Goal: Information Seeking & Learning: Compare options

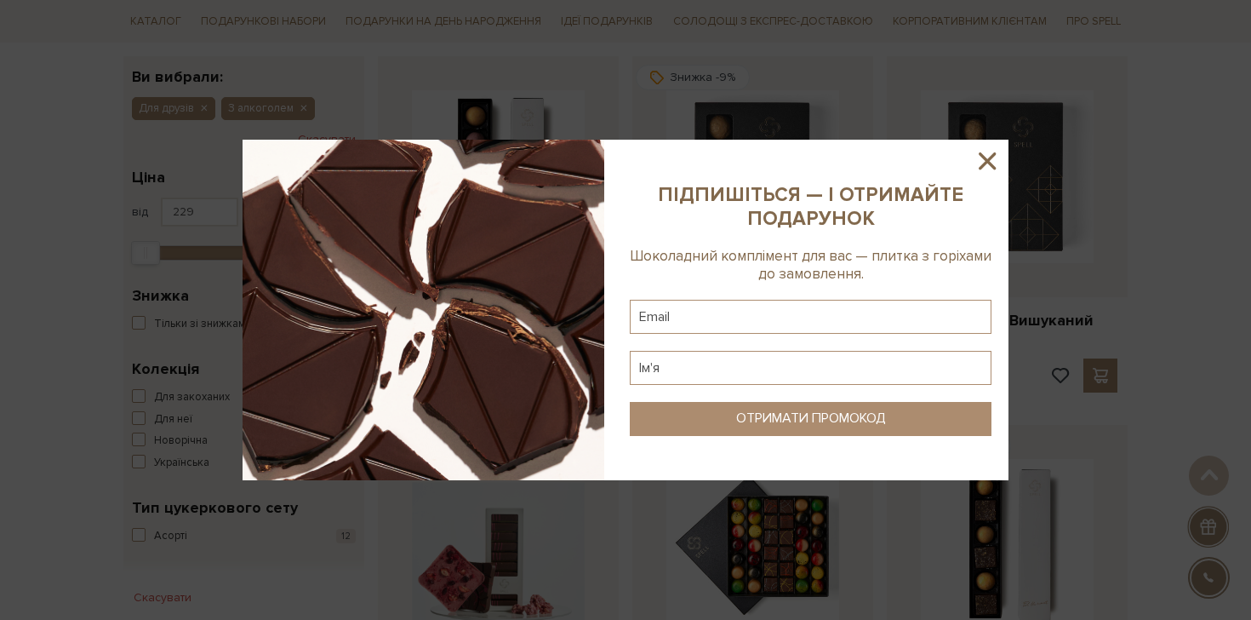
scroll to position [275, 0]
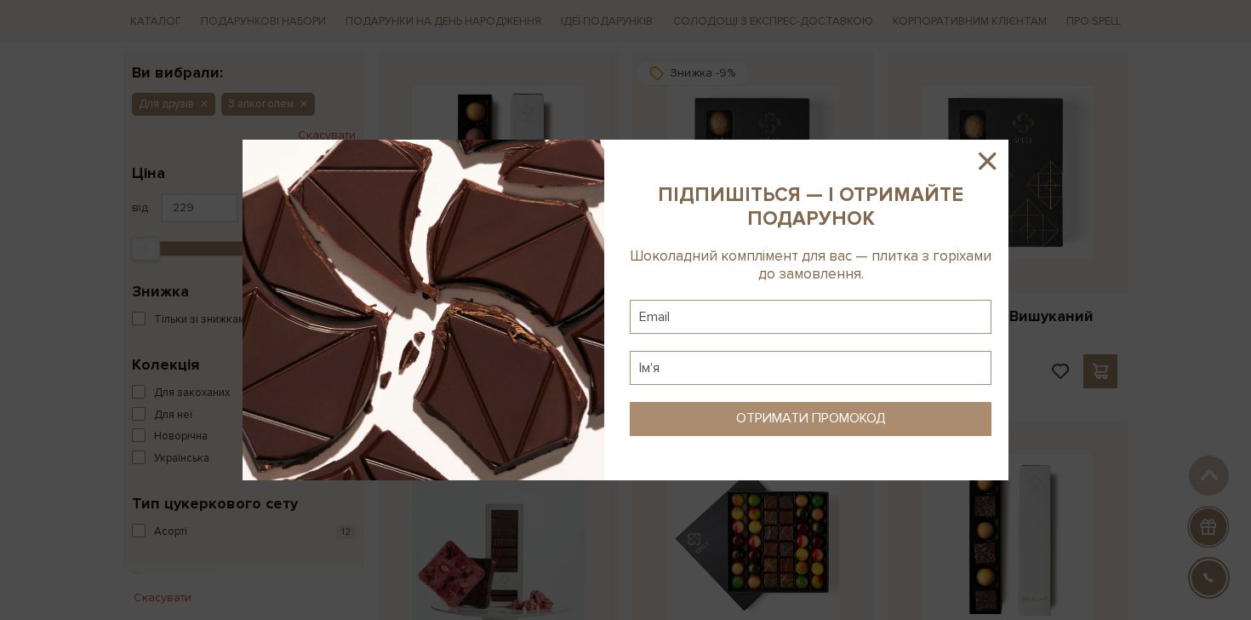
click at [987, 169] on icon at bounding box center [987, 160] width 29 height 29
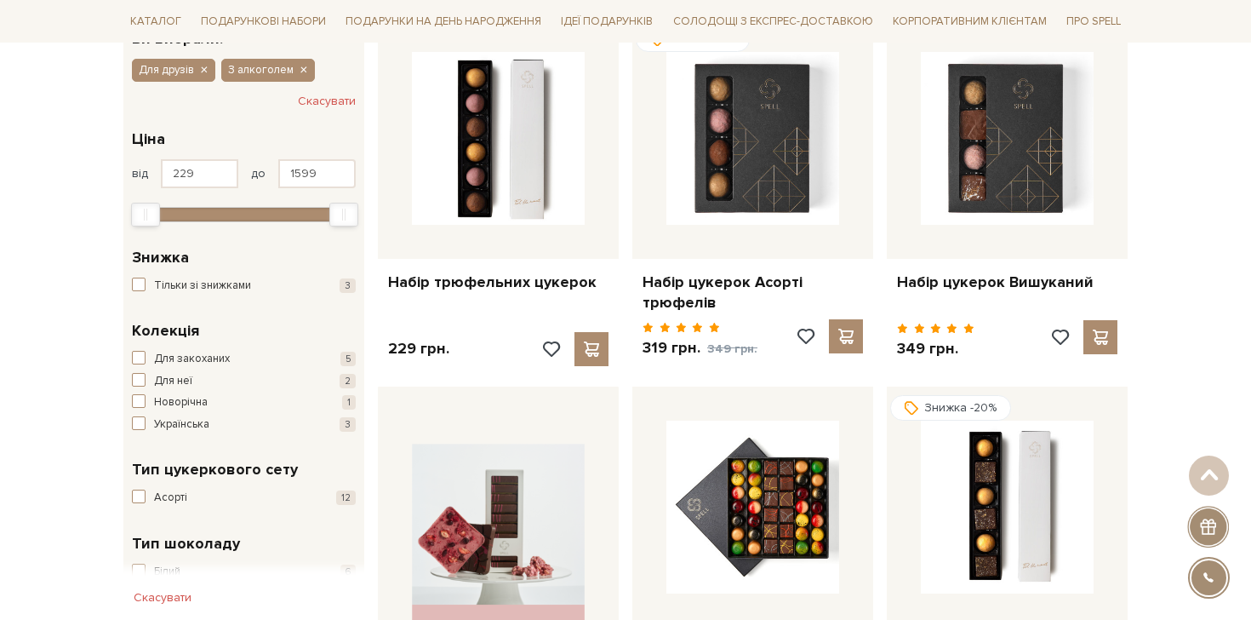
scroll to position [94, 0]
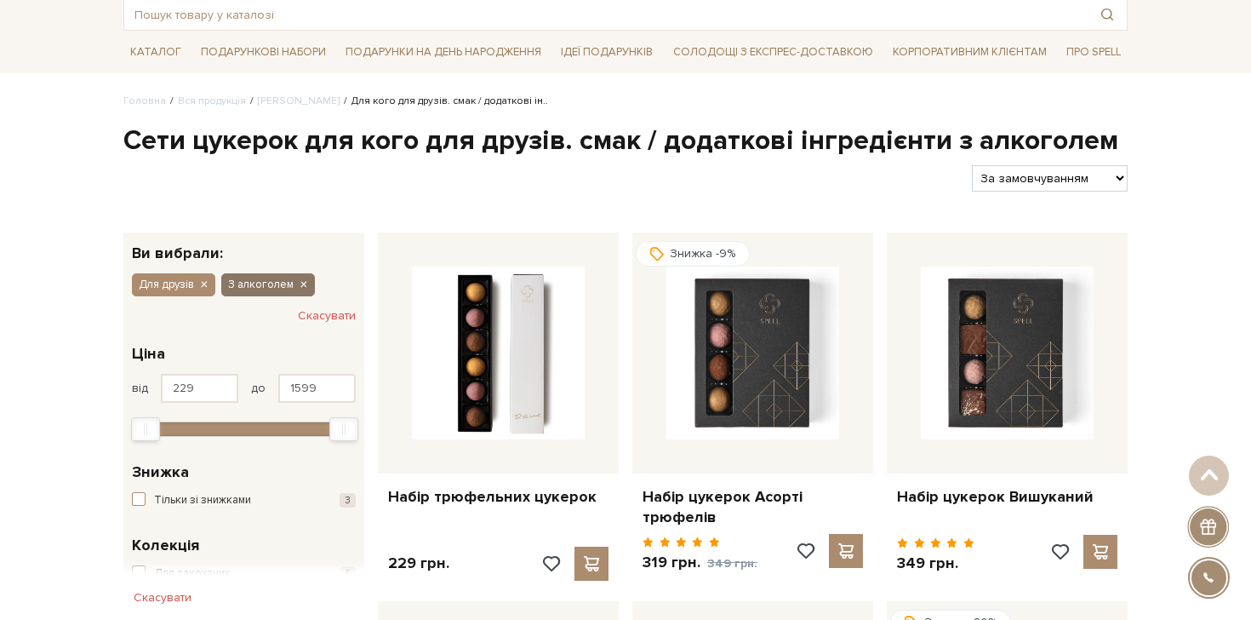
click at [304, 286] on icon "button" at bounding box center [303, 284] width 10 height 15
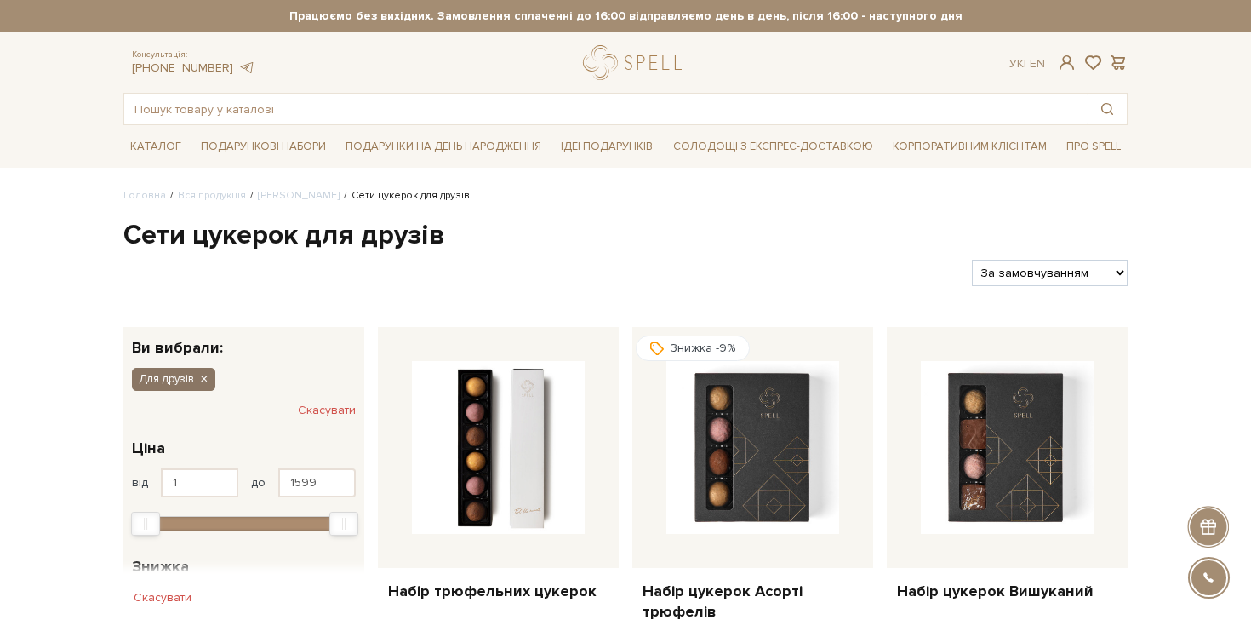
click at [209, 373] on icon "button" at bounding box center [203, 379] width 10 height 15
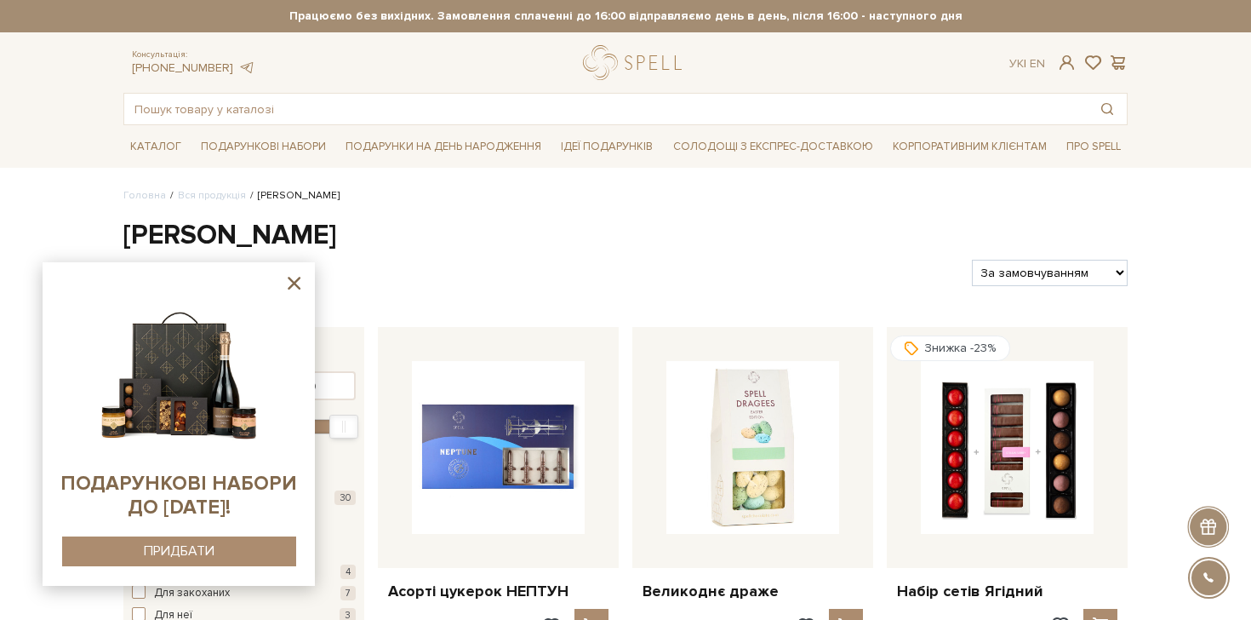
click at [289, 283] on icon at bounding box center [293, 282] width 21 height 21
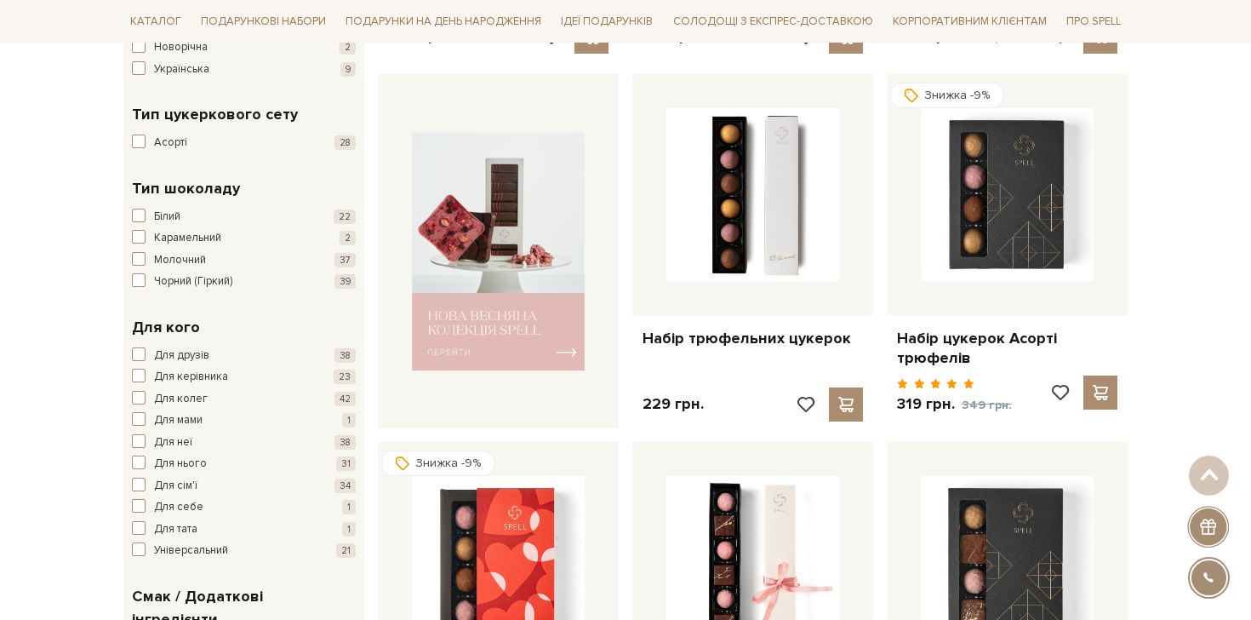
scroll to position [585, 0]
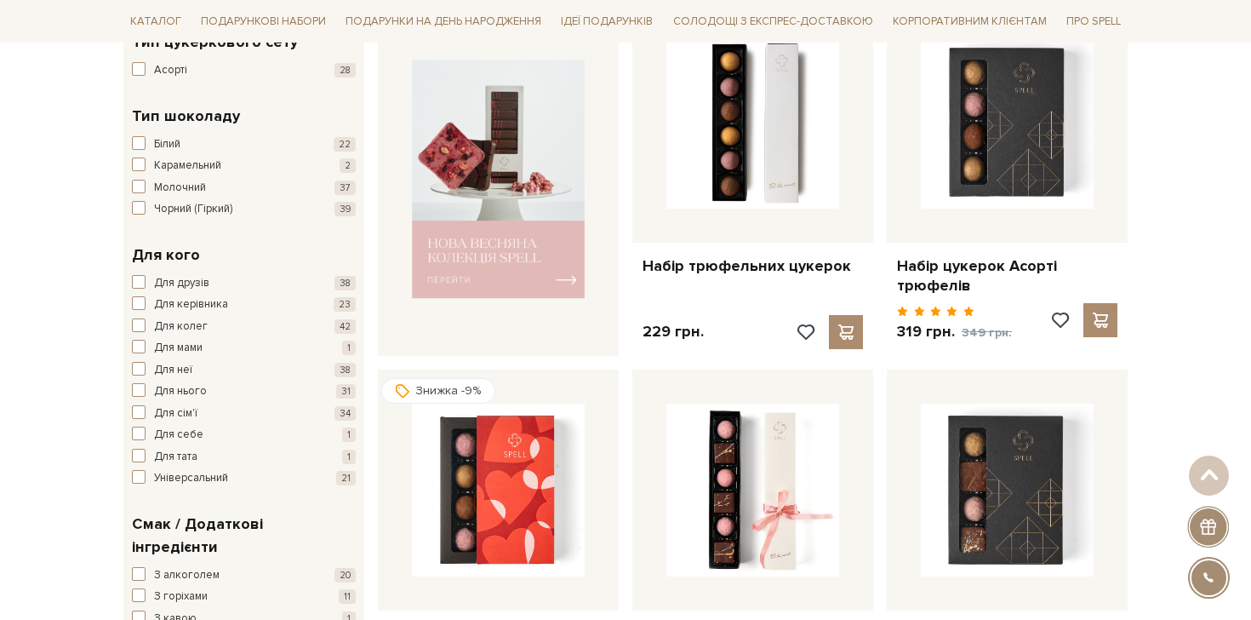
scroll to position [663, 0]
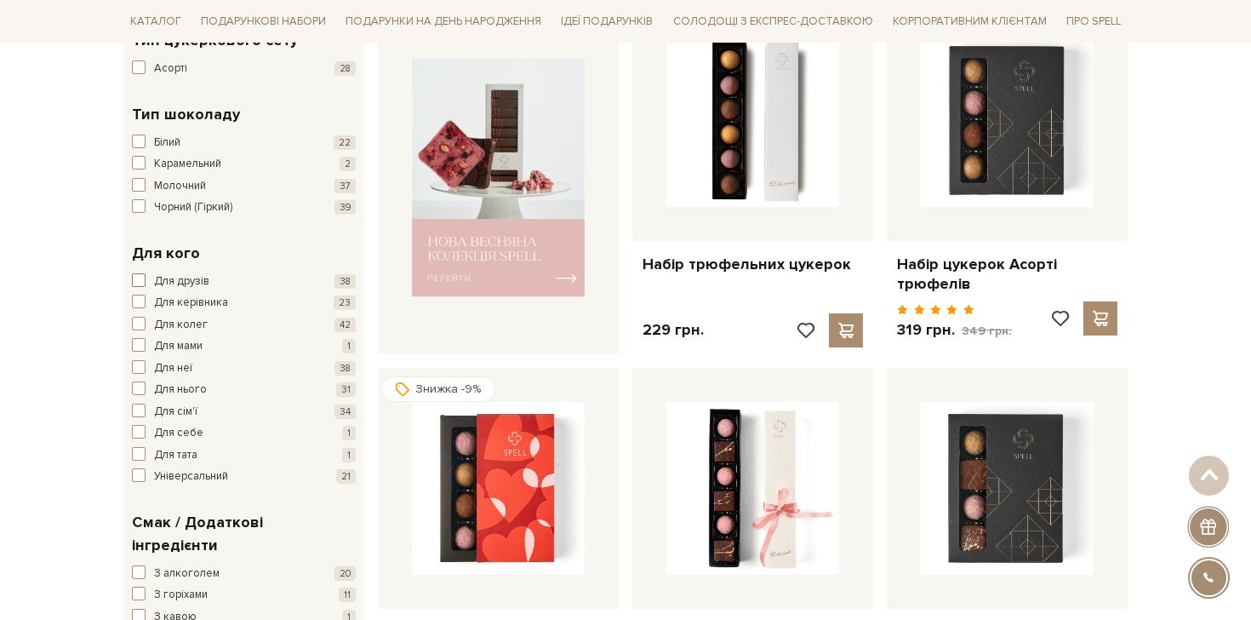
click at [186, 279] on span "Для друзів" at bounding box center [181, 281] width 55 height 17
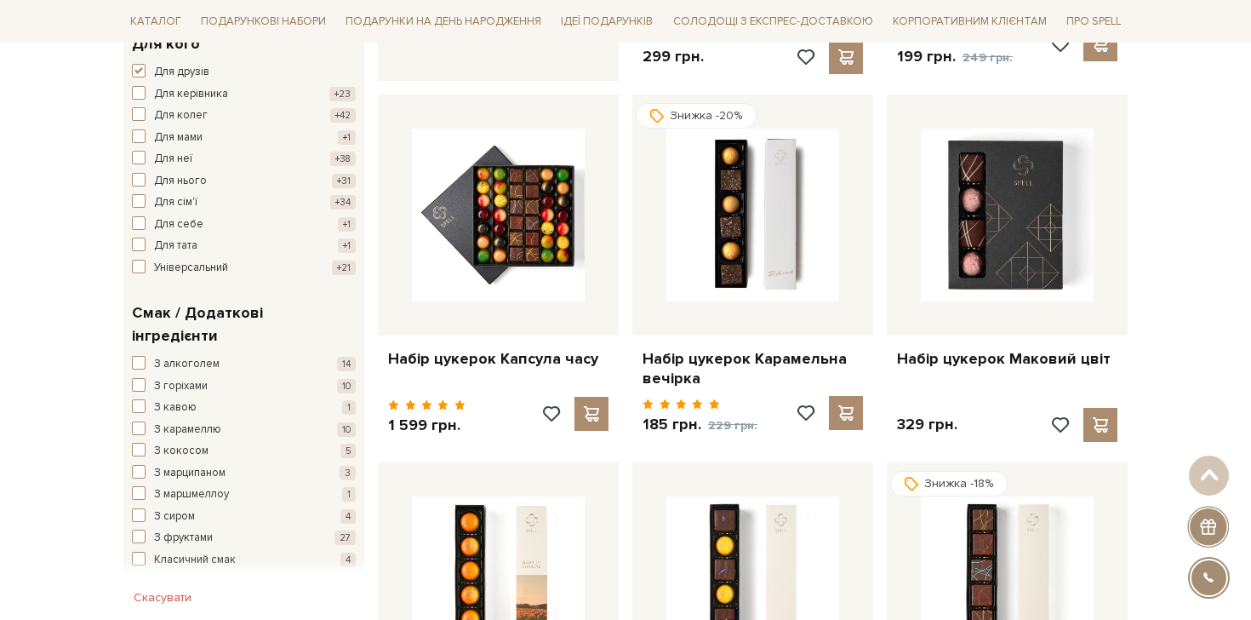
scroll to position [1009, 0]
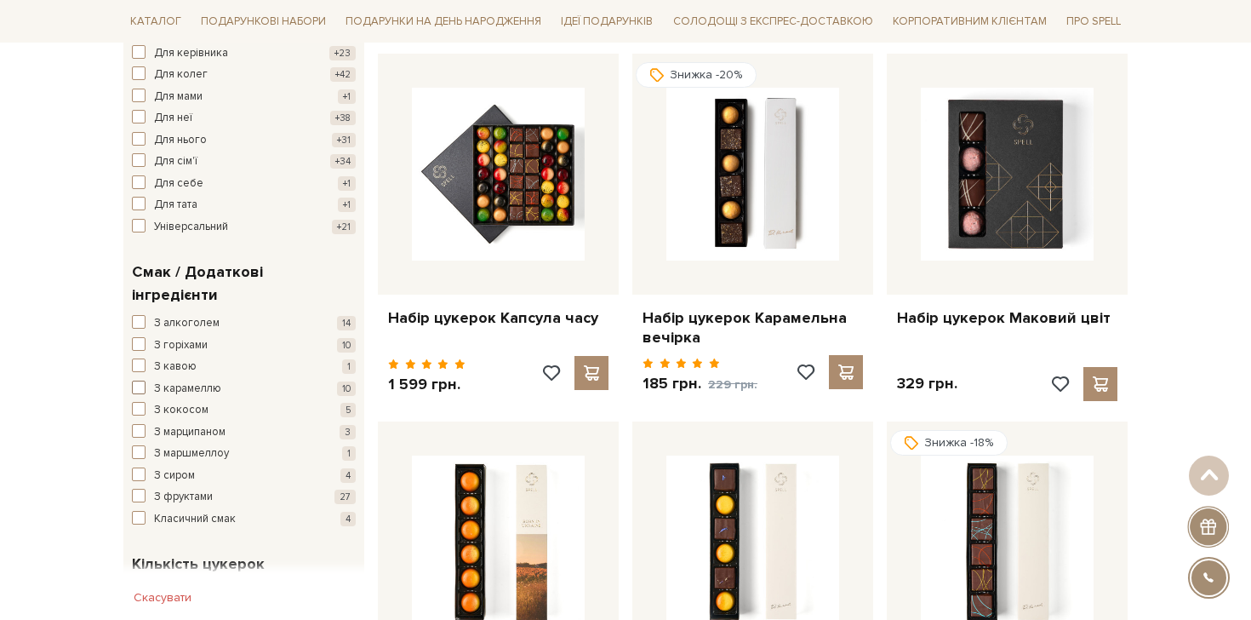
click at [187, 380] on span "З карамеллю" at bounding box center [187, 388] width 67 height 17
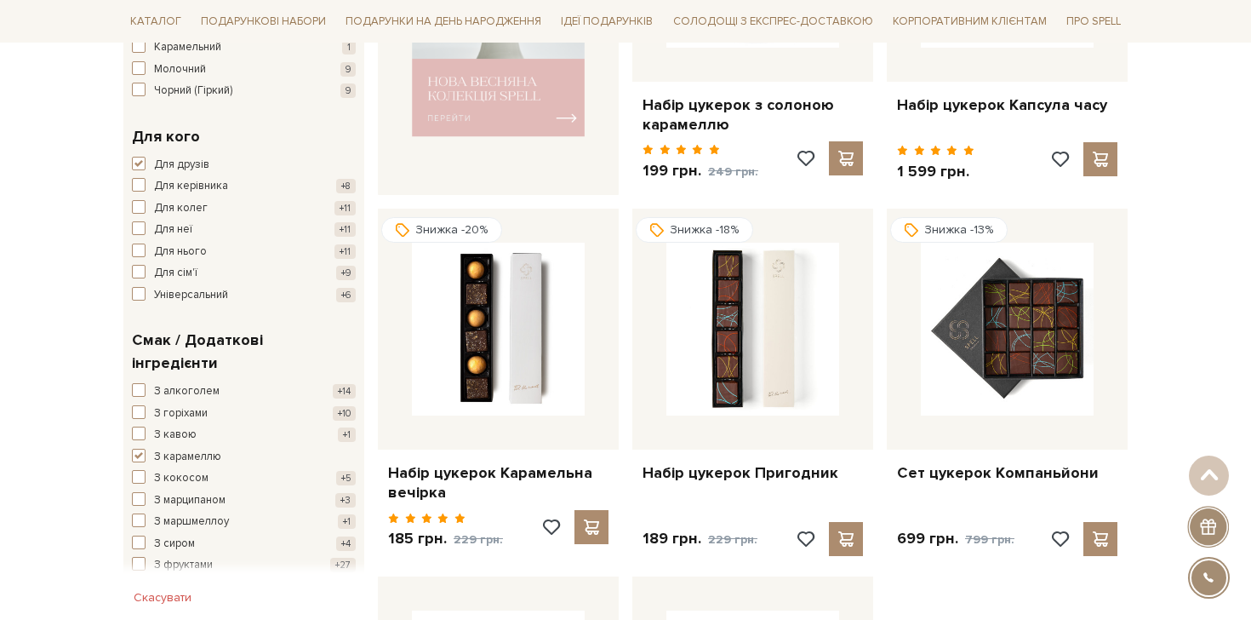
scroll to position [899, 0]
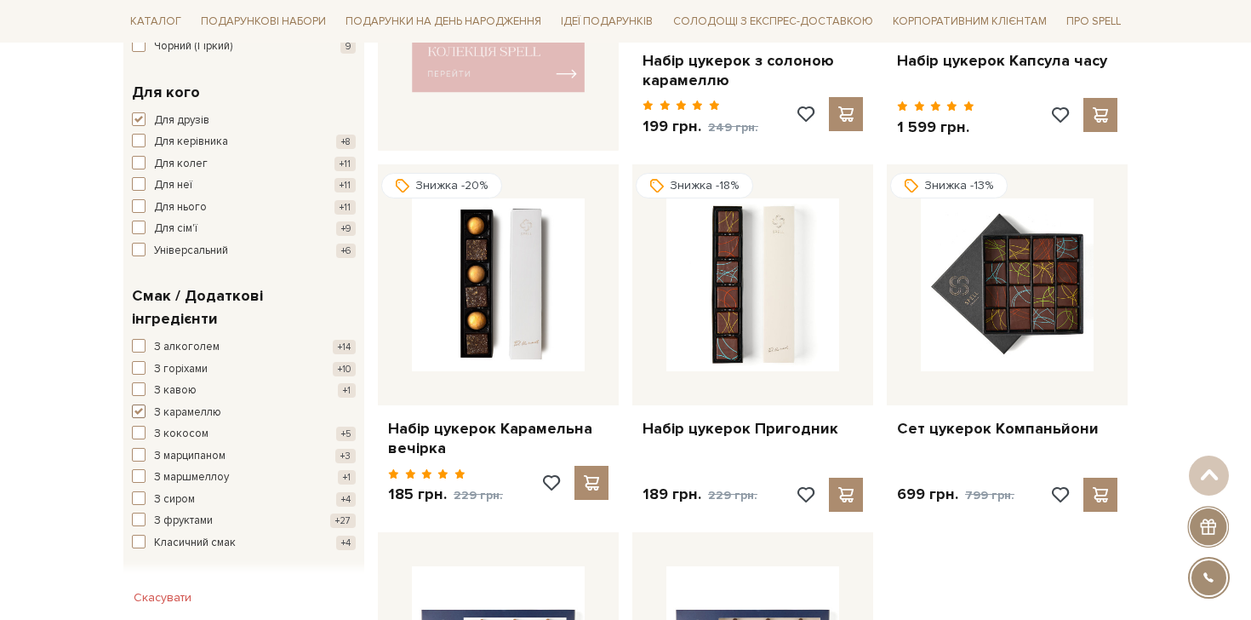
click at [139, 404] on span "button" at bounding box center [139, 411] width 14 height 14
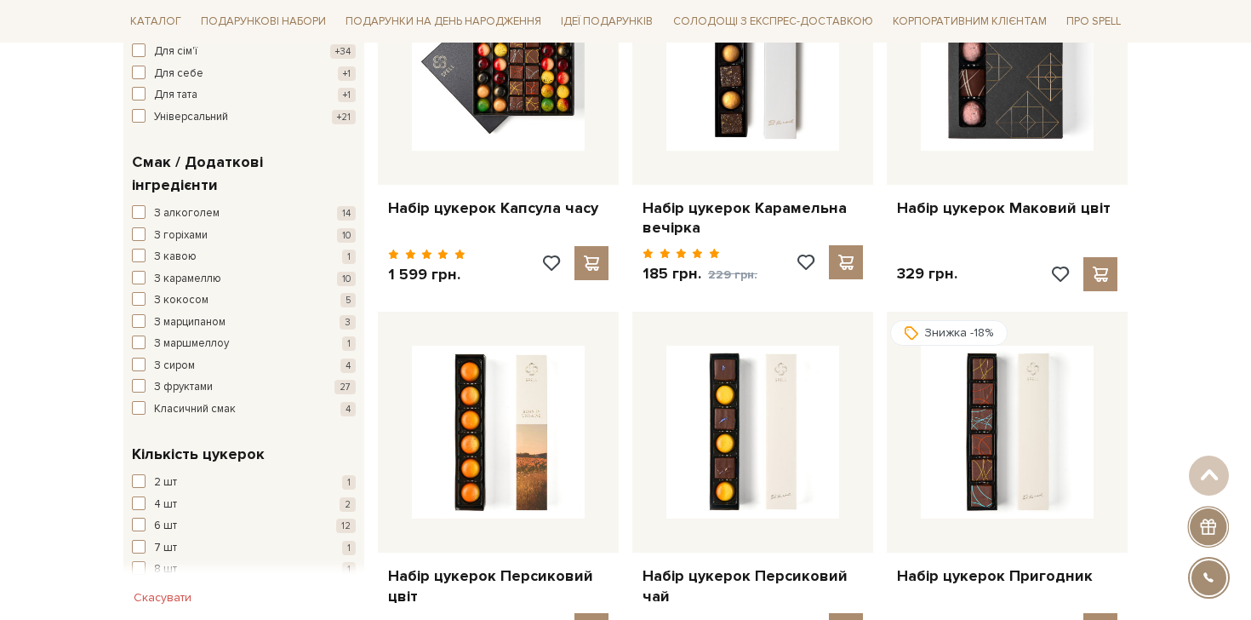
scroll to position [1100, 0]
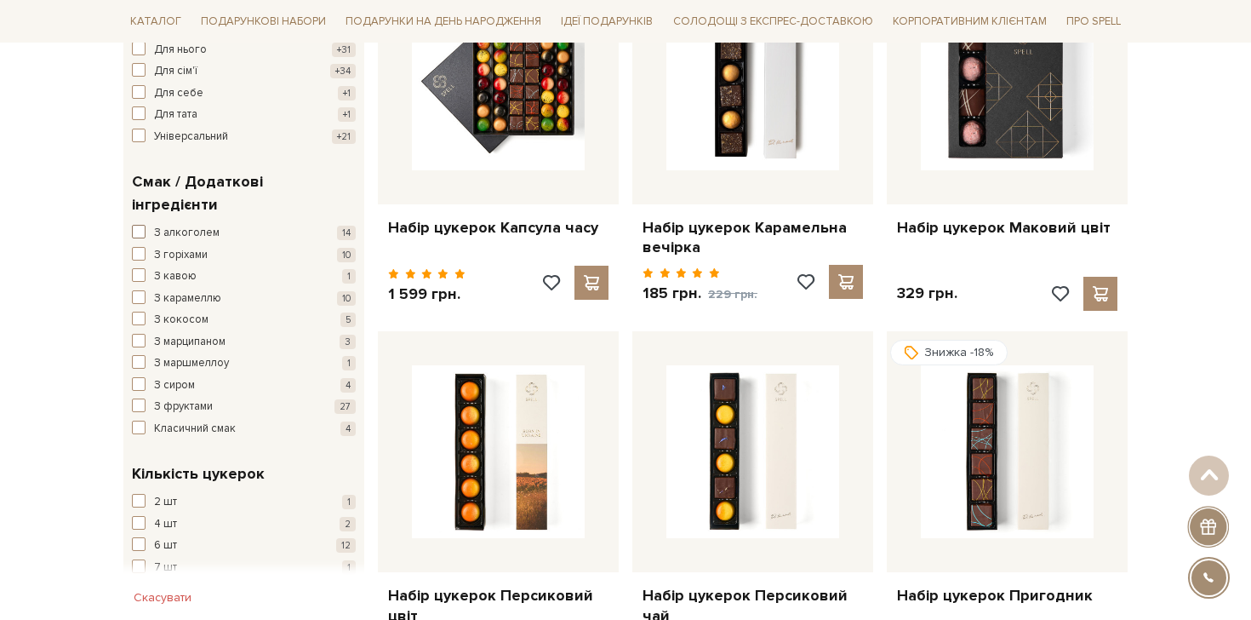
click at [161, 225] on span "З алкоголем" at bounding box center [187, 233] width 66 height 17
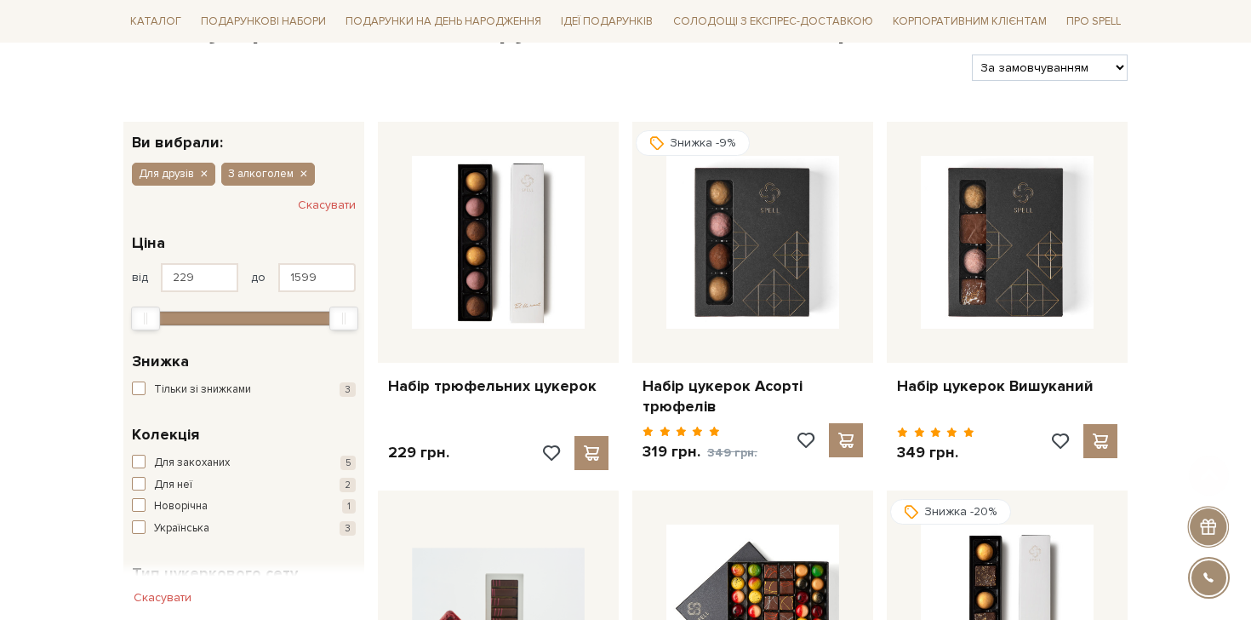
scroll to position [563, 0]
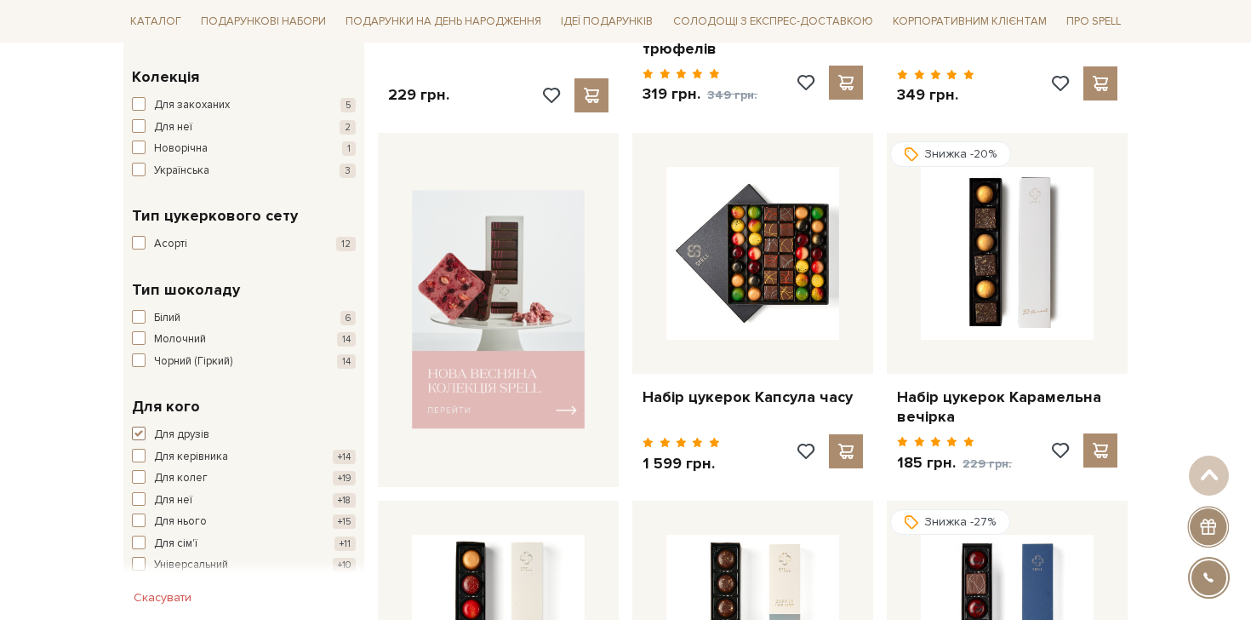
click at [139, 429] on span "button" at bounding box center [139, 433] width 14 height 14
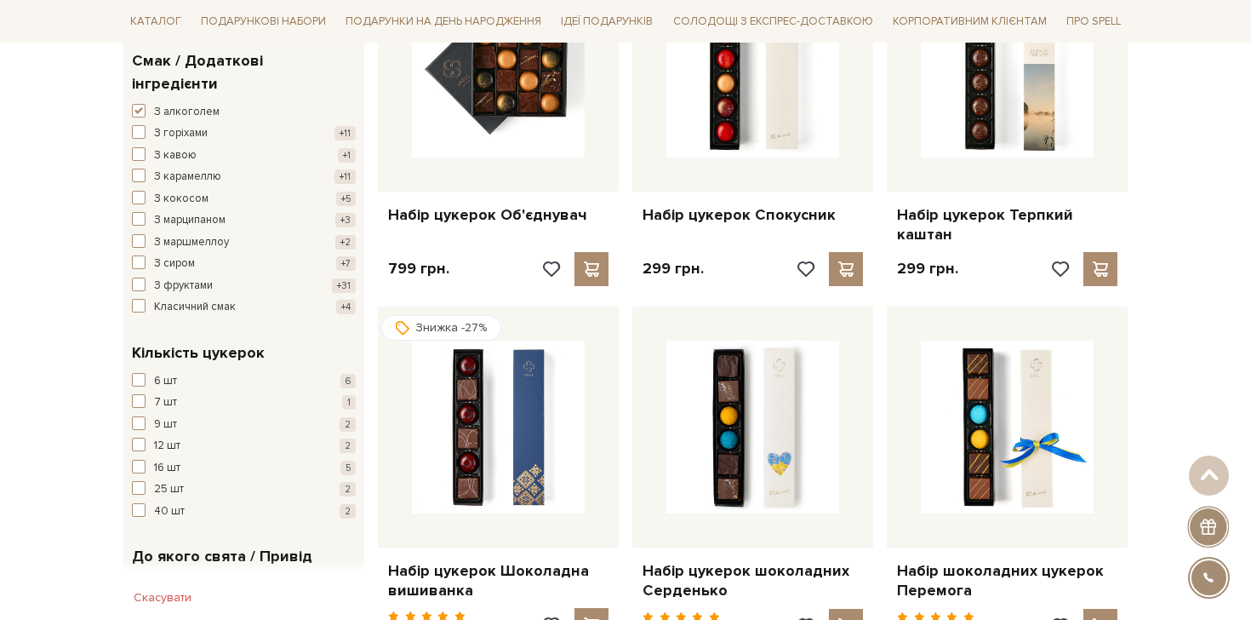
scroll to position [969, 0]
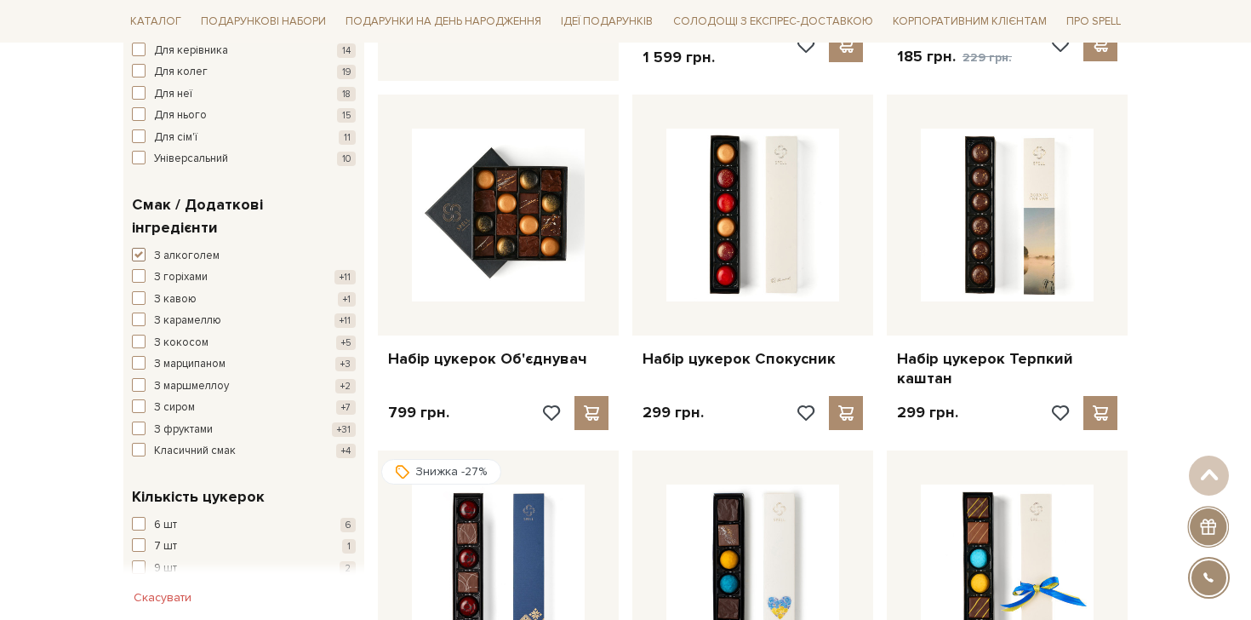
click at [142, 248] on span "button" at bounding box center [139, 255] width 14 height 14
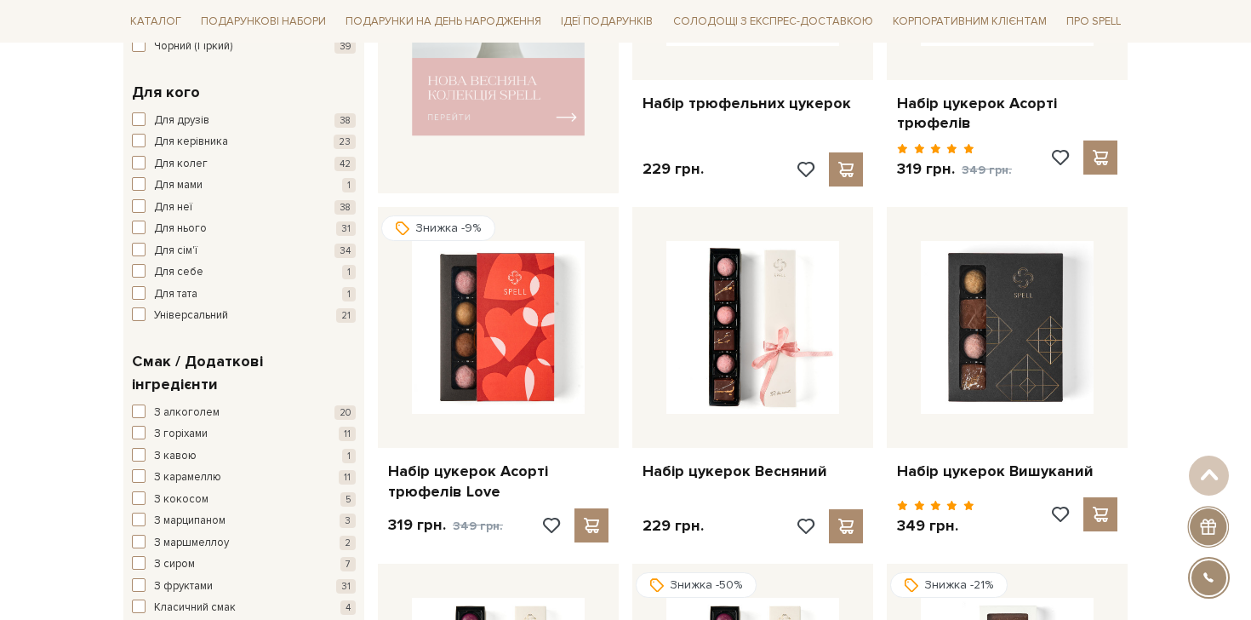
scroll to position [946, 0]
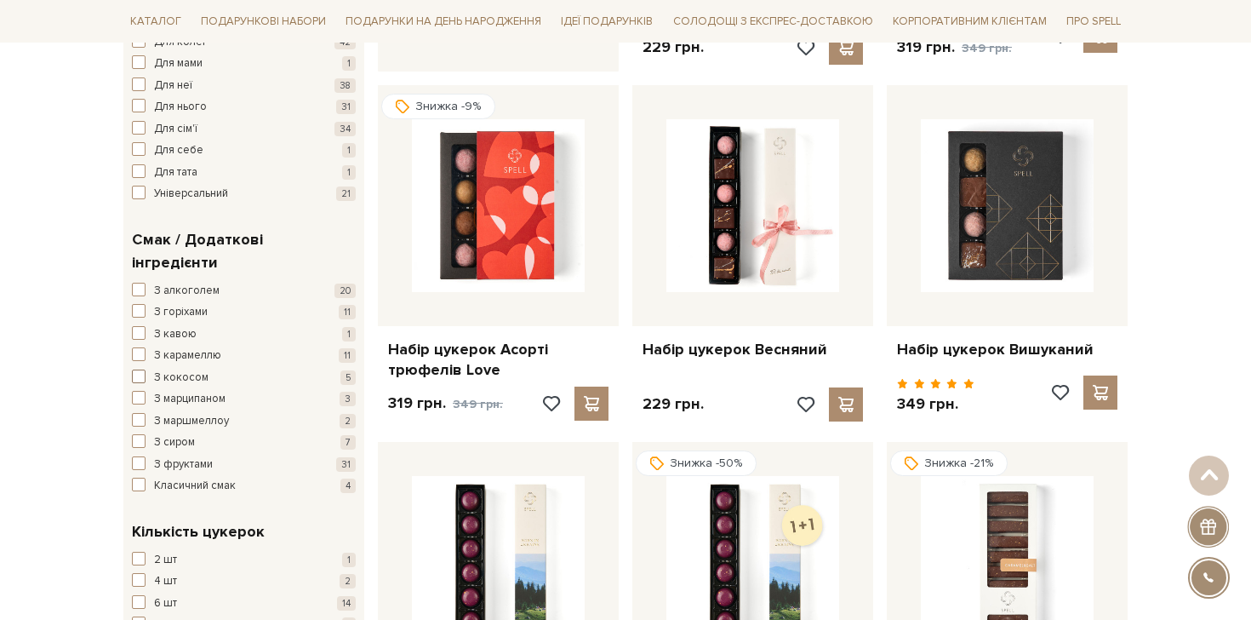
click at [134, 369] on span "button" at bounding box center [139, 376] width 14 height 14
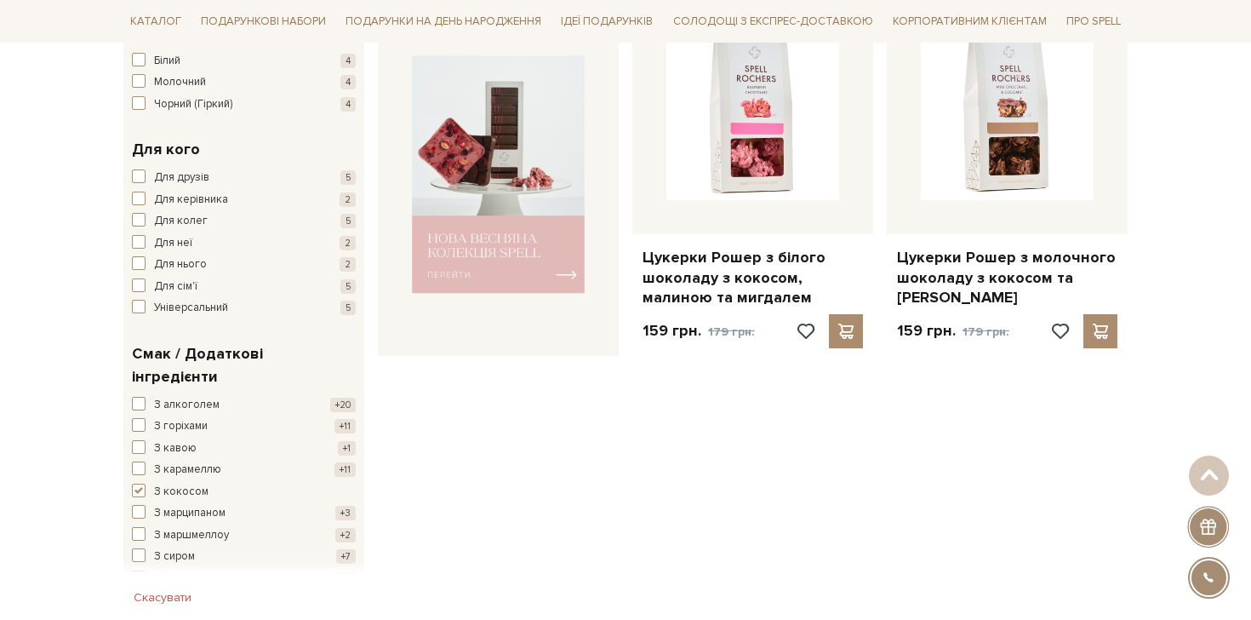
scroll to position [716, 0]
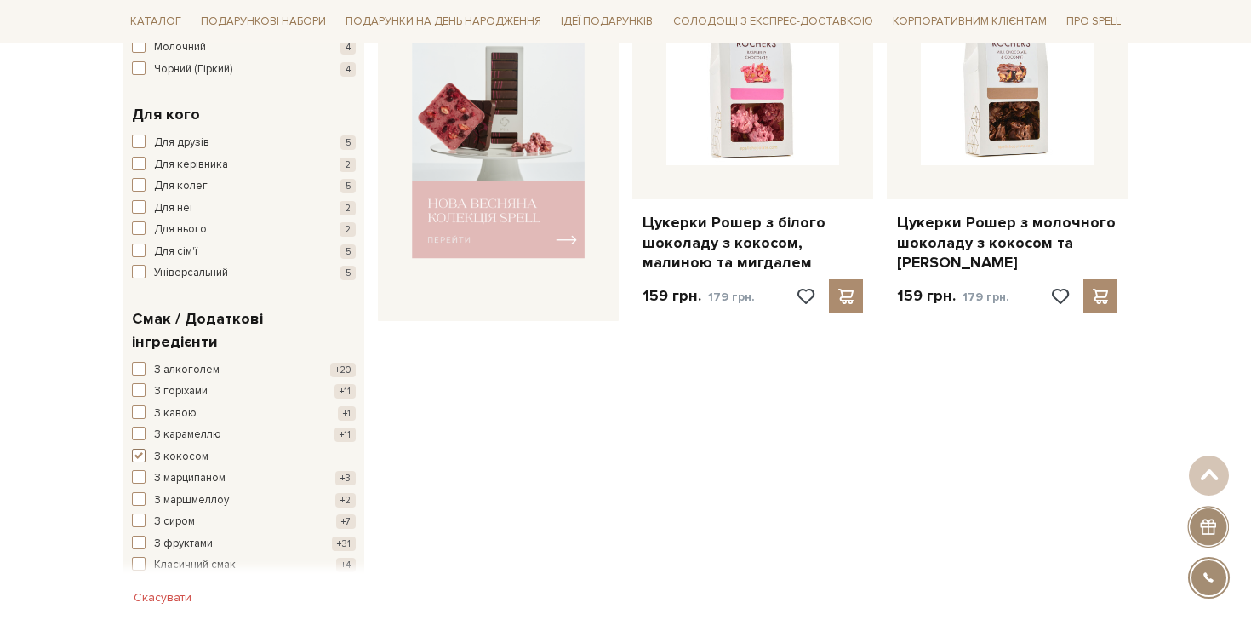
click at [140, 449] on span "button" at bounding box center [139, 456] width 14 height 14
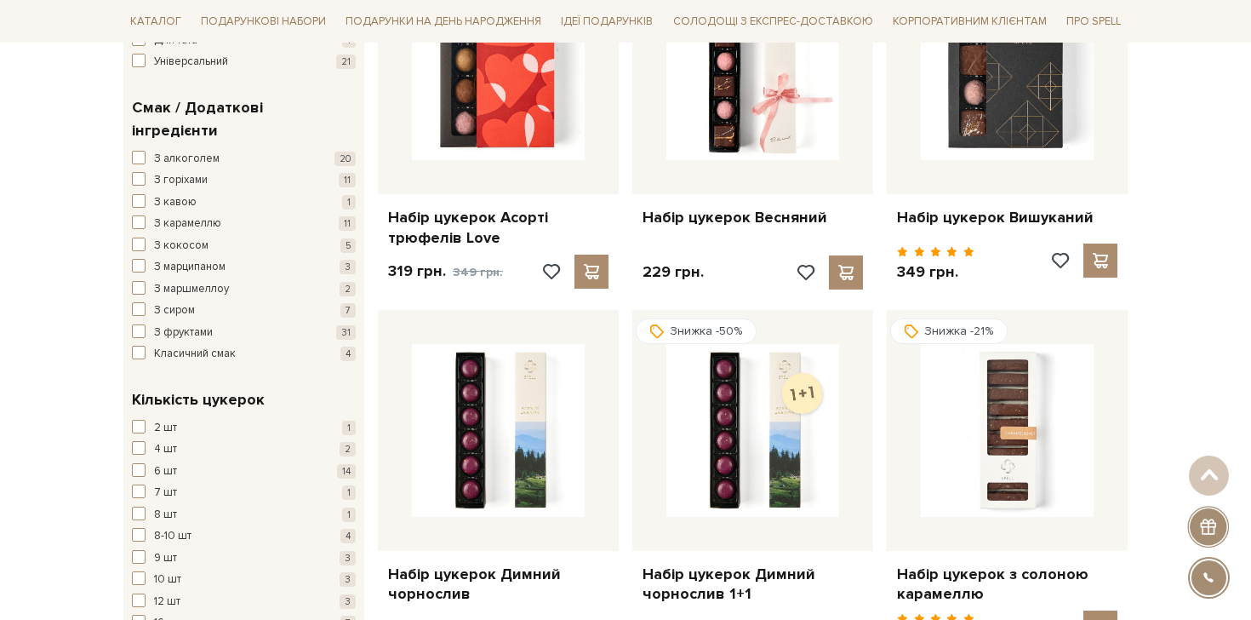
scroll to position [1076, 0]
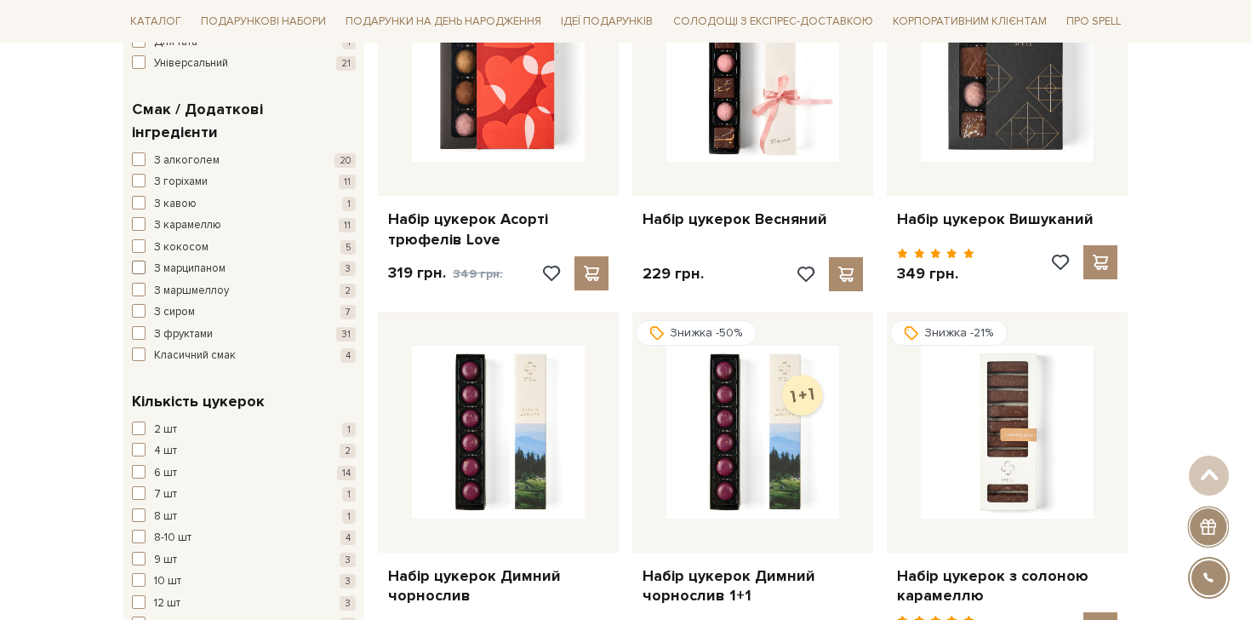
click at [140, 260] on span "button" at bounding box center [139, 267] width 14 height 14
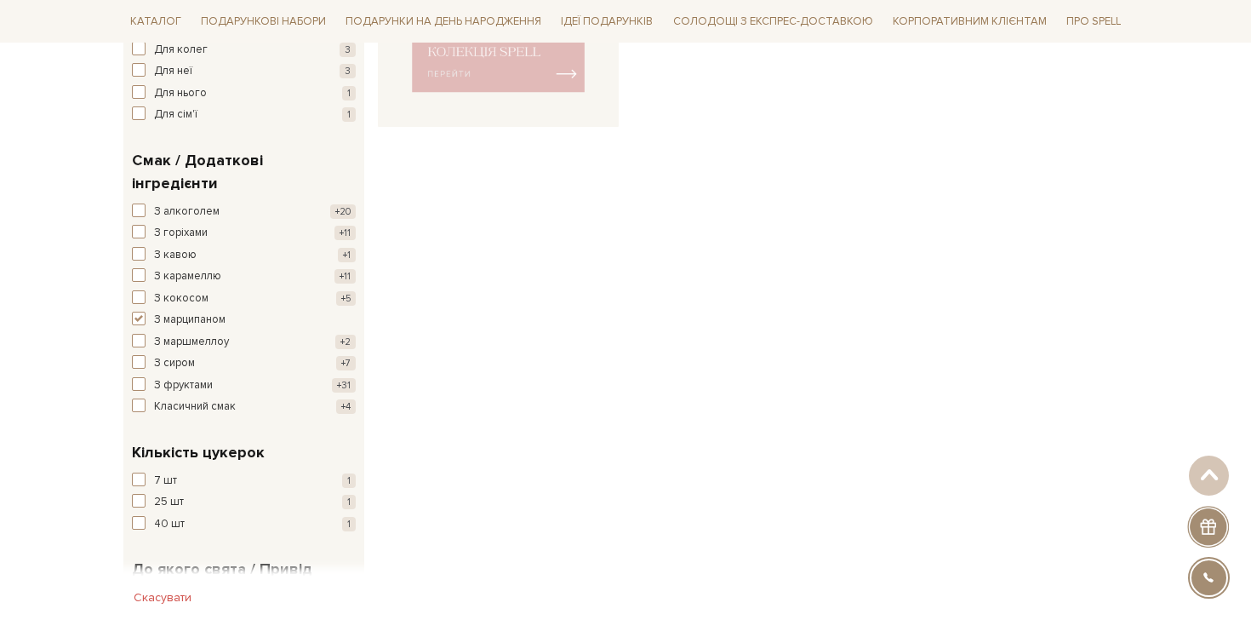
scroll to position [878, 0]
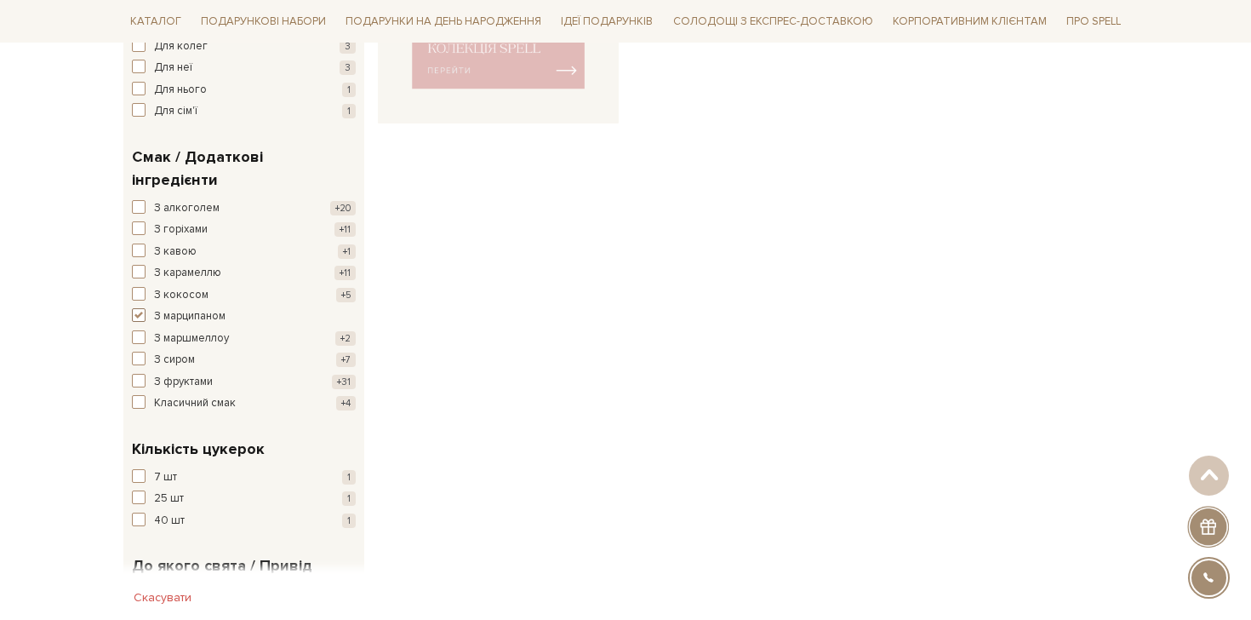
click at [143, 308] on span "button" at bounding box center [139, 315] width 14 height 14
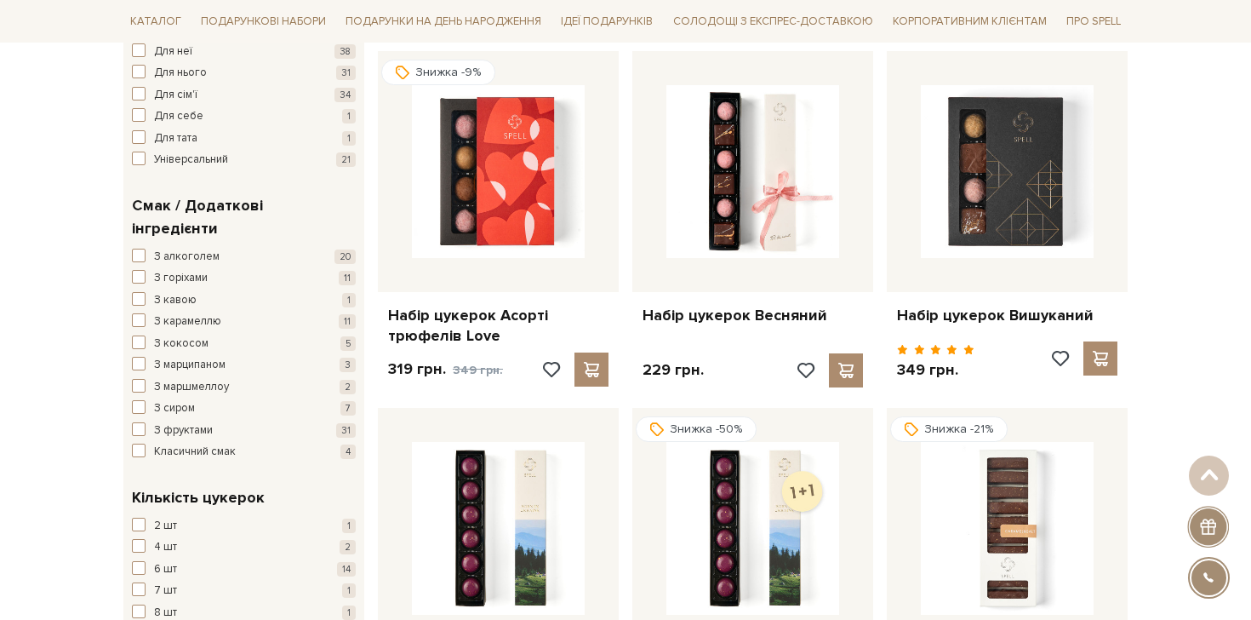
scroll to position [968, 0]
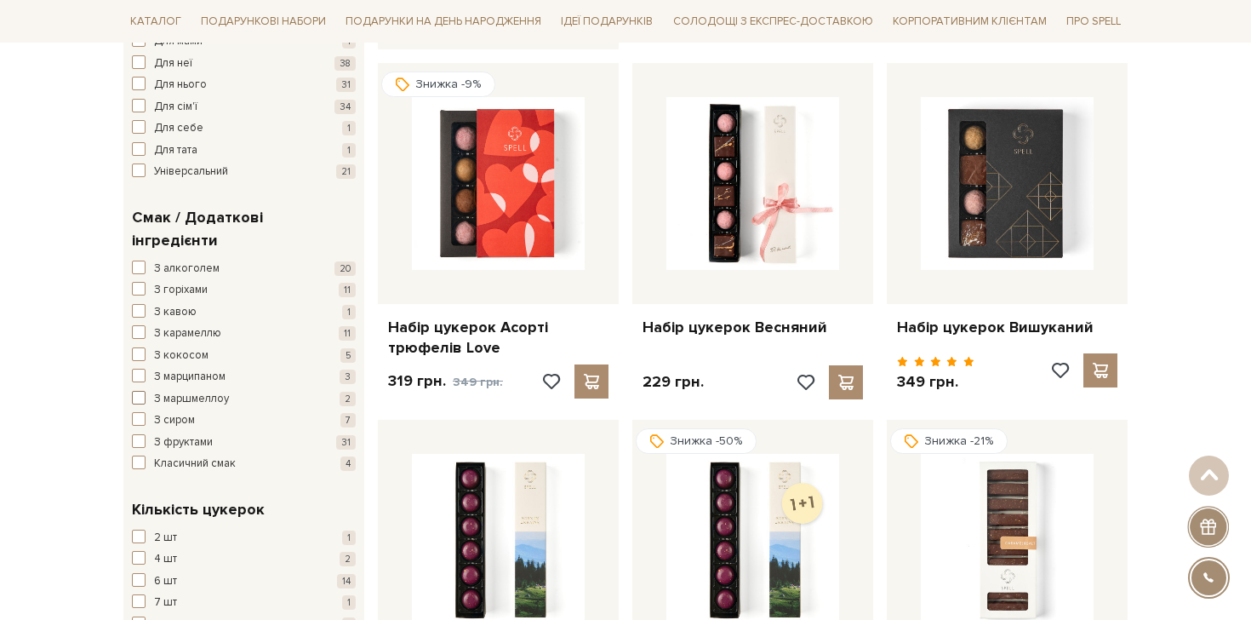
click at [139, 391] on span "button" at bounding box center [139, 398] width 14 height 14
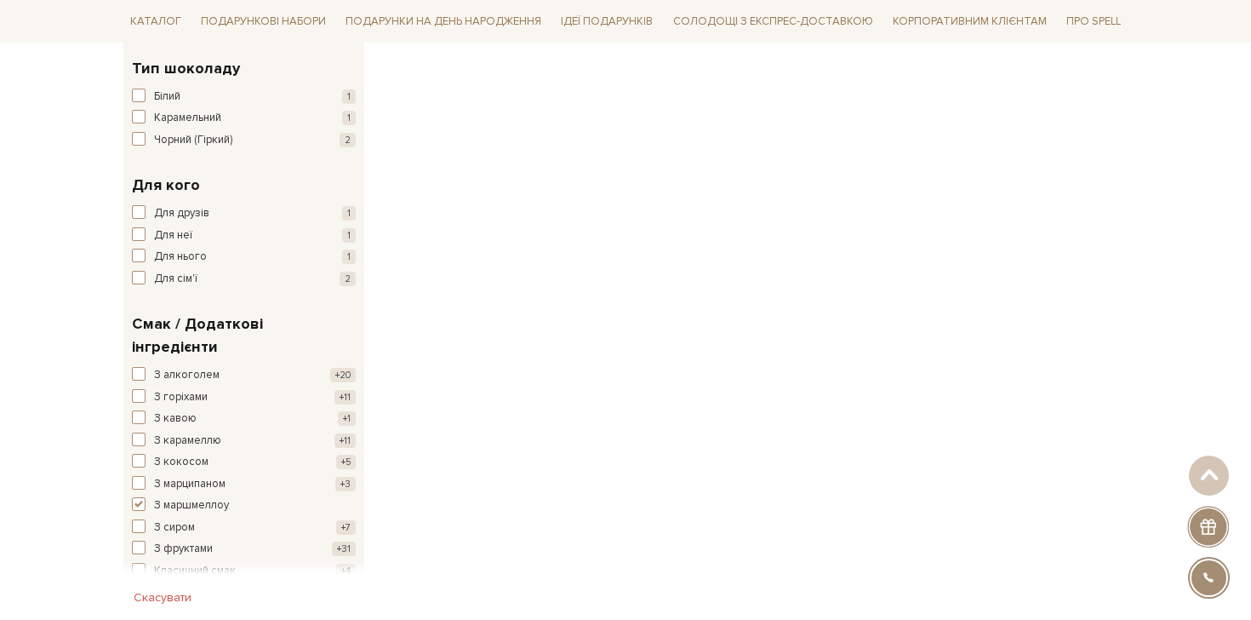
scroll to position [589, 0]
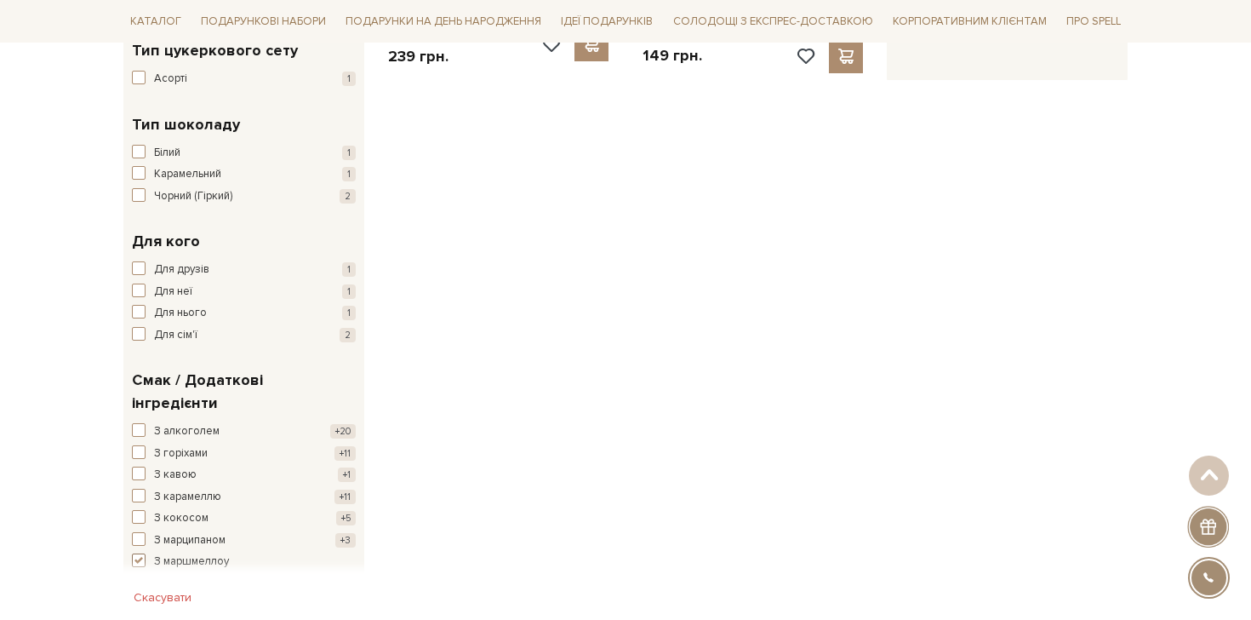
click at [140, 553] on span "button" at bounding box center [139, 560] width 14 height 14
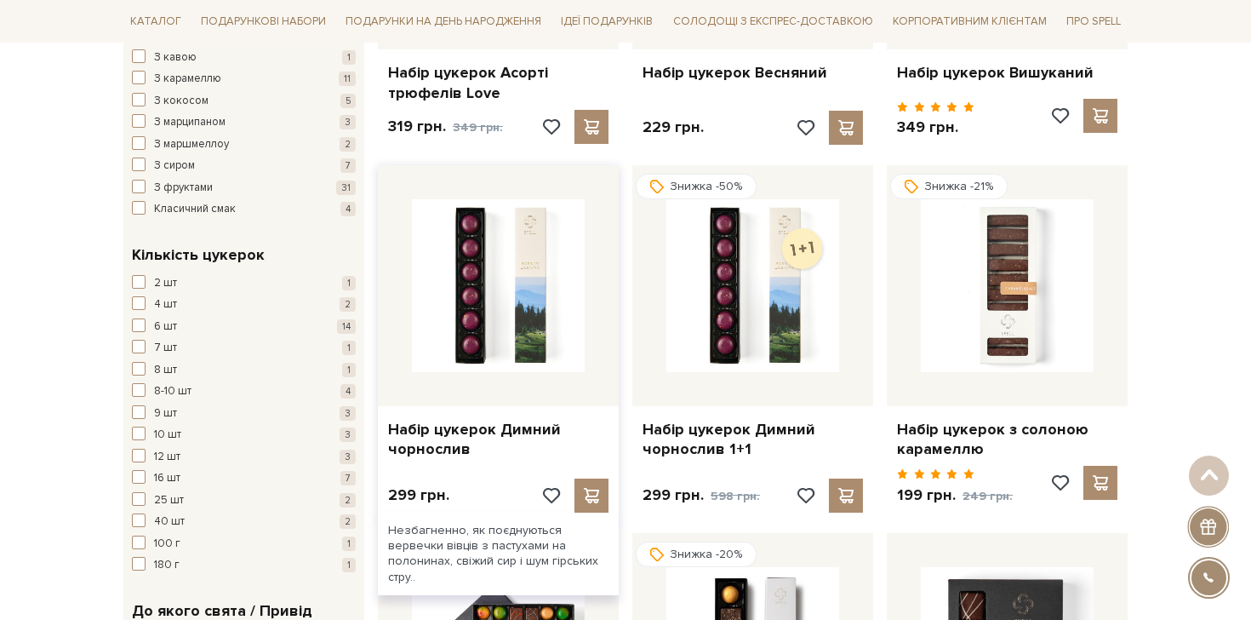
scroll to position [977, 0]
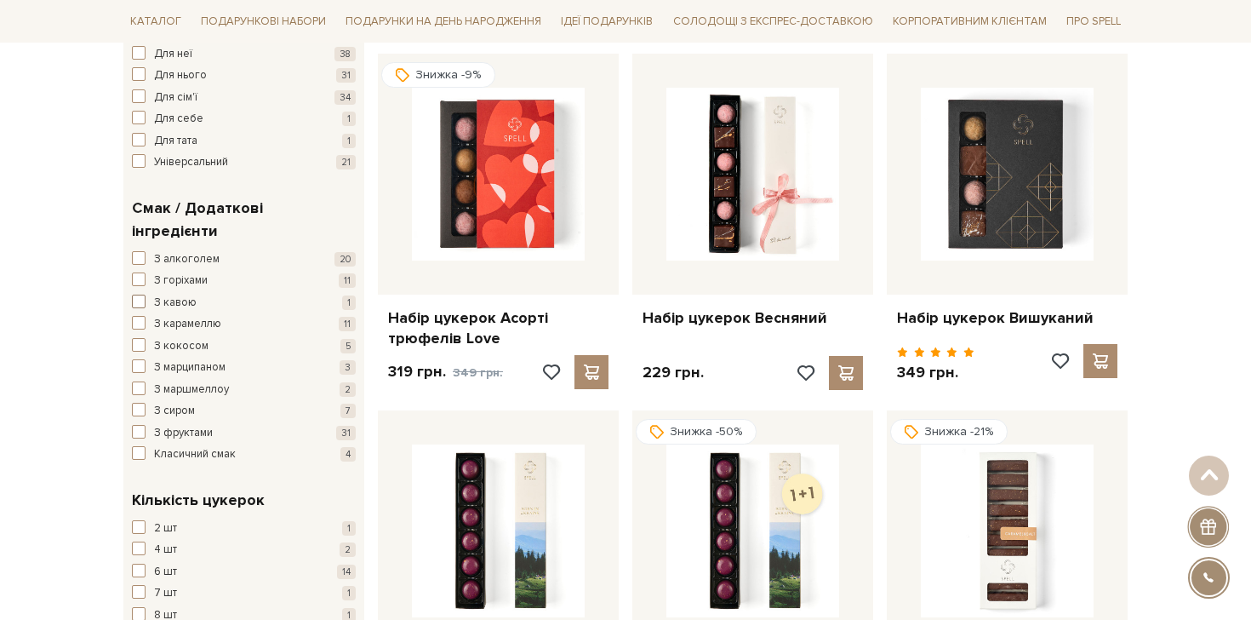
click at [179, 294] on span "З кавою" at bounding box center [175, 302] width 43 height 17
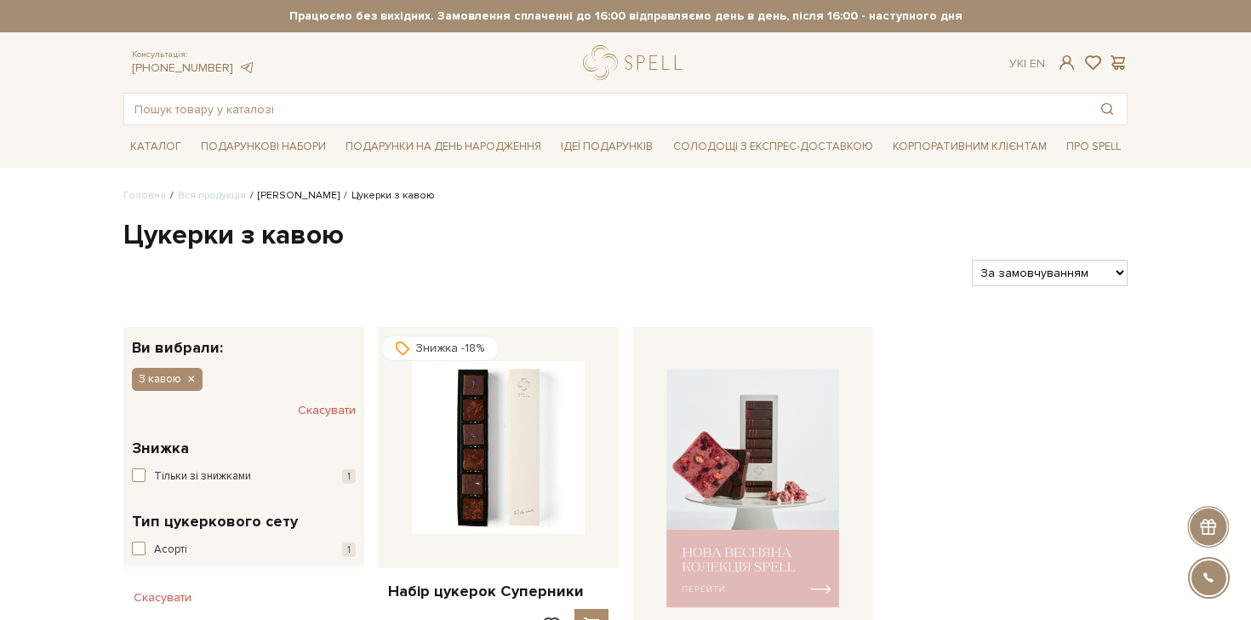
click at [281, 193] on link "[PERSON_NAME]" at bounding box center [299, 195] width 82 height 13
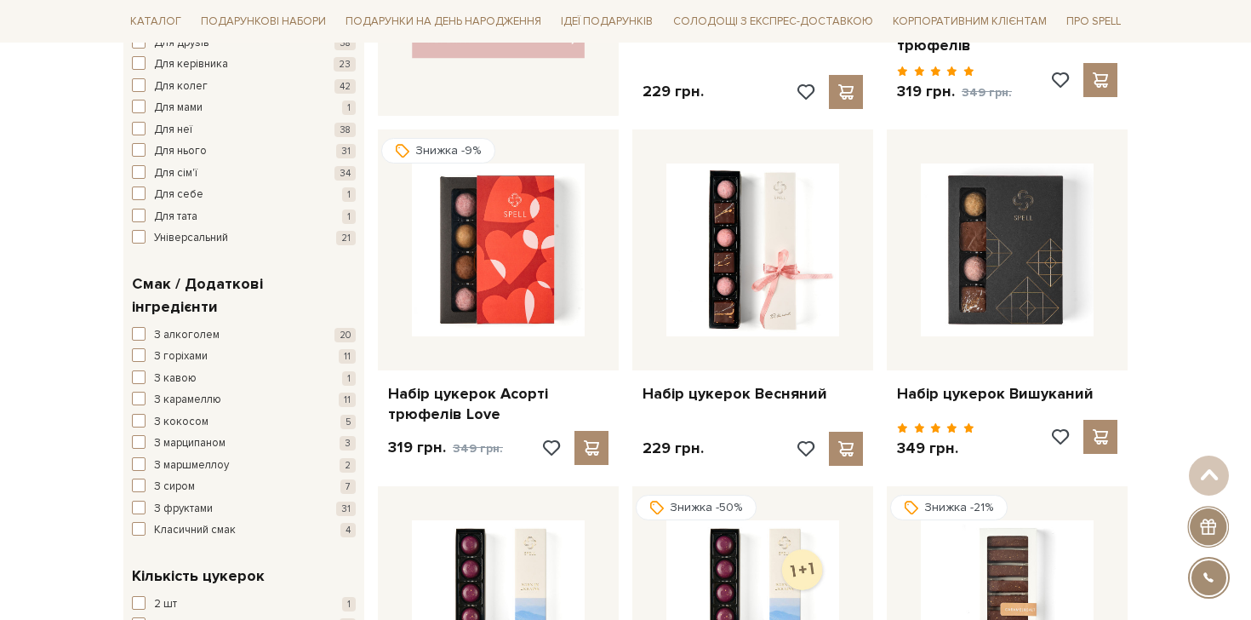
scroll to position [902, 0]
click at [175, 369] on span "З кавою" at bounding box center [175, 377] width 43 height 17
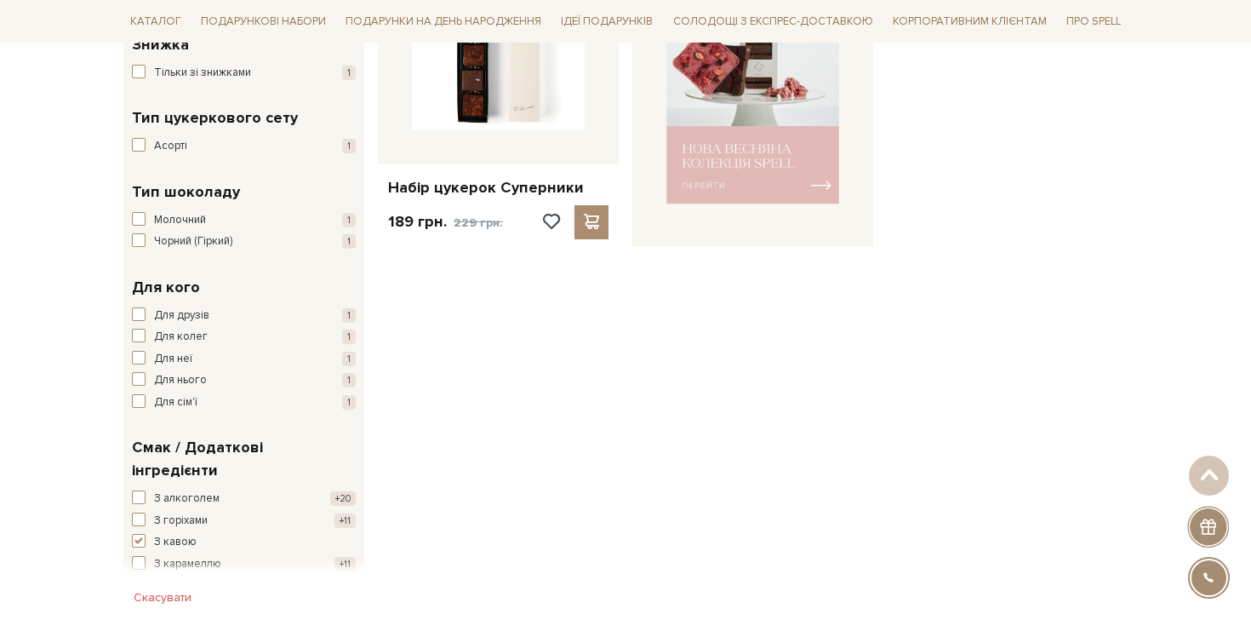
scroll to position [408, 0]
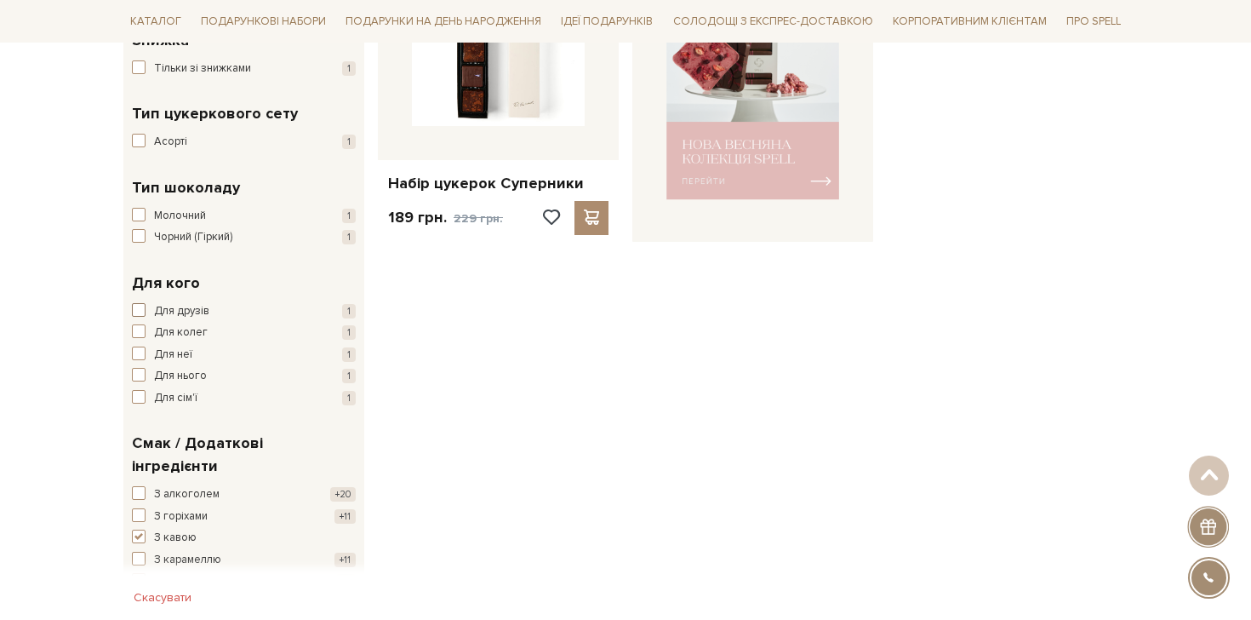
click at [173, 314] on span "Для друзів" at bounding box center [181, 311] width 55 height 17
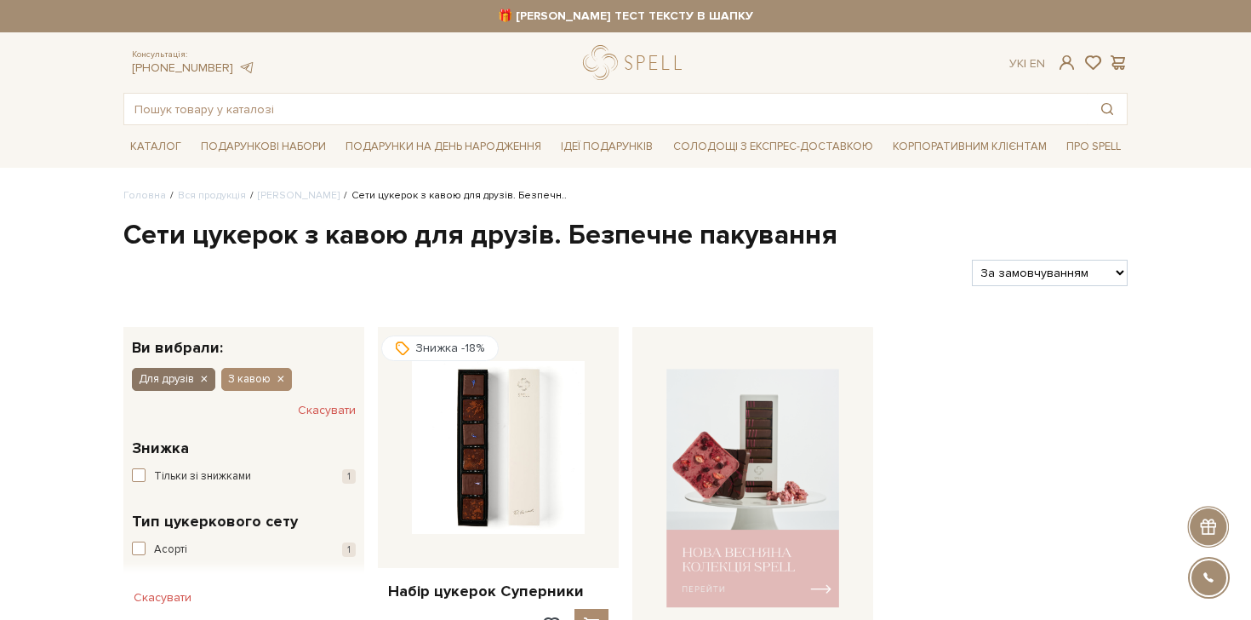
click at [209, 380] on icon "button" at bounding box center [203, 379] width 10 height 15
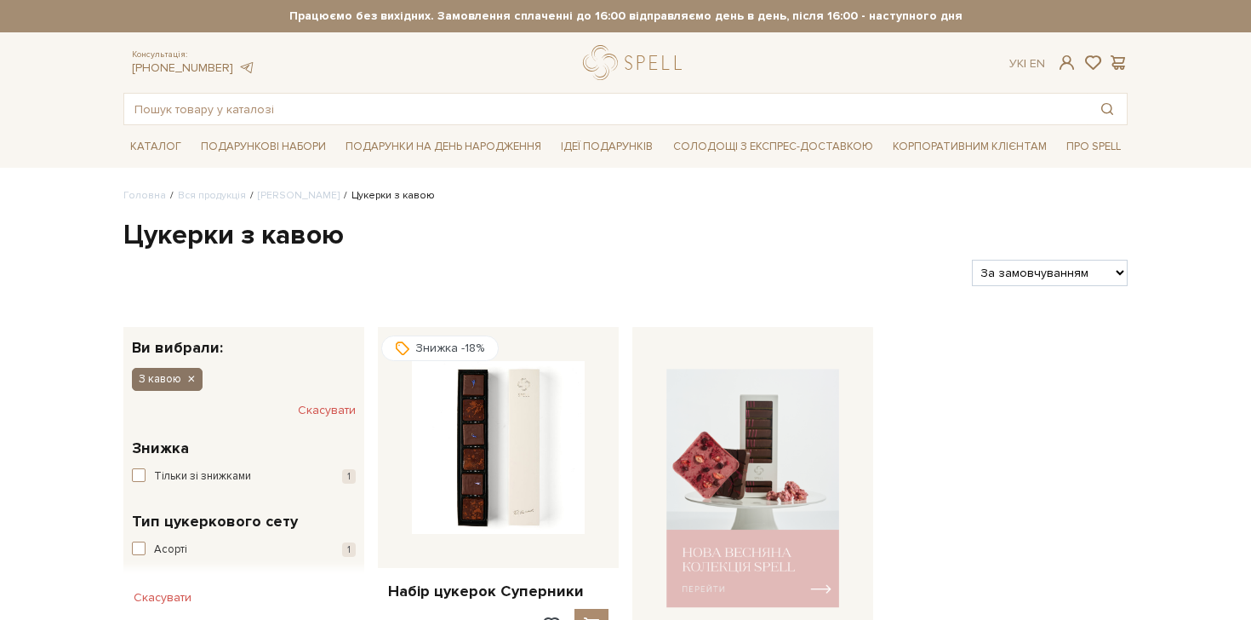
click at [192, 379] on icon "button" at bounding box center [191, 379] width 10 height 15
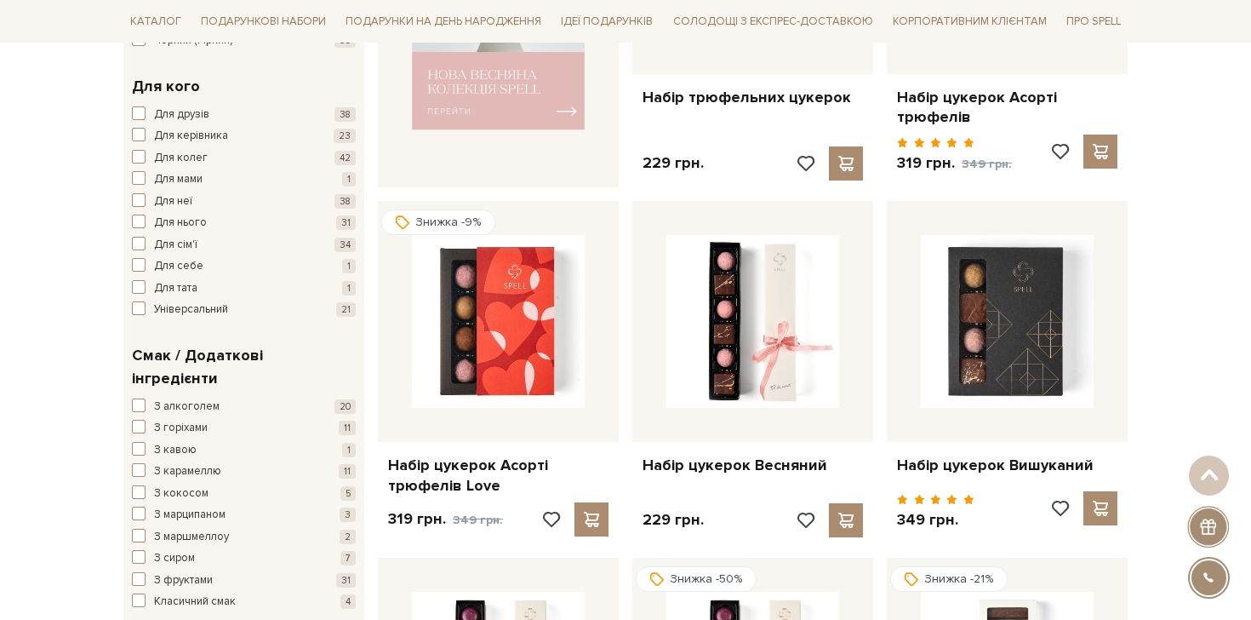
scroll to position [816, 0]
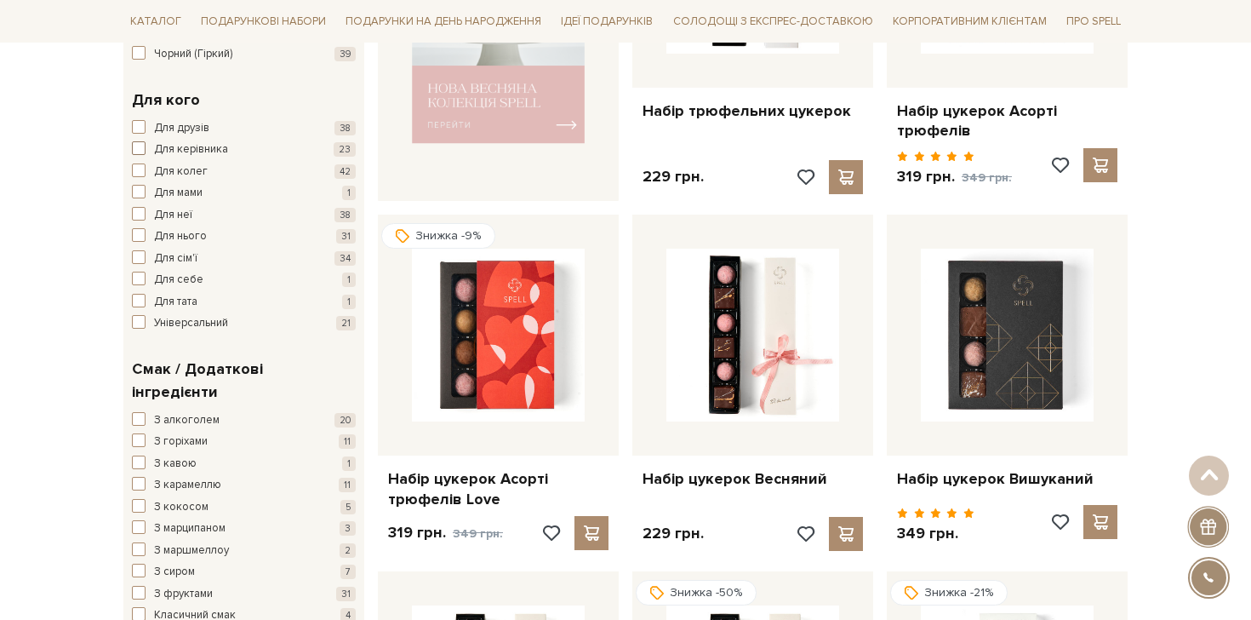
click at [196, 154] on span "Для керівника" at bounding box center [191, 149] width 74 height 17
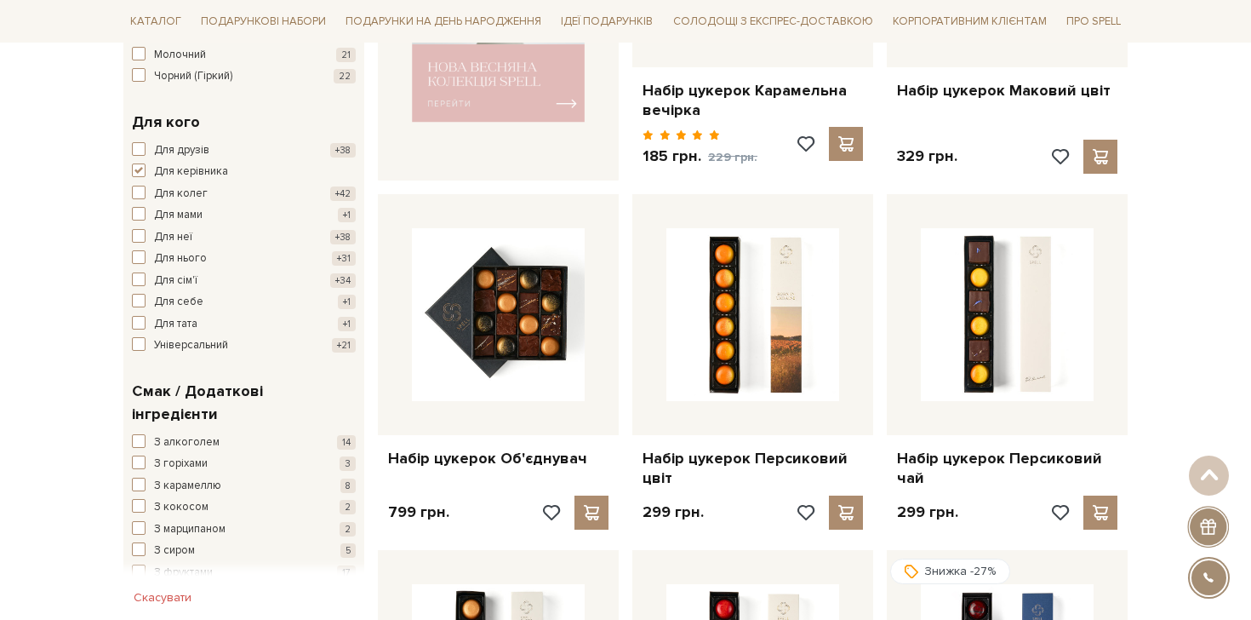
scroll to position [1092, 0]
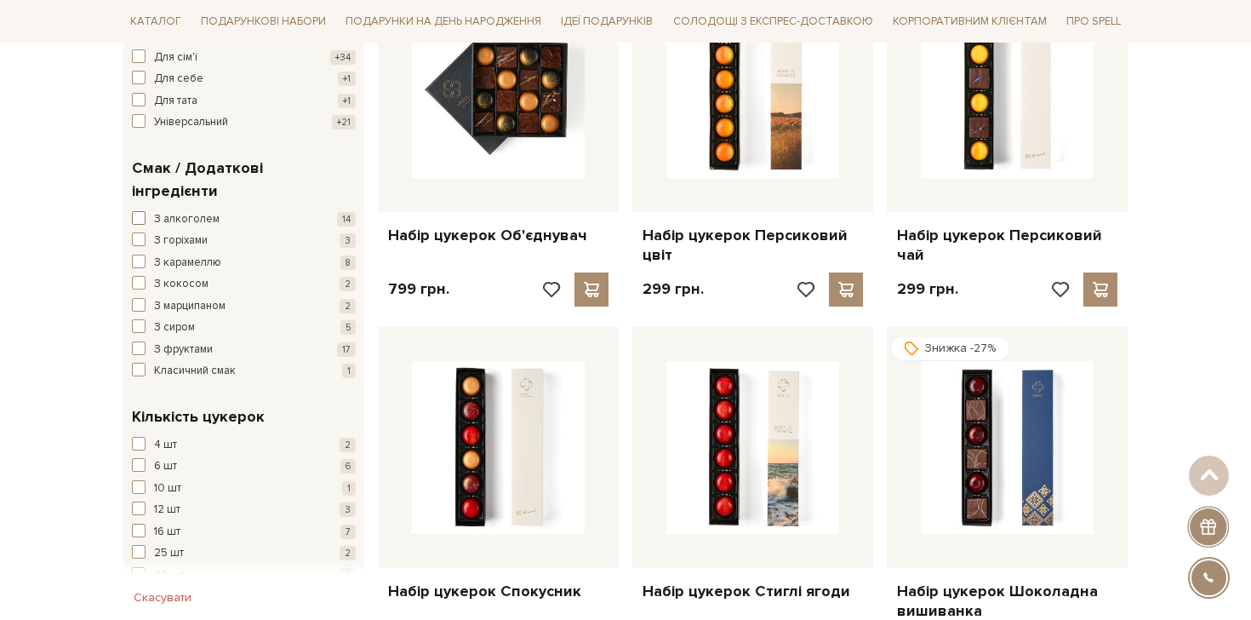
click at [178, 211] on span "З алкоголем" at bounding box center [187, 219] width 66 height 17
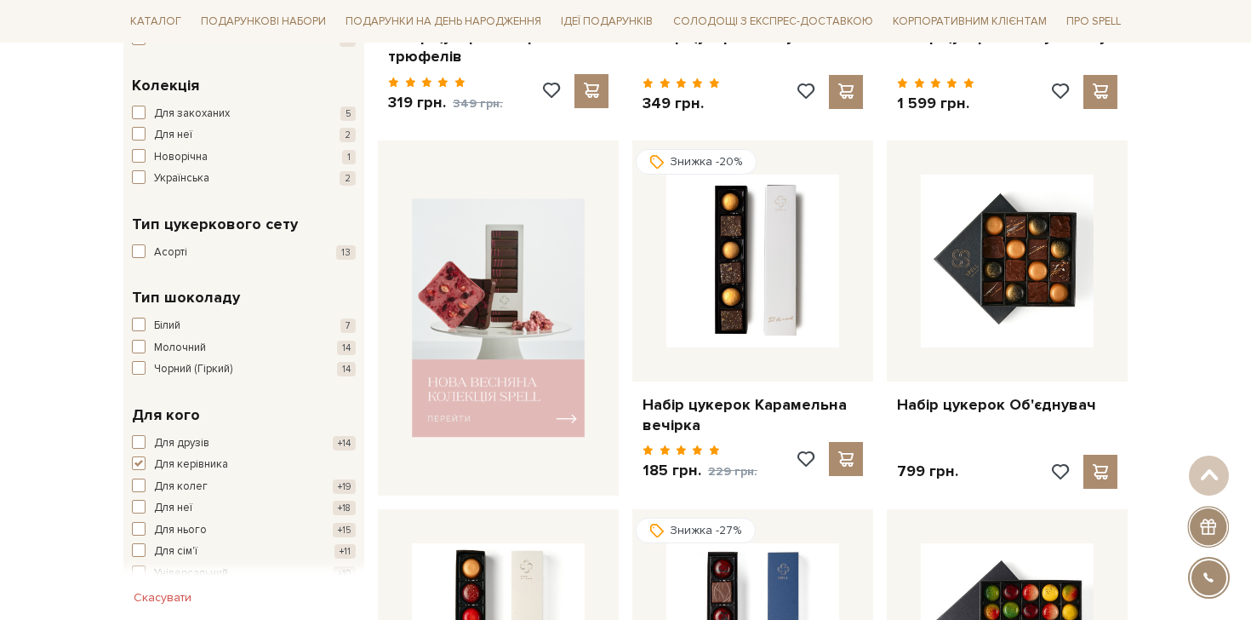
scroll to position [784, 0]
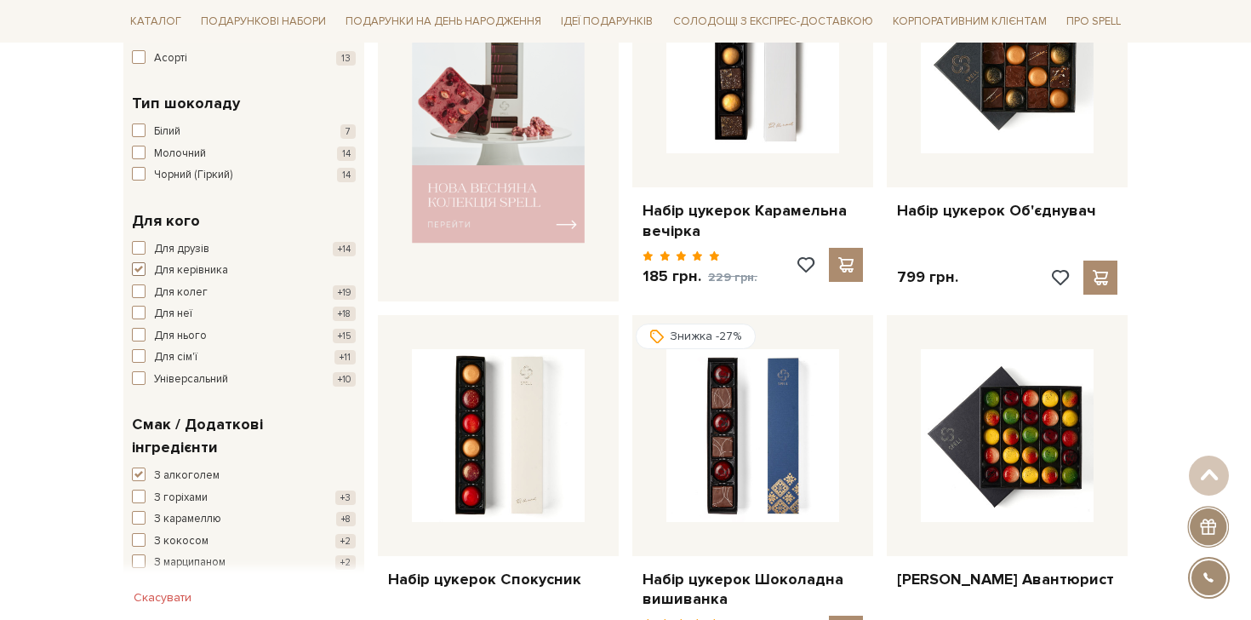
click at [175, 272] on span "Для керівника" at bounding box center [191, 270] width 74 height 17
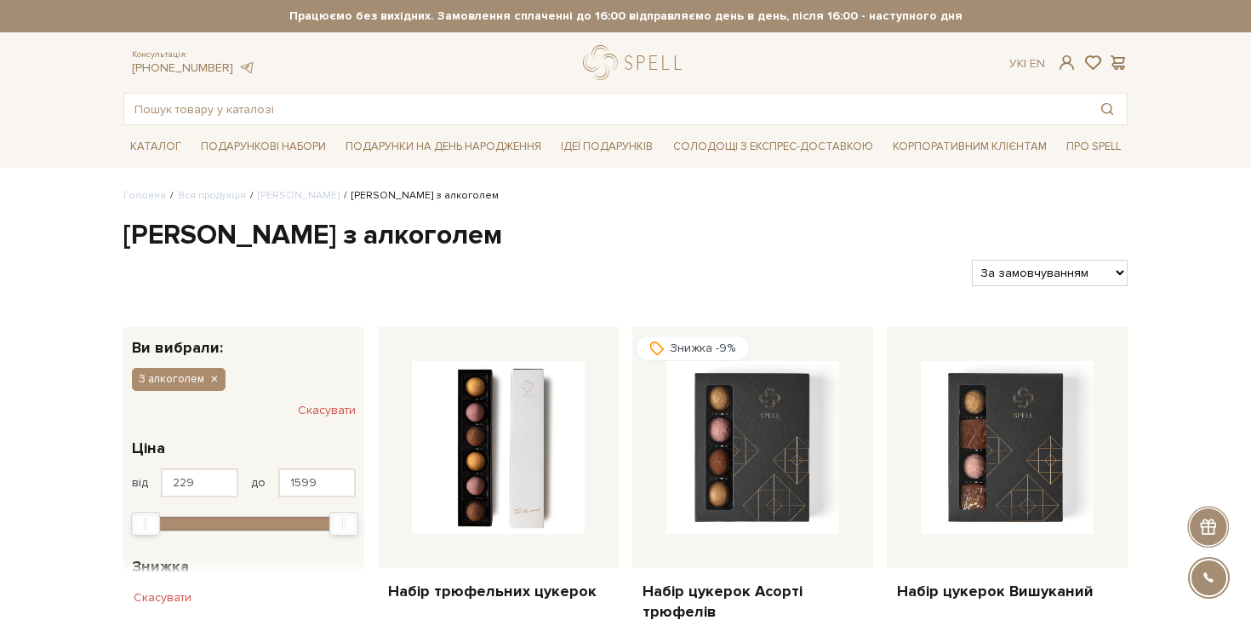
scroll to position [56, 0]
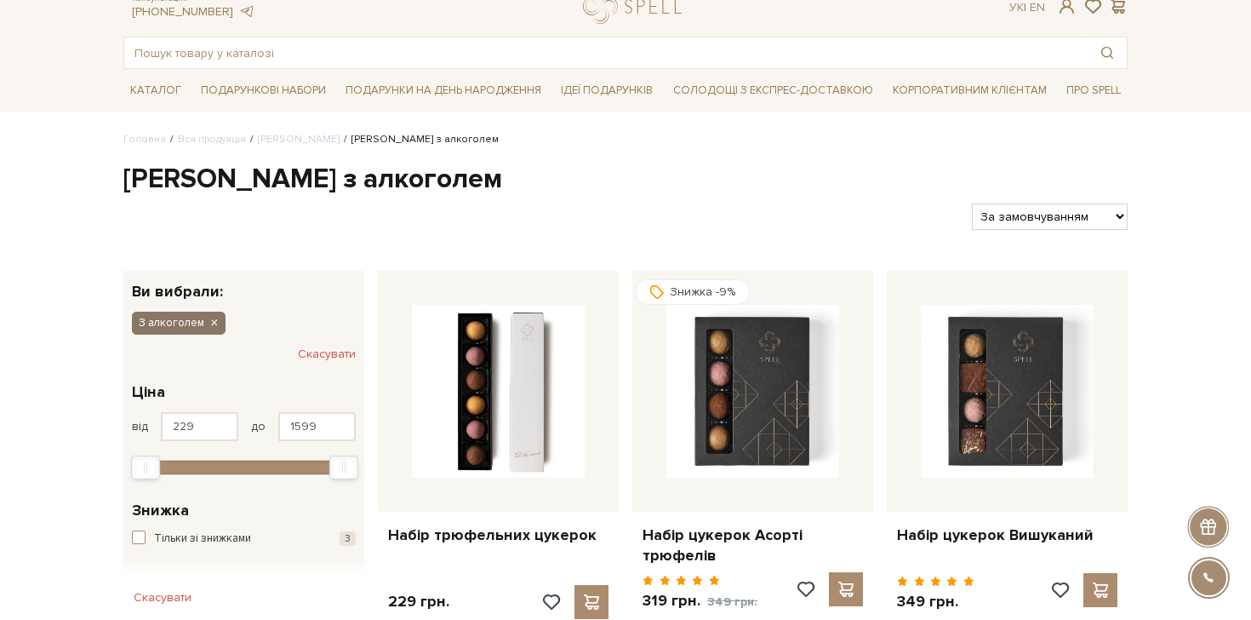
click at [209, 324] on icon "button" at bounding box center [214, 323] width 10 height 15
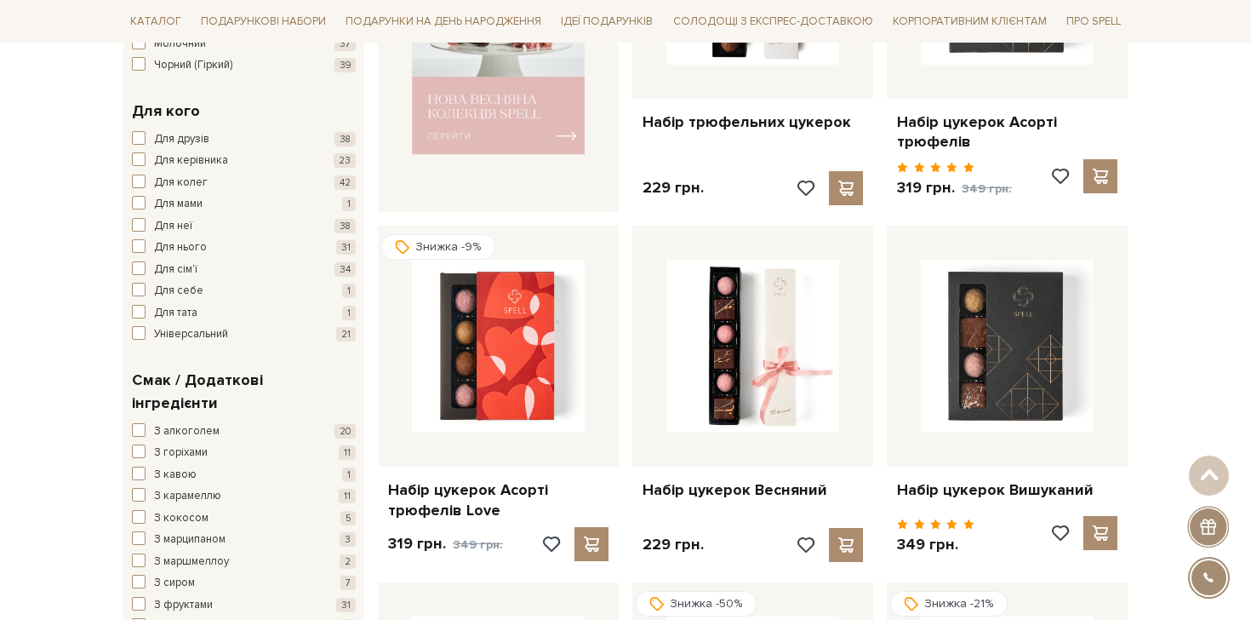
scroll to position [786, 0]
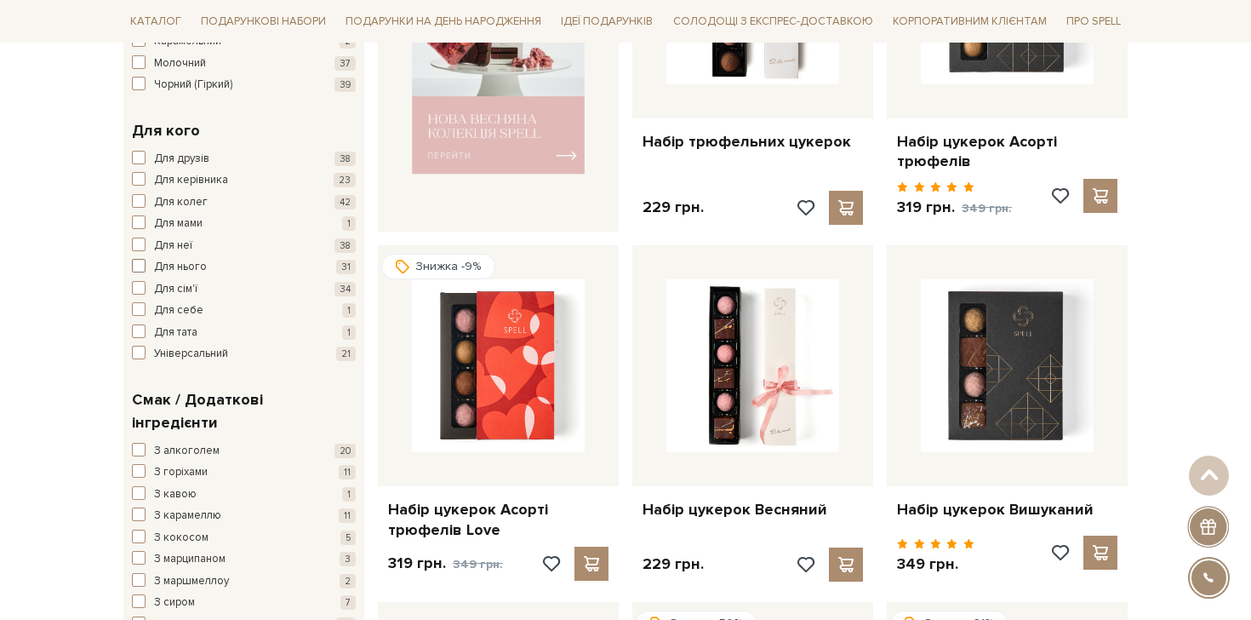
click at [195, 263] on span "Для нього" at bounding box center [180, 267] width 53 height 17
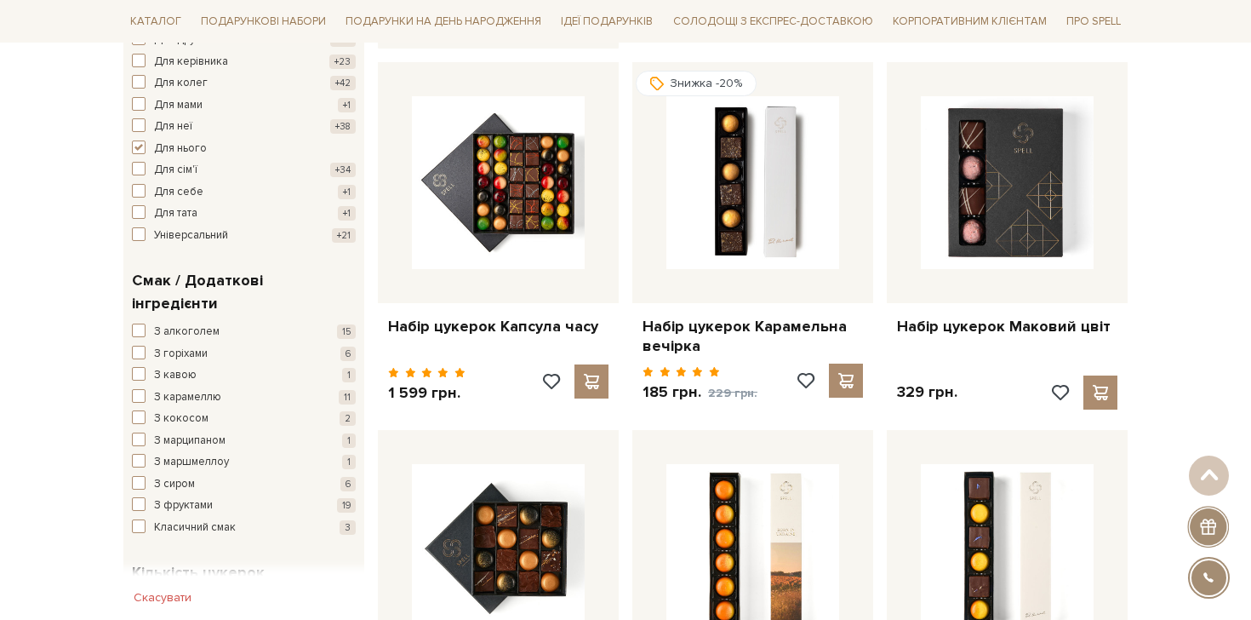
scroll to position [1006, 0]
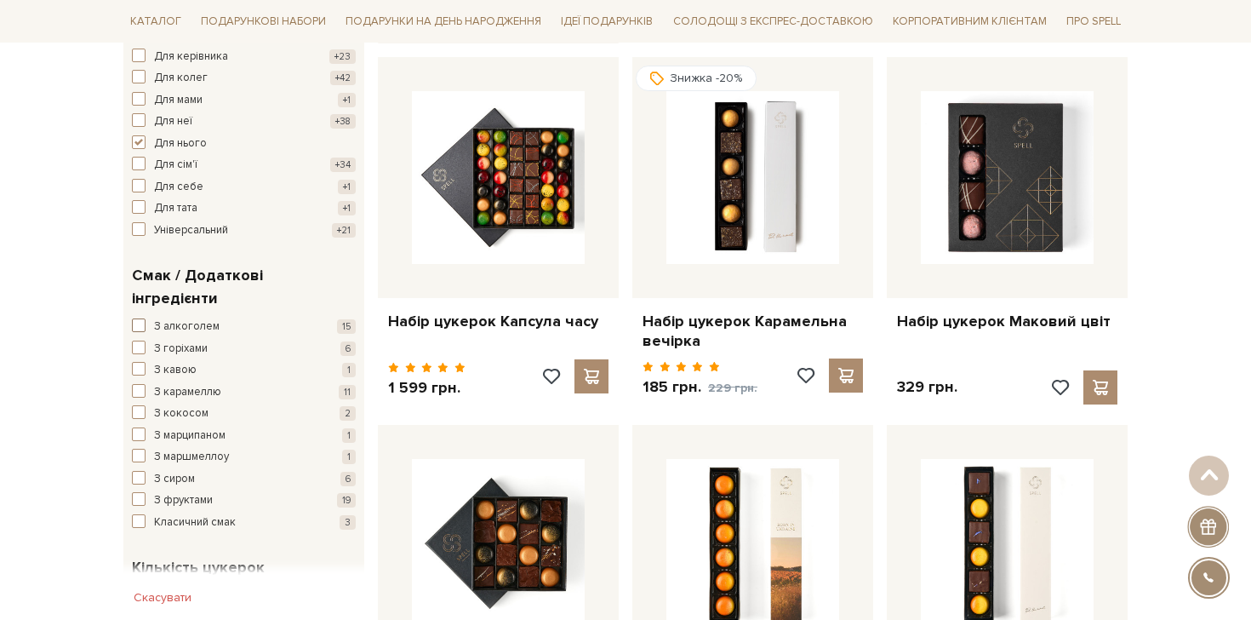
click at [180, 318] on span "З алкоголем" at bounding box center [187, 326] width 66 height 17
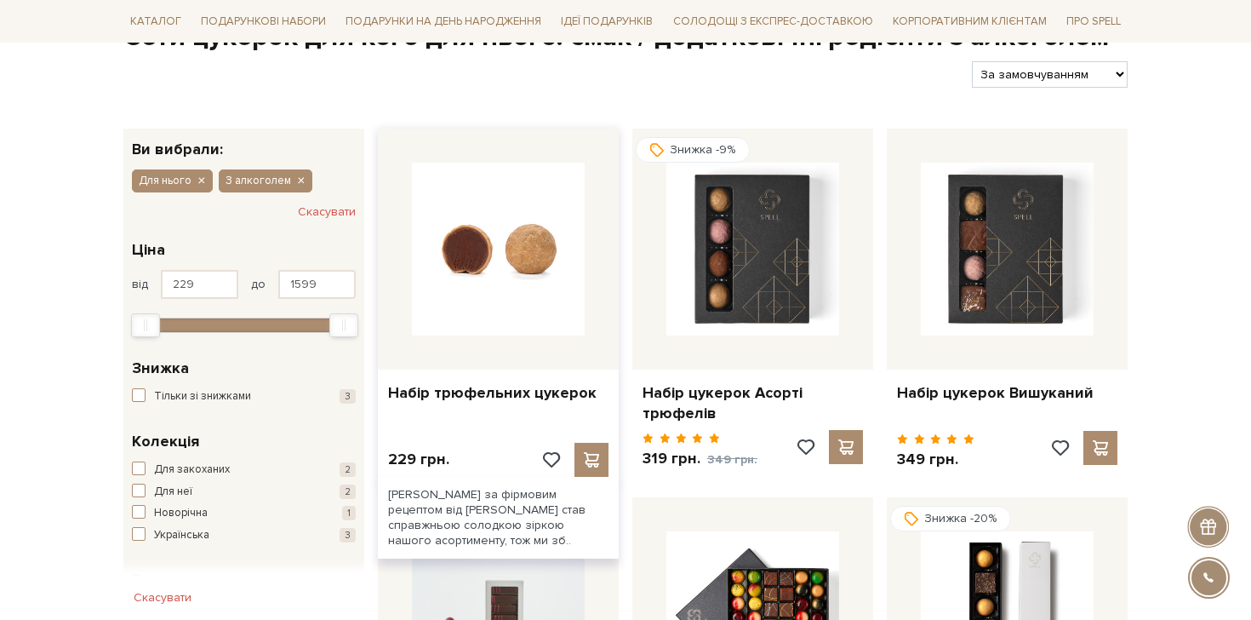
scroll to position [312, 0]
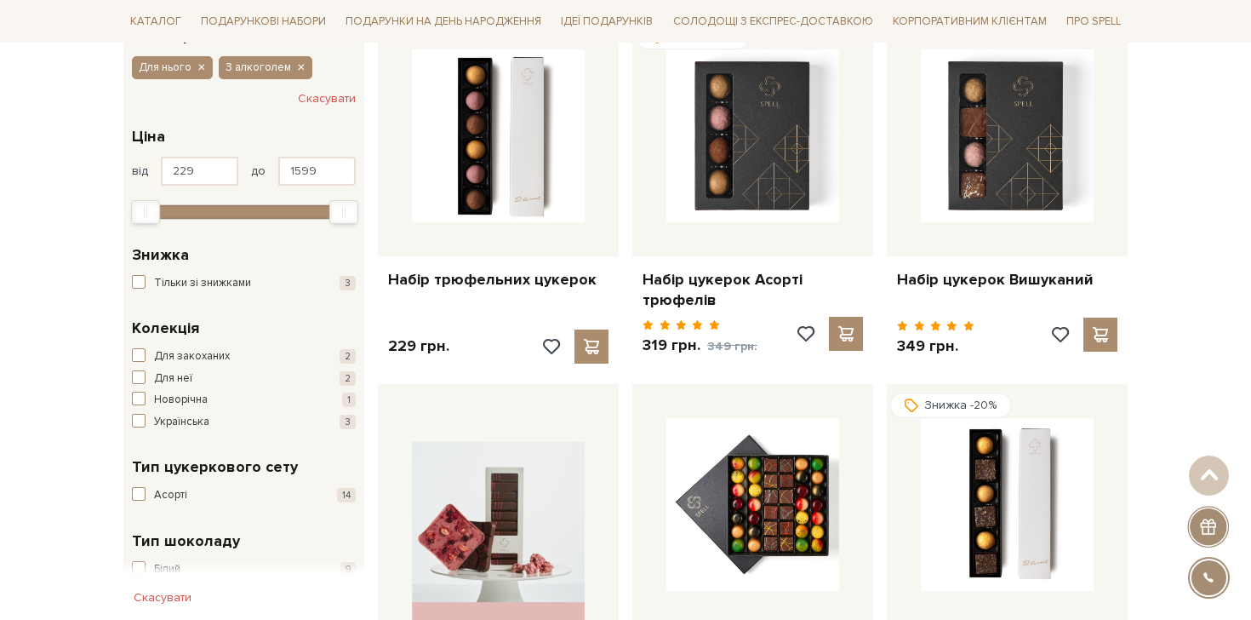
click at [213, 66] on div "Для нього З алкоголем Скасувати" at bounding box center [243, 77] width 241 height 68
click at [204, 66] on icon "button" at bounding box center [201, 67] width 10 height 15
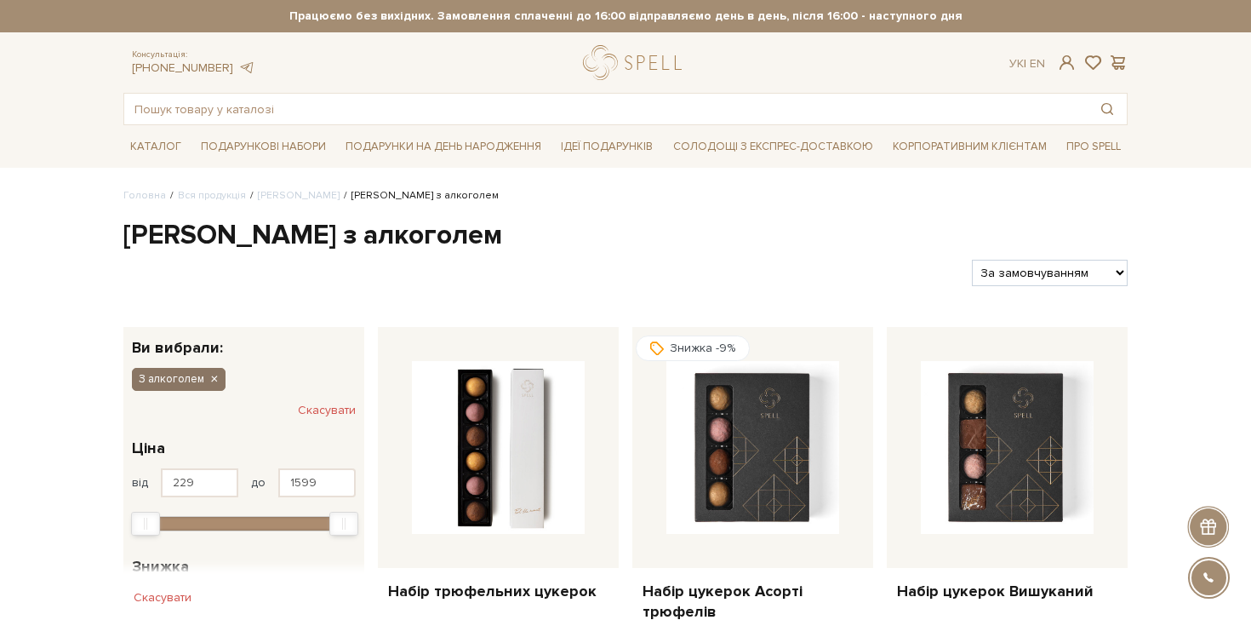
click at [212, 384] on icon "button" at bounding box center [214, 379] width 10 height 15
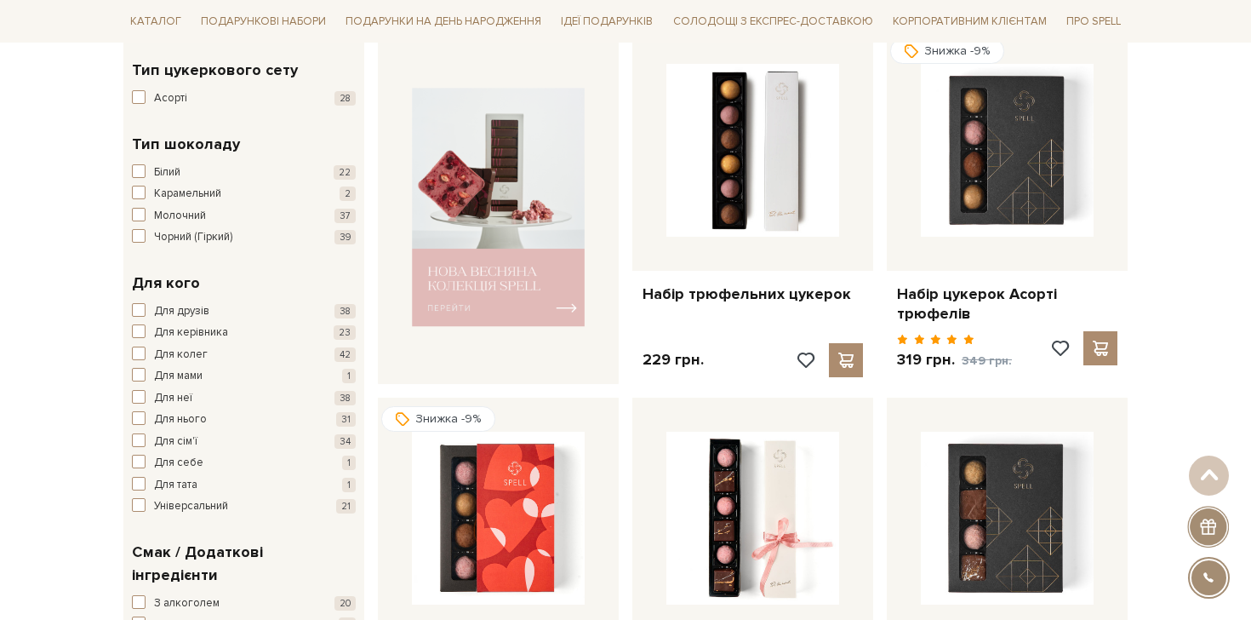
scroll to position [696, 0]
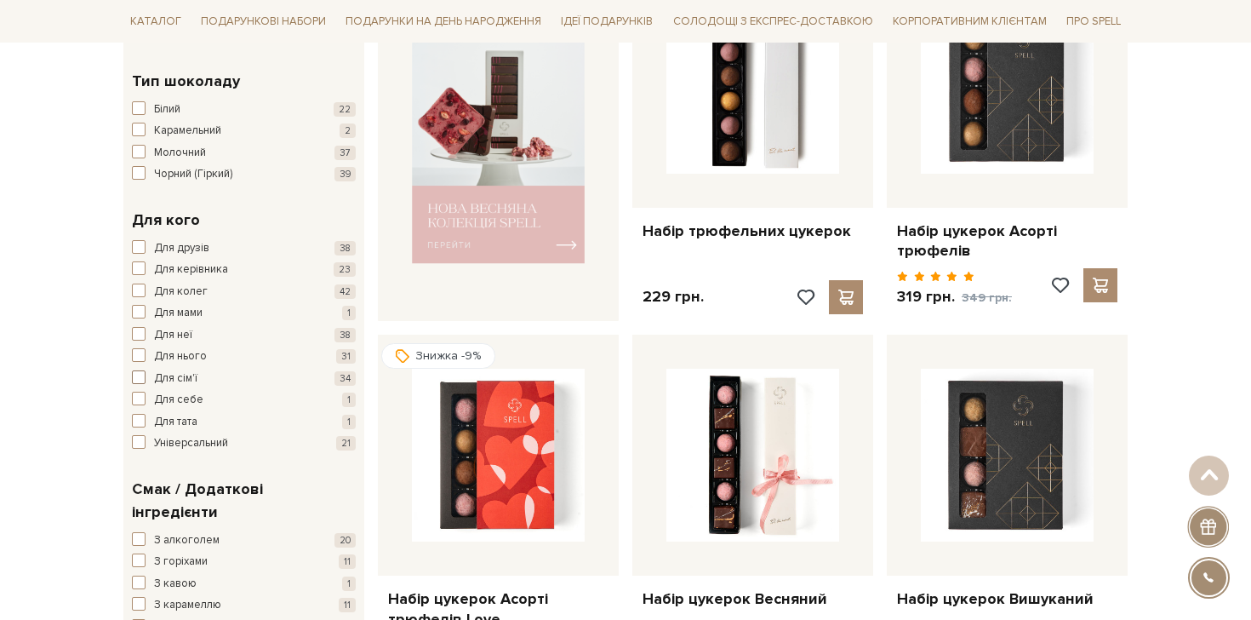
click at [190, 377] on span "Для сім'ї" at bounding box center [175, 378] width 43 height 17
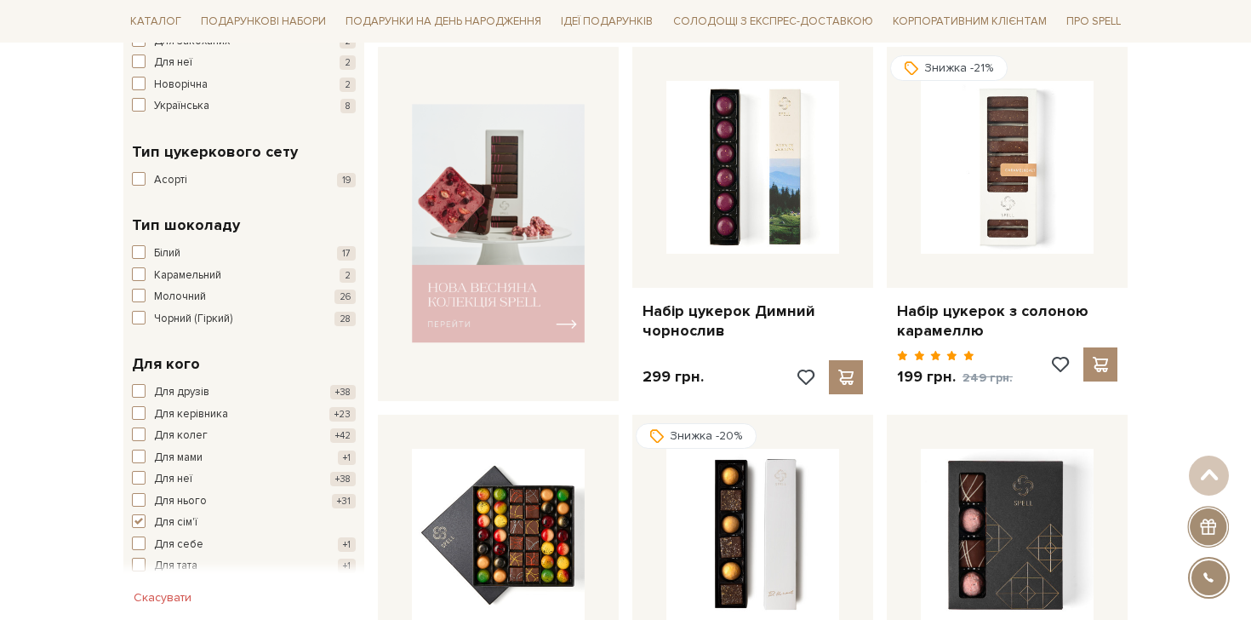
scroll to position [1060, 0]
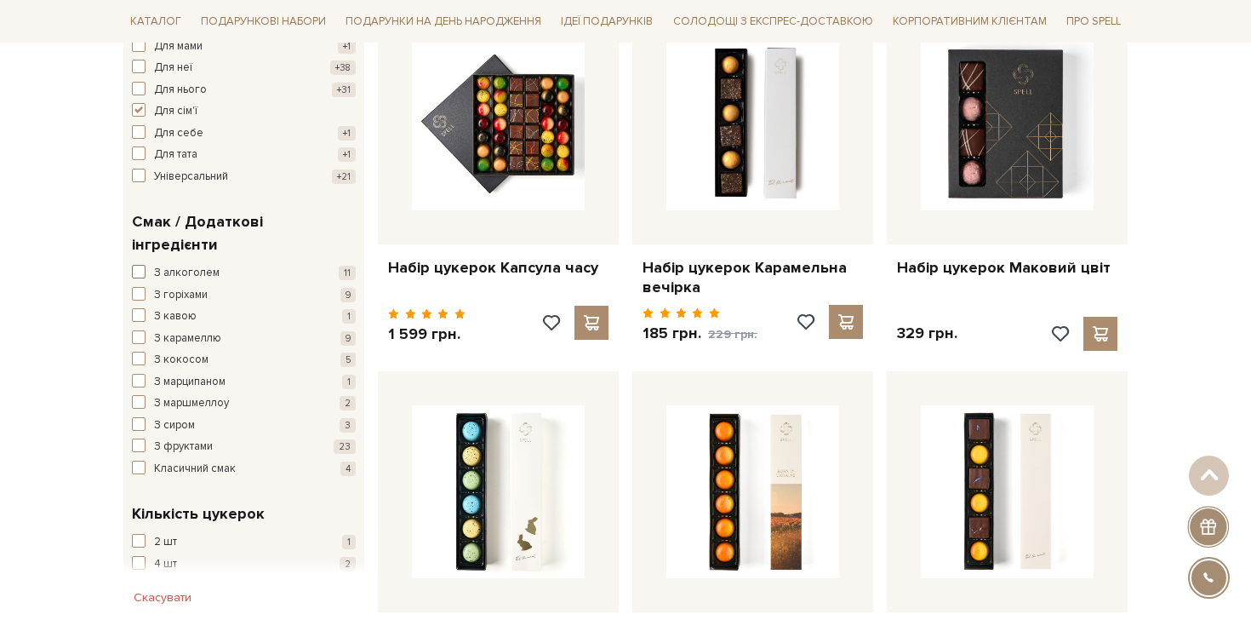
click at [191, 265] on span "З алкоголем" at bounding box center [187, 273] width 66 height 17
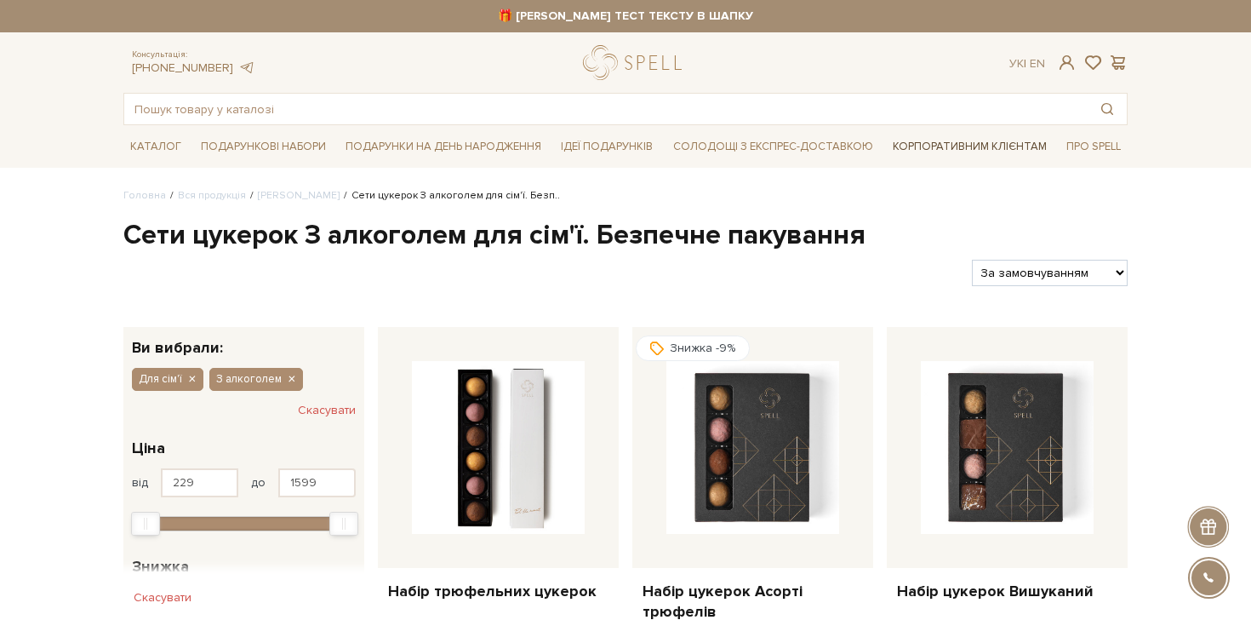
click at [897, 159] on link "Корпоративним клієнтам" at bounding box center [970, 146] width 168 height 29
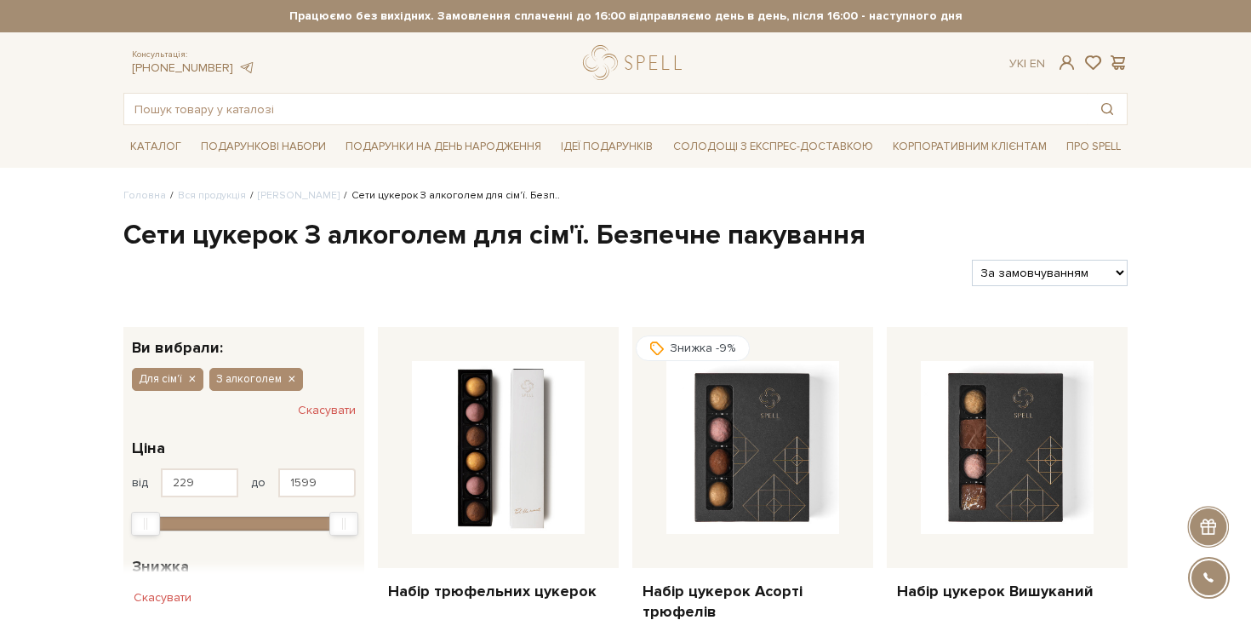
click at [54, 81] on header "🎁 АЛЬОНА ТЕСТ ТЕКСТУ В ШАПКУ Працюємо без вихідних. Замовлення сплаченні до 16:…" at bounding box center [625, 62] width 1251 height 125
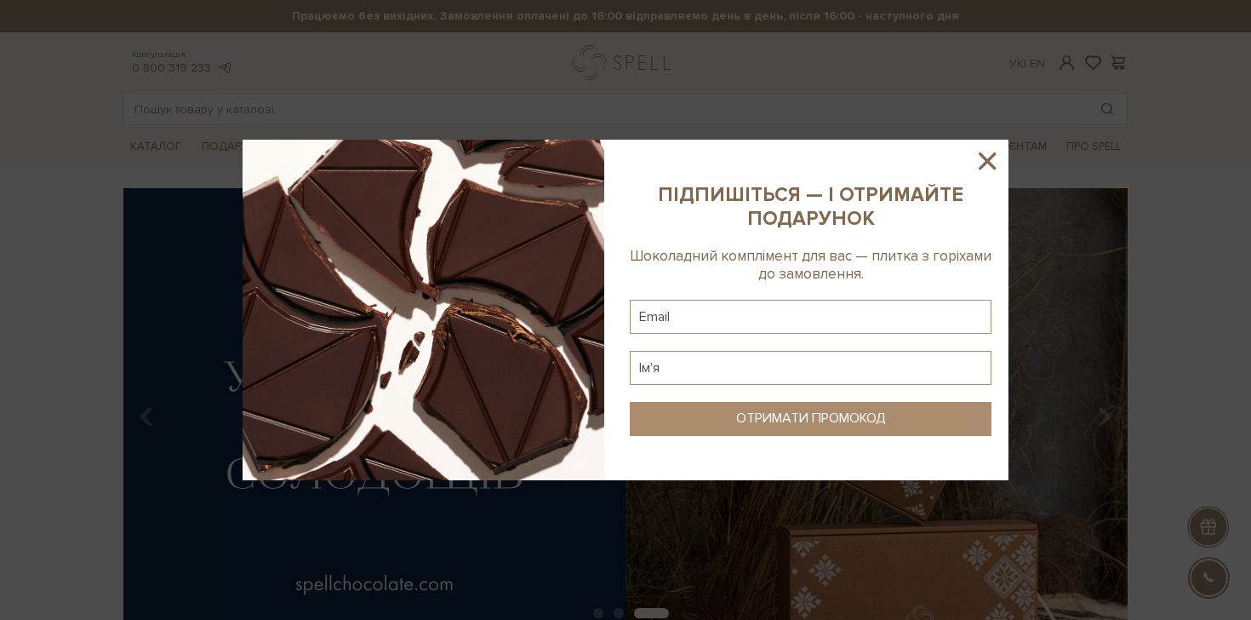
click at [1003, 157] on sys-column-static at bounding box center [811, 310] width 396 height 340
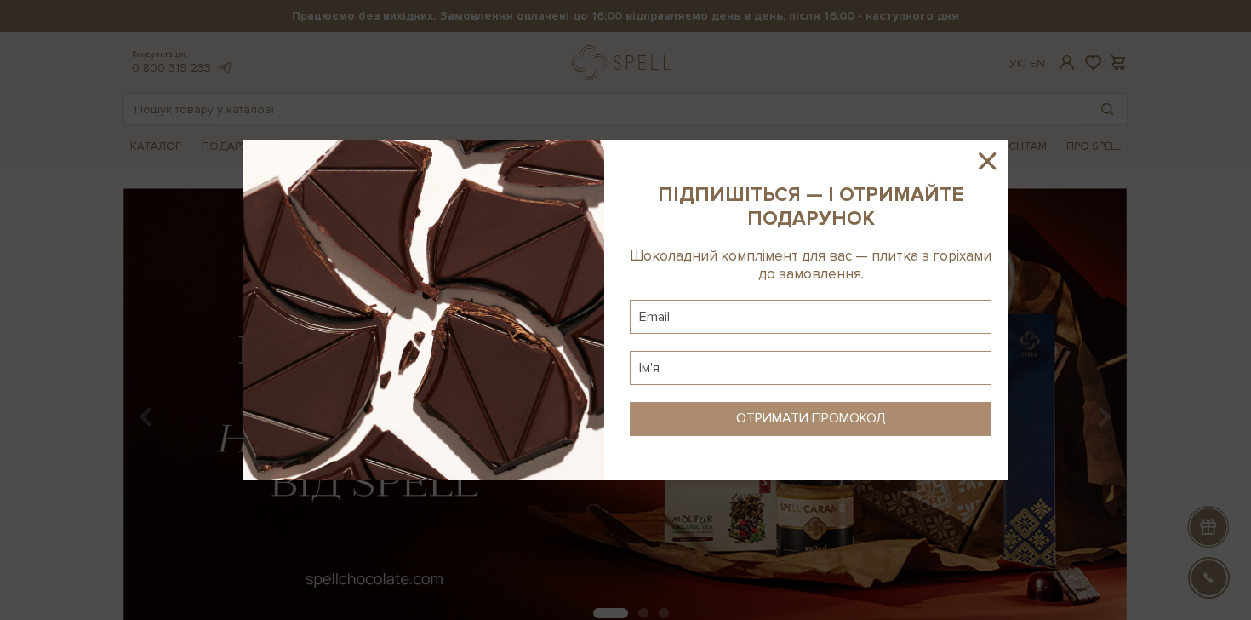
click at [992, 157] on icon at bounding box center [987, 160] width 29 height 29
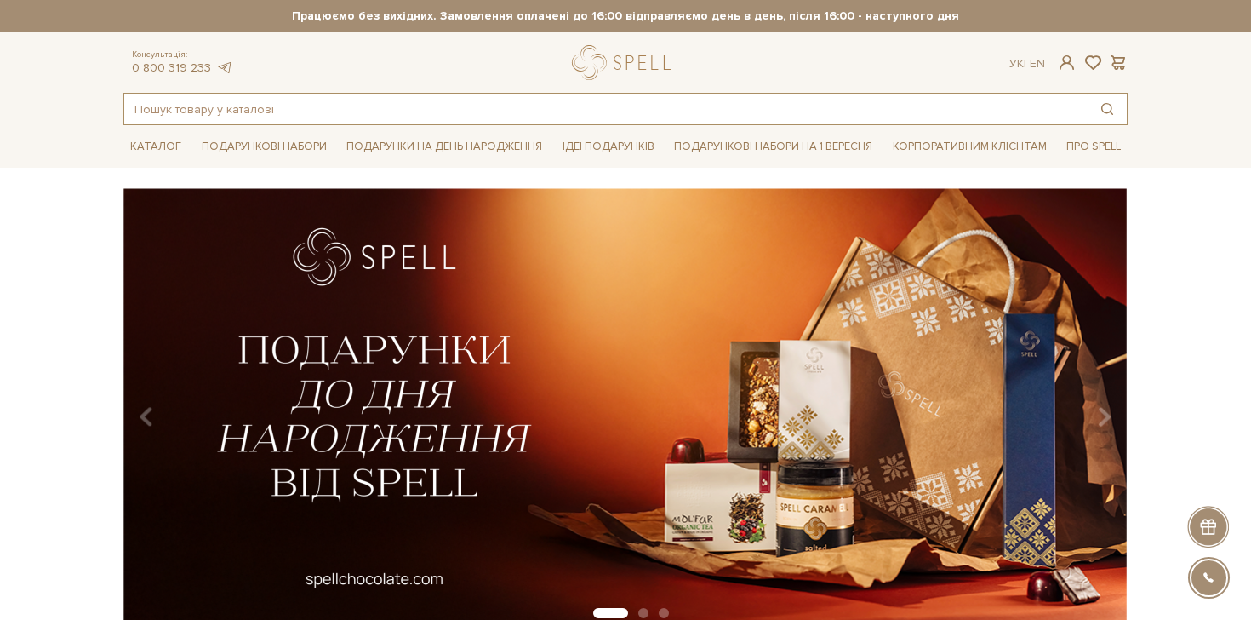
click at [243, 112] on input "text" at bounding box center [606, 109] width 964 height 31
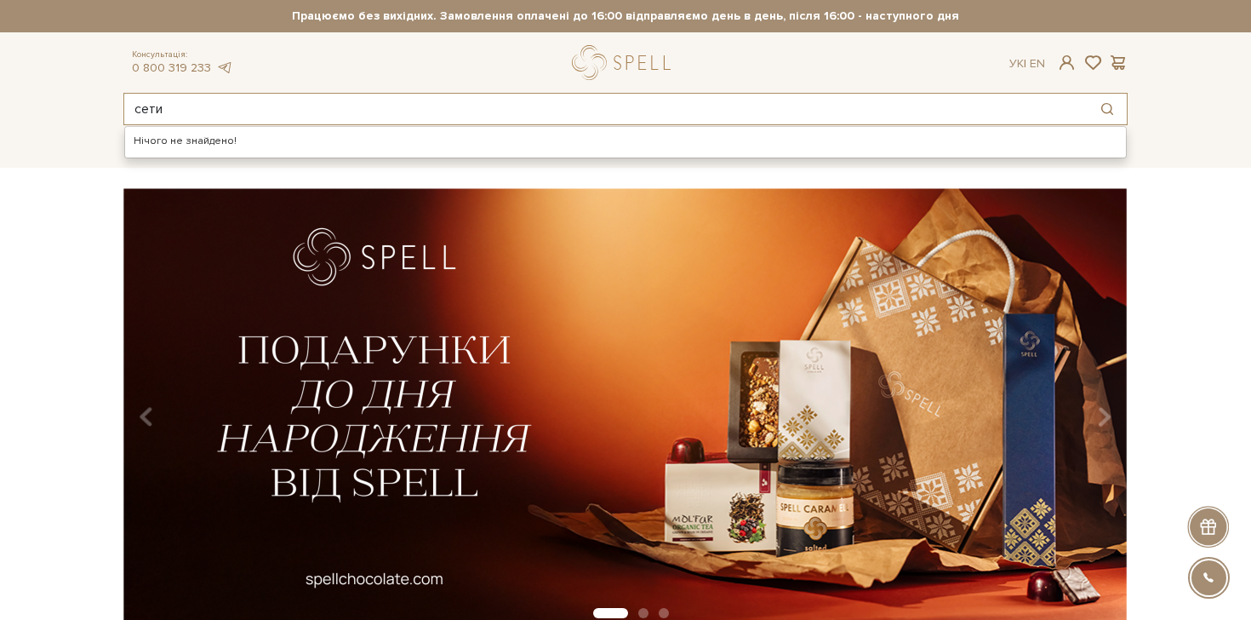
type input "сети"
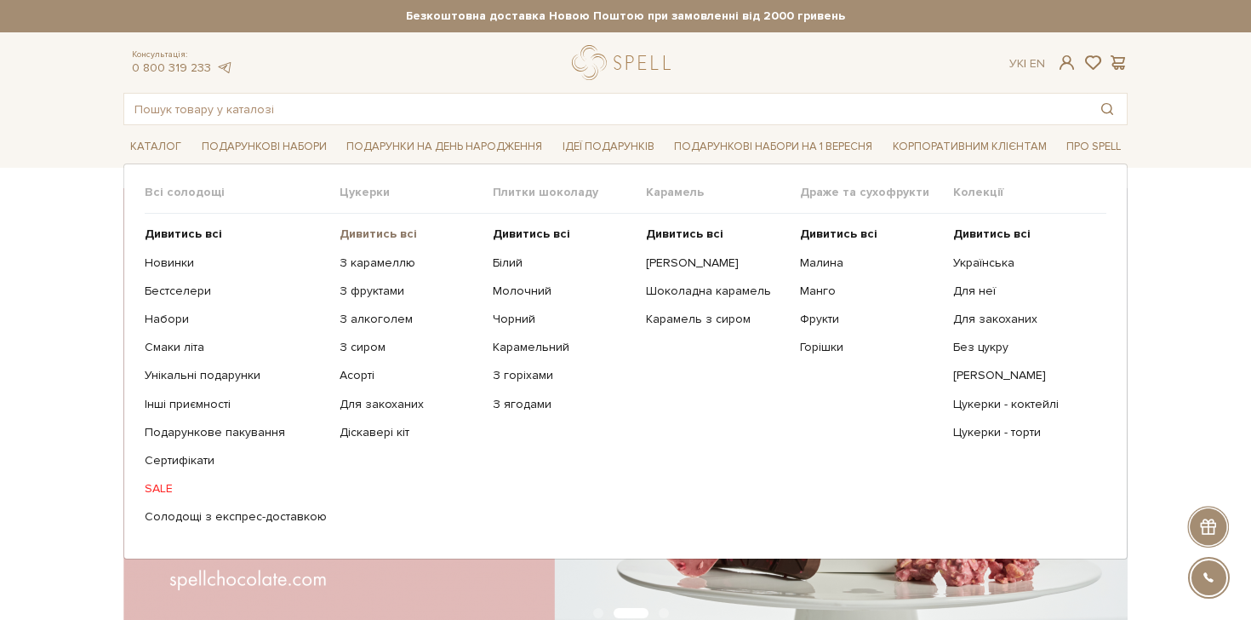
click at [361, 232] on b "Дивитись всі" at bounding box center [378, 233] width 77 height 14
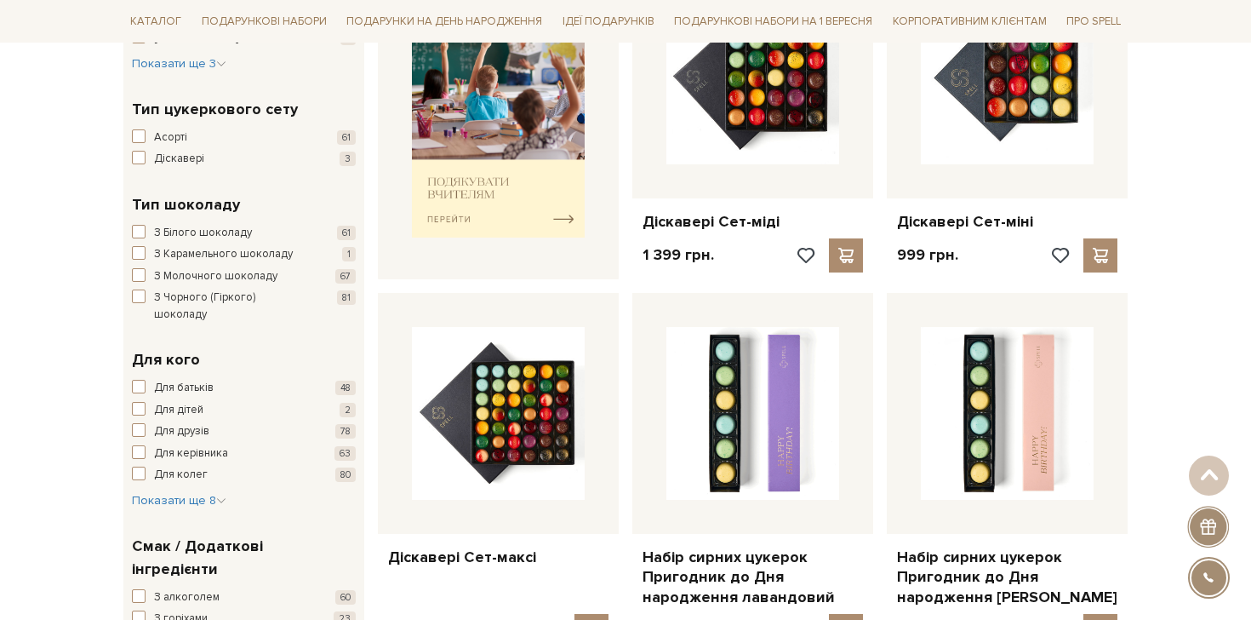
scroll to position [765, 0]
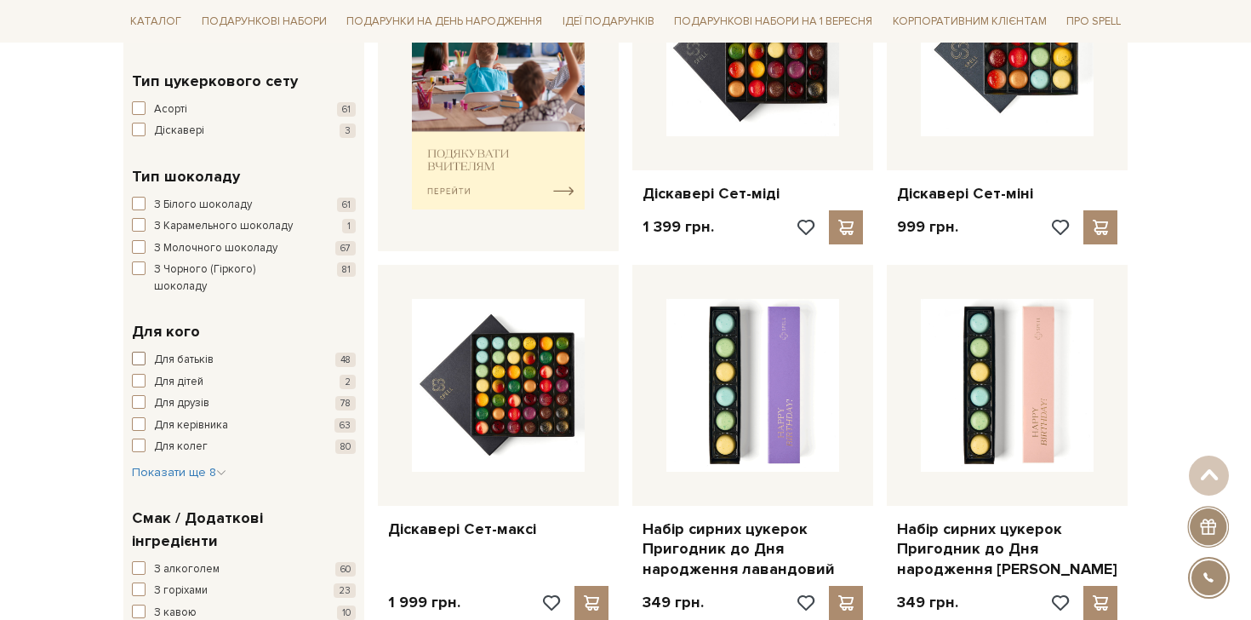
click at [191, 352] on span "Для батьків" at bounding box center [184, 360] width 60 height 17
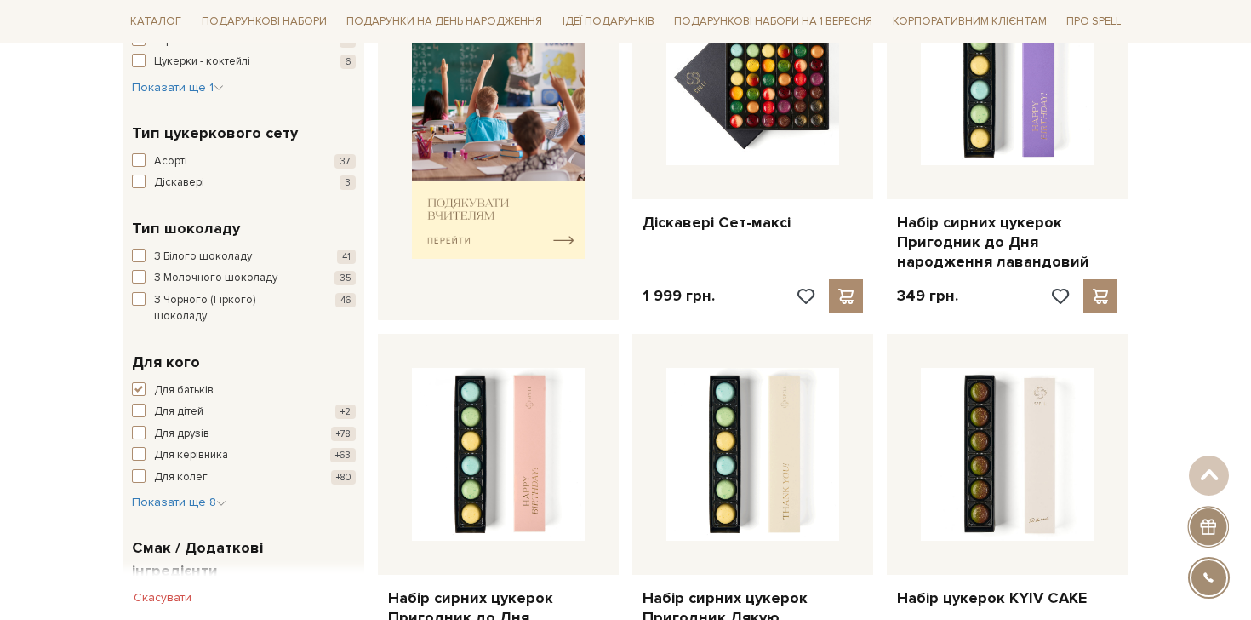
scroll to position [1070, 0]
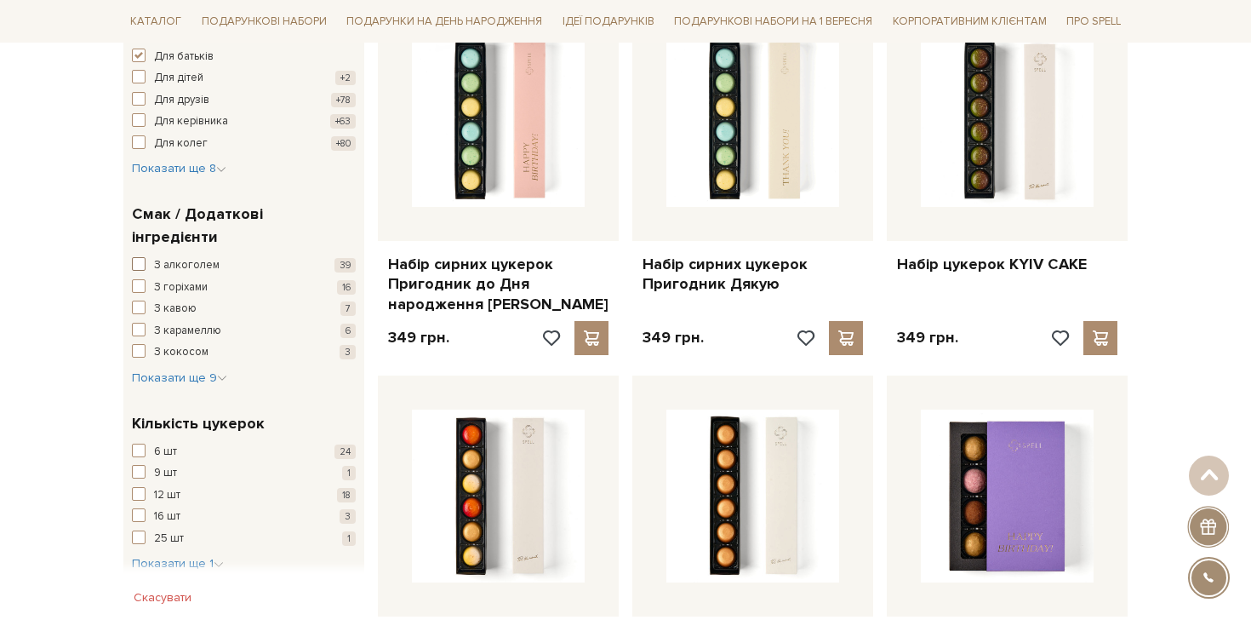
click at [178, 257] on span "З алкоголем" at bounding box center [187, 265] width 66 height 17
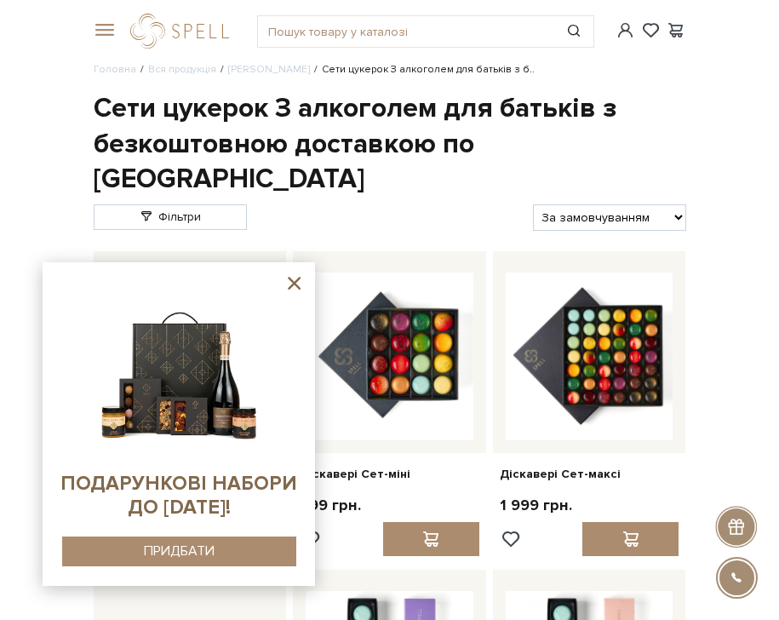
click at [679, 75] on ul "Головна Вся продукція Сети цукерок Сети цукерок З алкоголем для батьків з б.." at bounding box center [390, 69] width 592 height 15
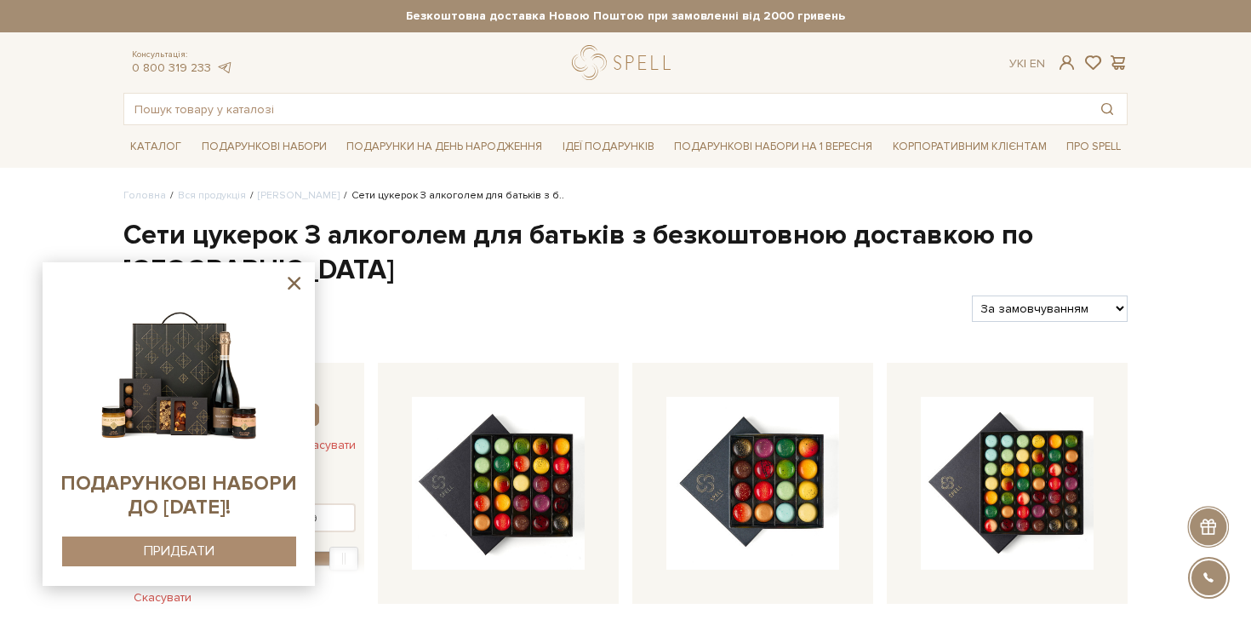
click at [1221, 102] on header "Безкоштовна доставка Новою Поштою при замовленні від 2000 гривень Працюємо без …" at bounding box center [625, 62] width 1251 height 125
click at [296, 285] on icon at bounding box center [294, 283] width 13 height 13
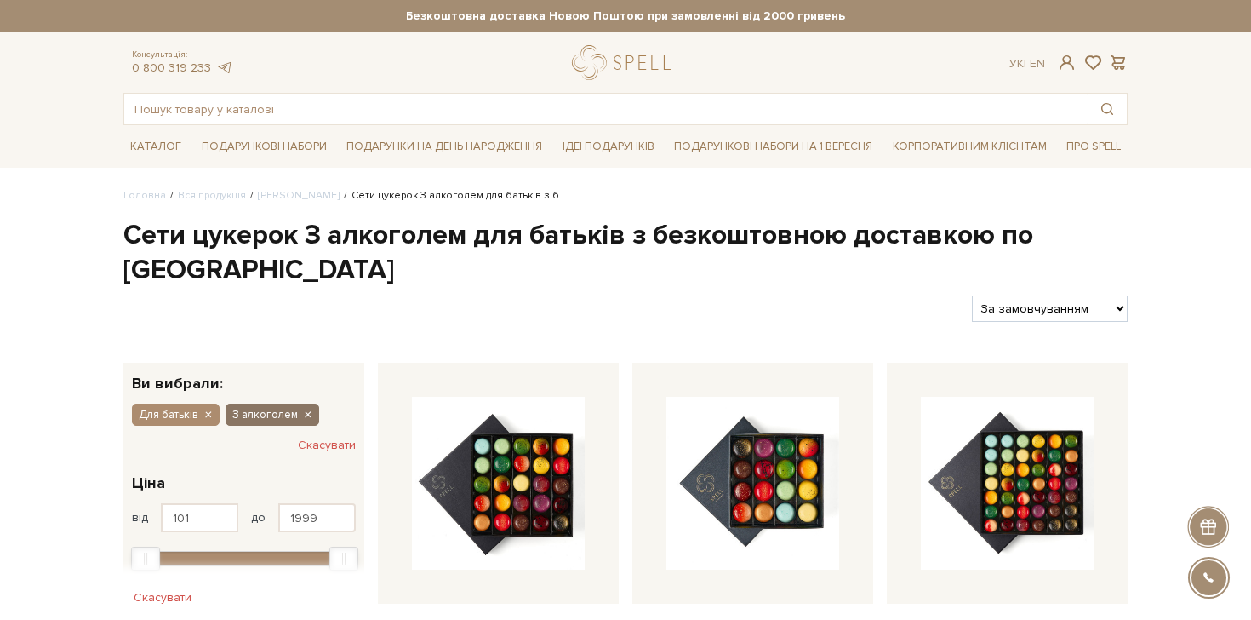
click at [305, 408] on icon "button" at bounding box center [307, 415] width 10 height 15
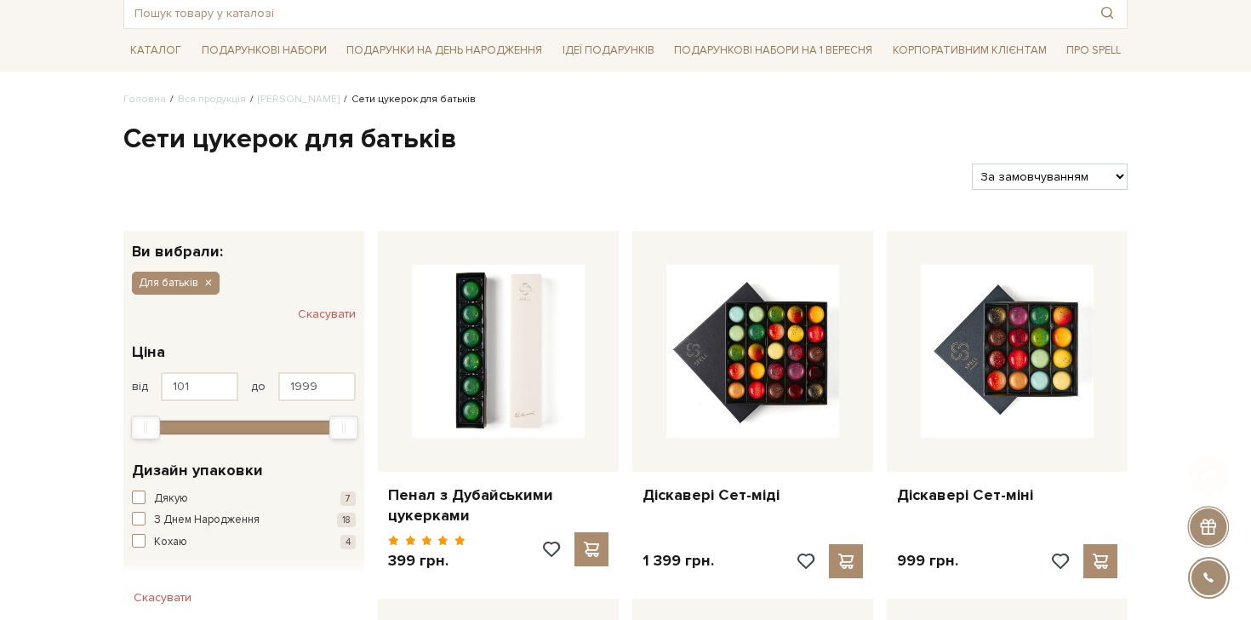
scroll to position [102, 0]
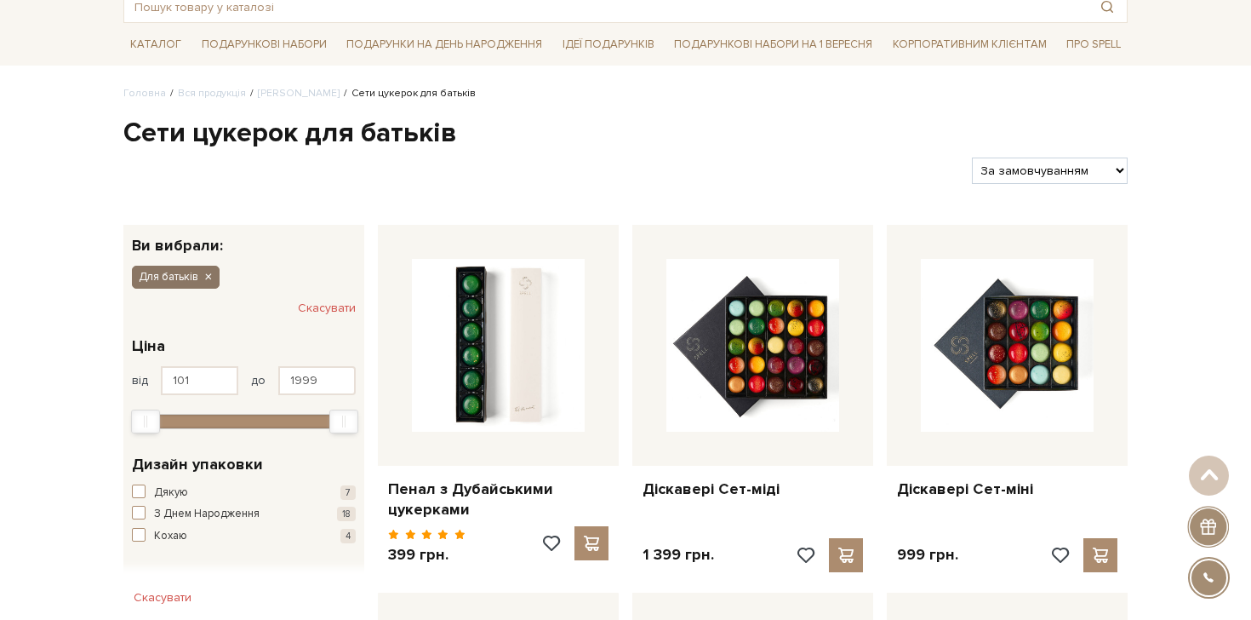
click at [209, 279] on icon "button" at bounding box center [208, 277] width 10 height 15
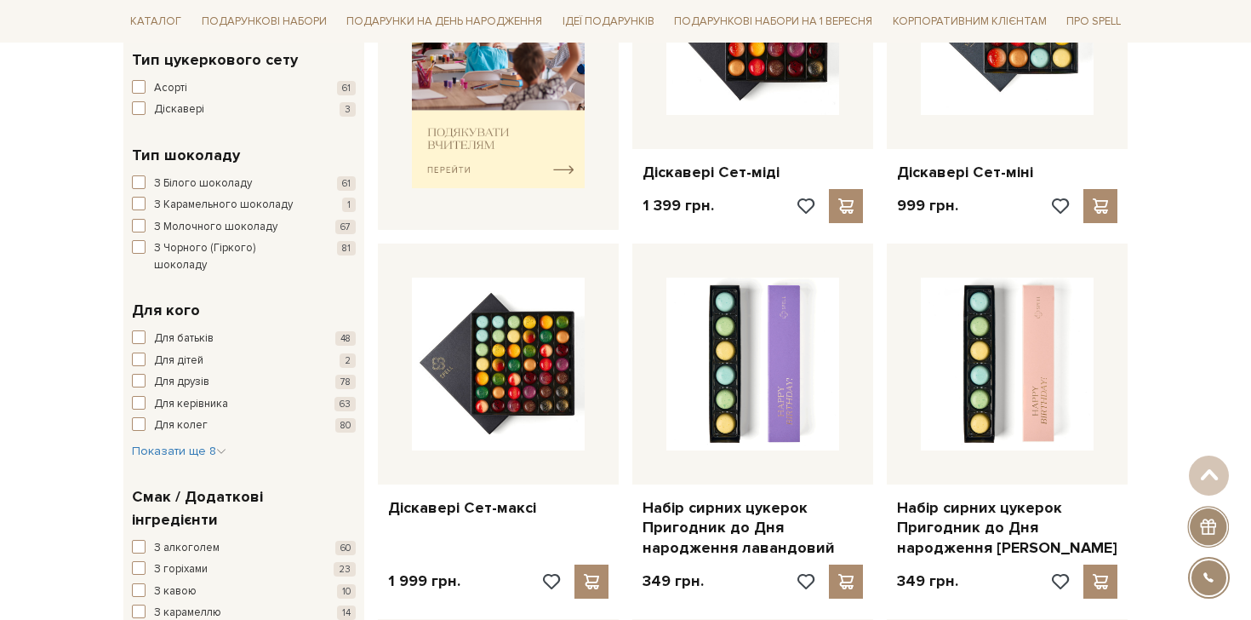
scroll to position [910, 0]
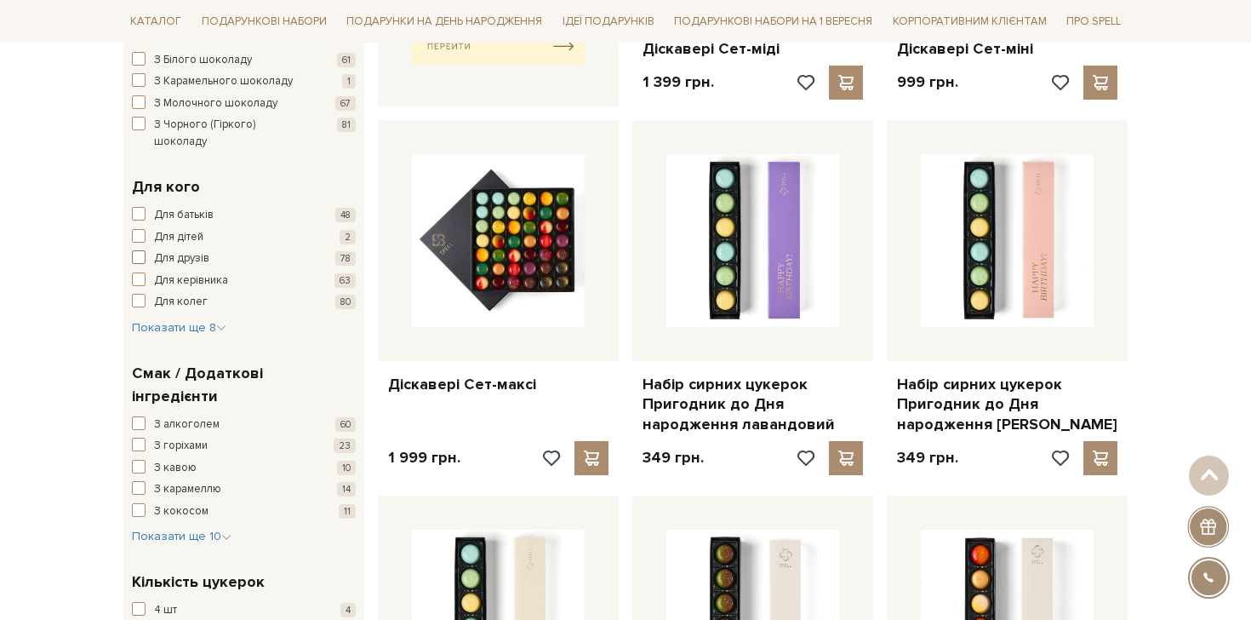
click at [160, 250] on span "Для друзів" at bounding box center [181, 258] width 55 height 17
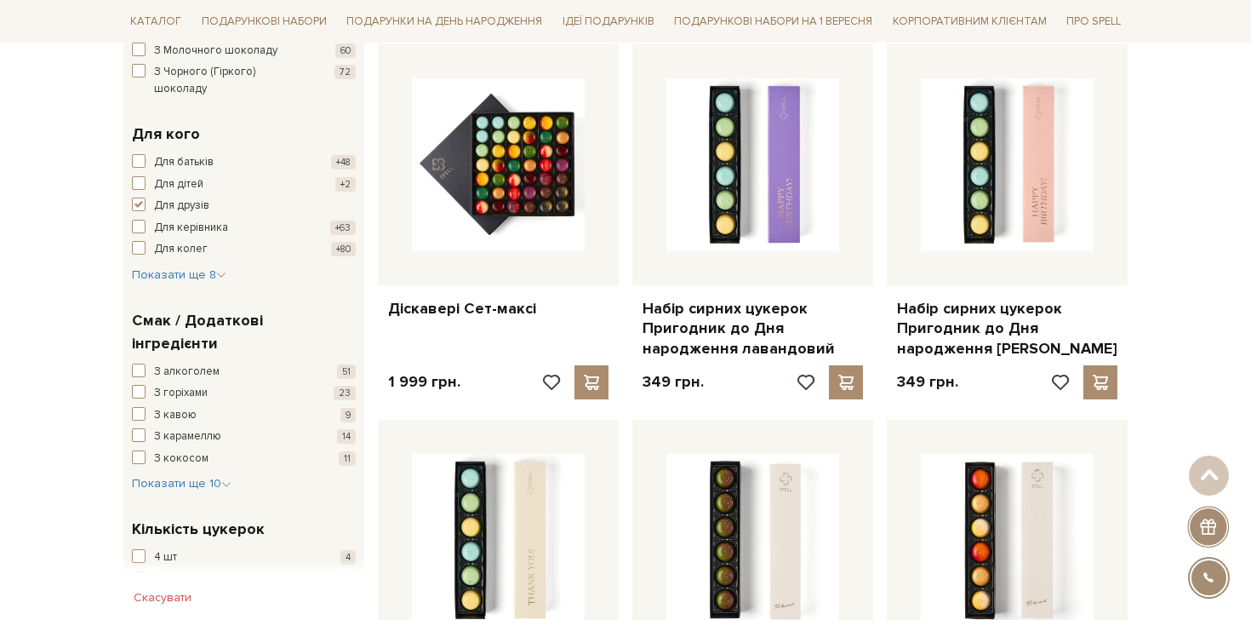
scroll to position [981, 0]
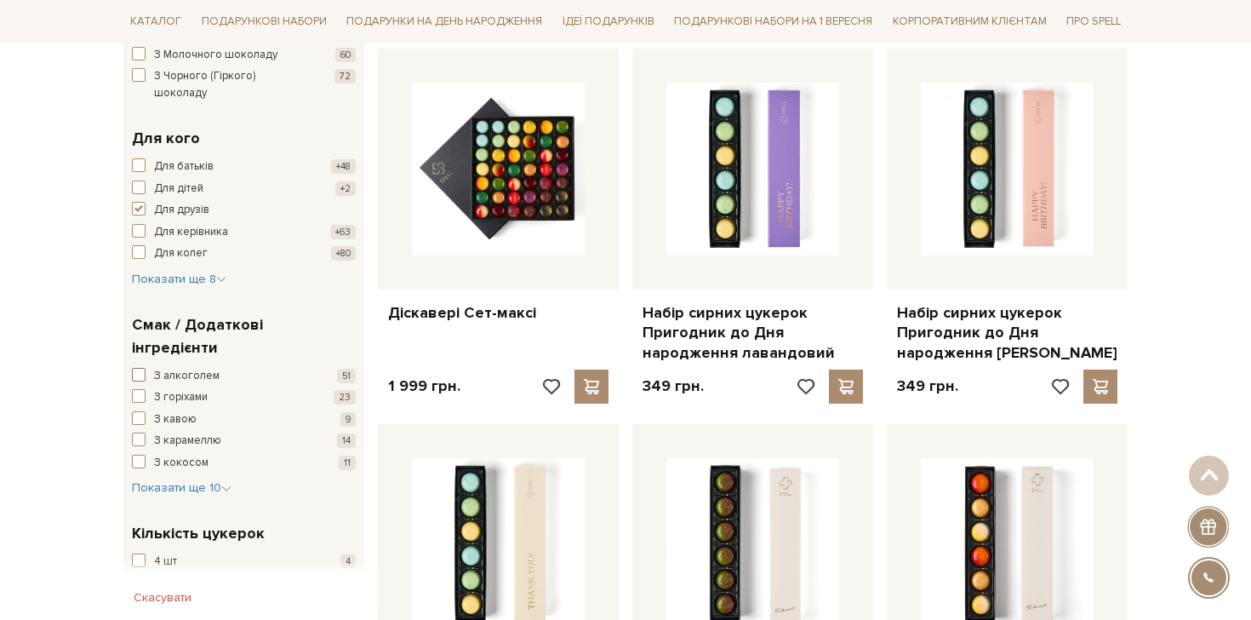
click at [186, 368] on span "З алкоголем" at bounding box center [187, 376] width 66 height 17
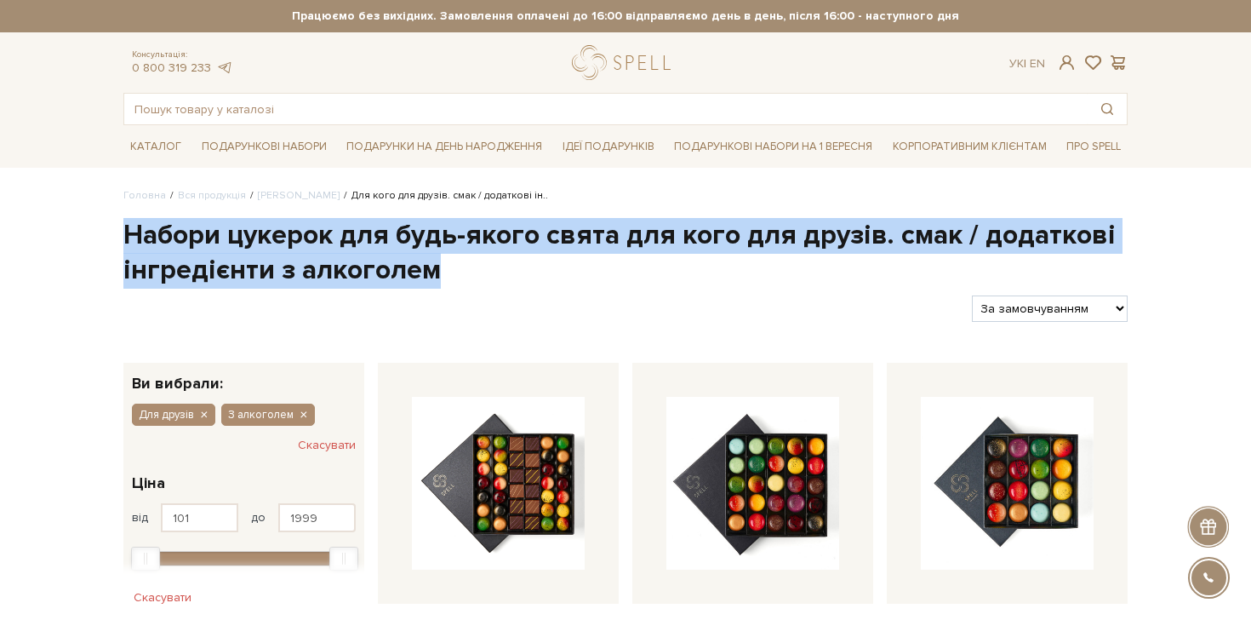
drag, startPoint x: 132, startPoint y: 241, endPoint x: 428, endPoint y: 270, distance: 297.6
click at [428, 270] on h1 "Набори цукерок для будь-якого свята для кого для друзів. смак / додаткові інгре…" at bounding box center [625, 253] width 1004 height 71
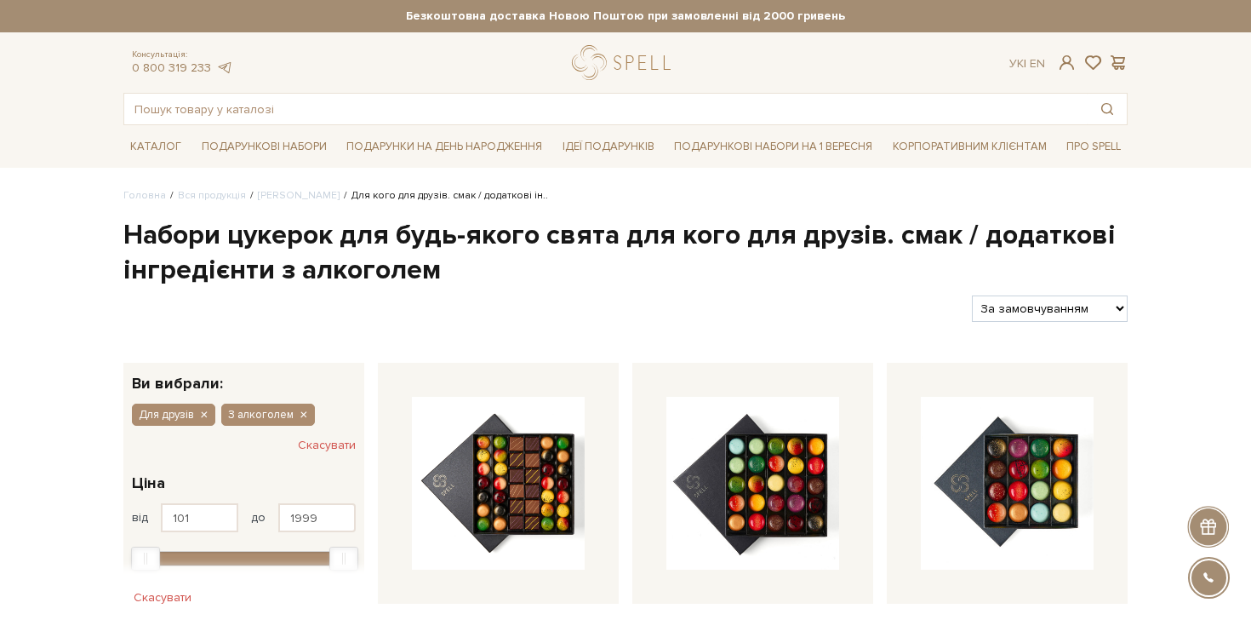
click at [480, 273] on h1 "Набори цукерок для будь-якого свята для кого для друзів. смак / додаткові інгре…" at bounding box center [625, 253] width 1004 height 71
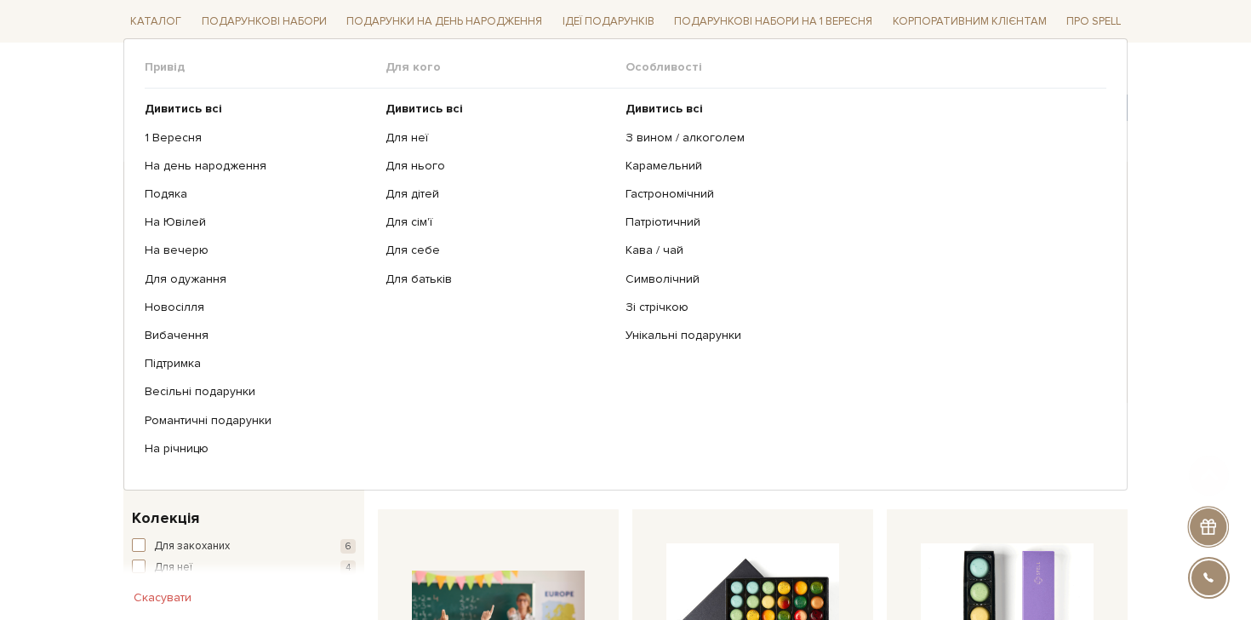
scroll to position [224, 0]
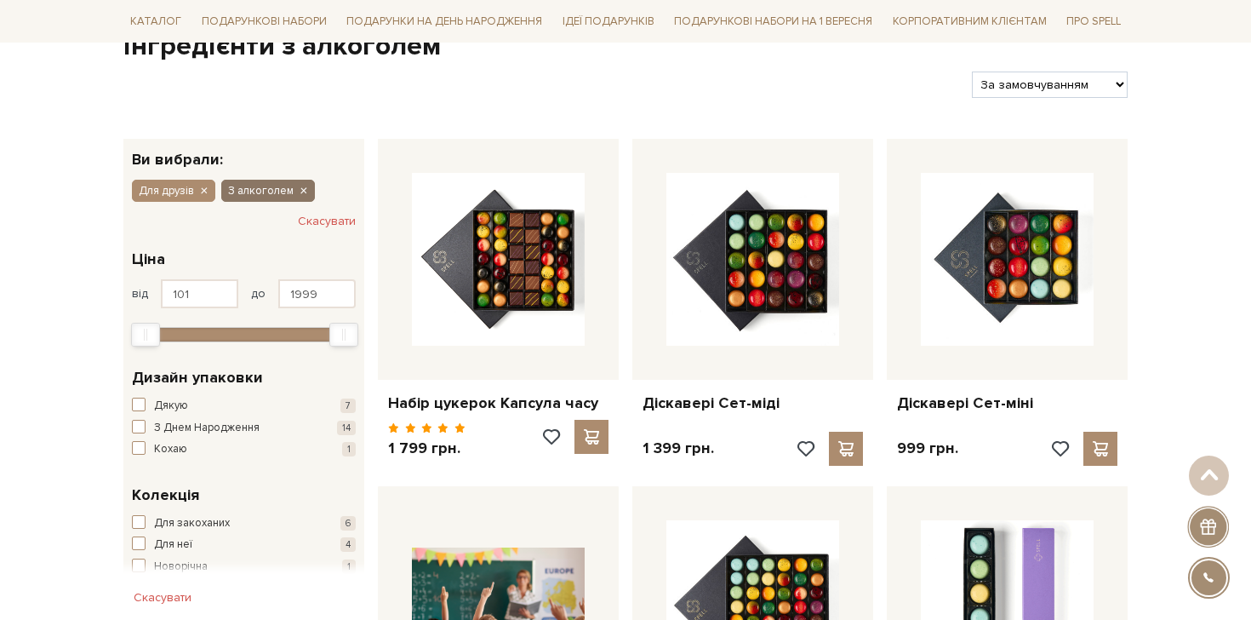
click at [304, 181] on button "З алкоголем" at bounding box center [268, 191] width 94 height 22
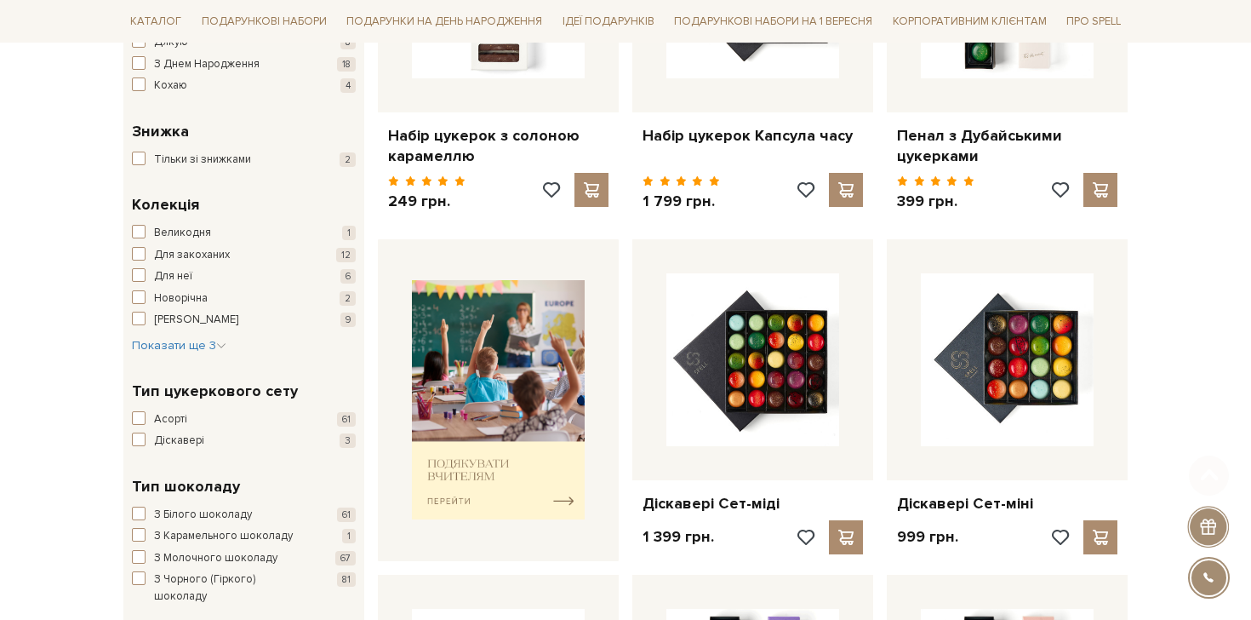
scroll to position [800, 0]
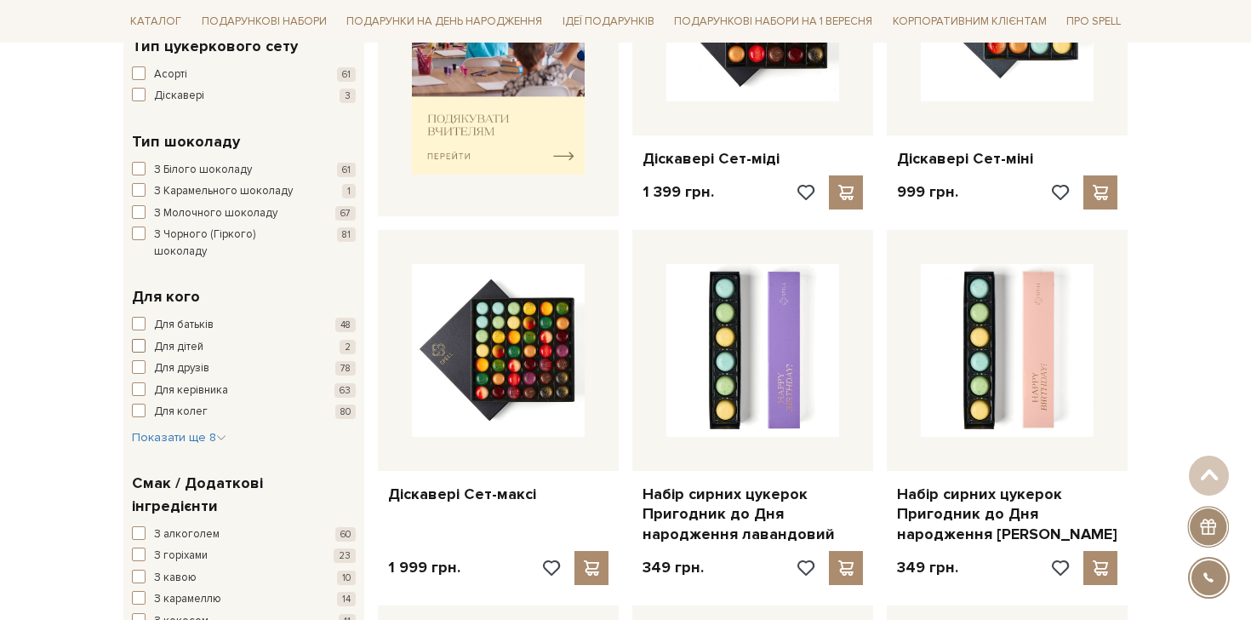
click at [180, 339] on span "Для дітей" at bounding box center [178, 347] width 49 height 17
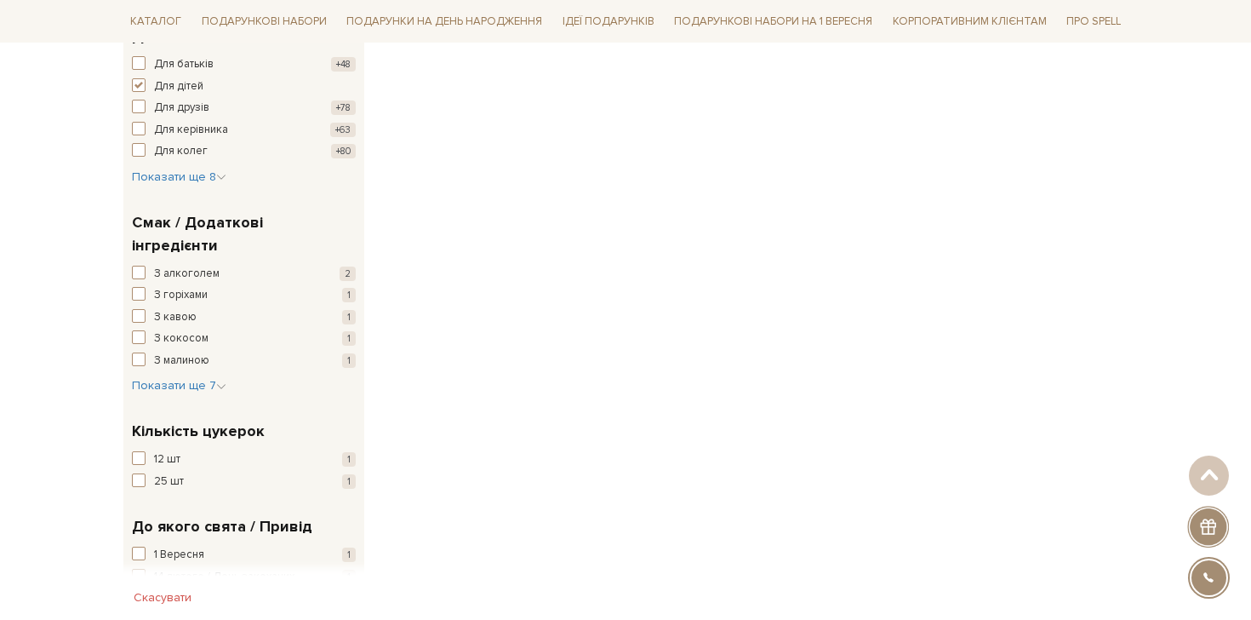
scroll to position [916, 0]
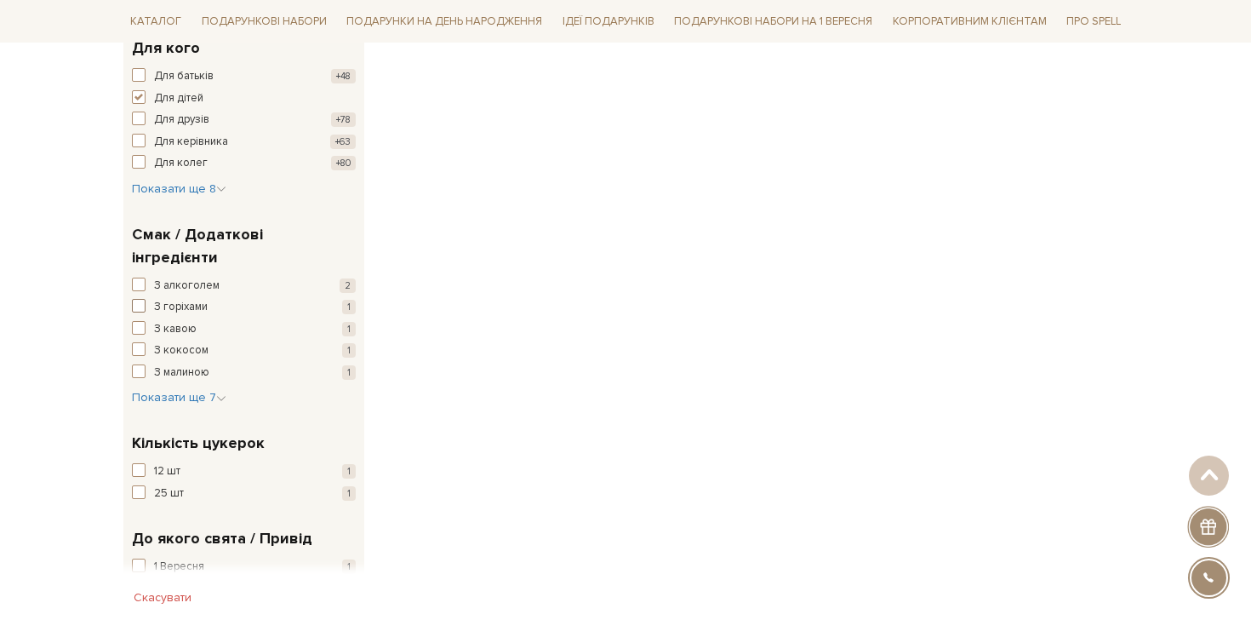
click at [165, 299] on span "З горіхами" at bounding box center [181, 307] width 54 height 17
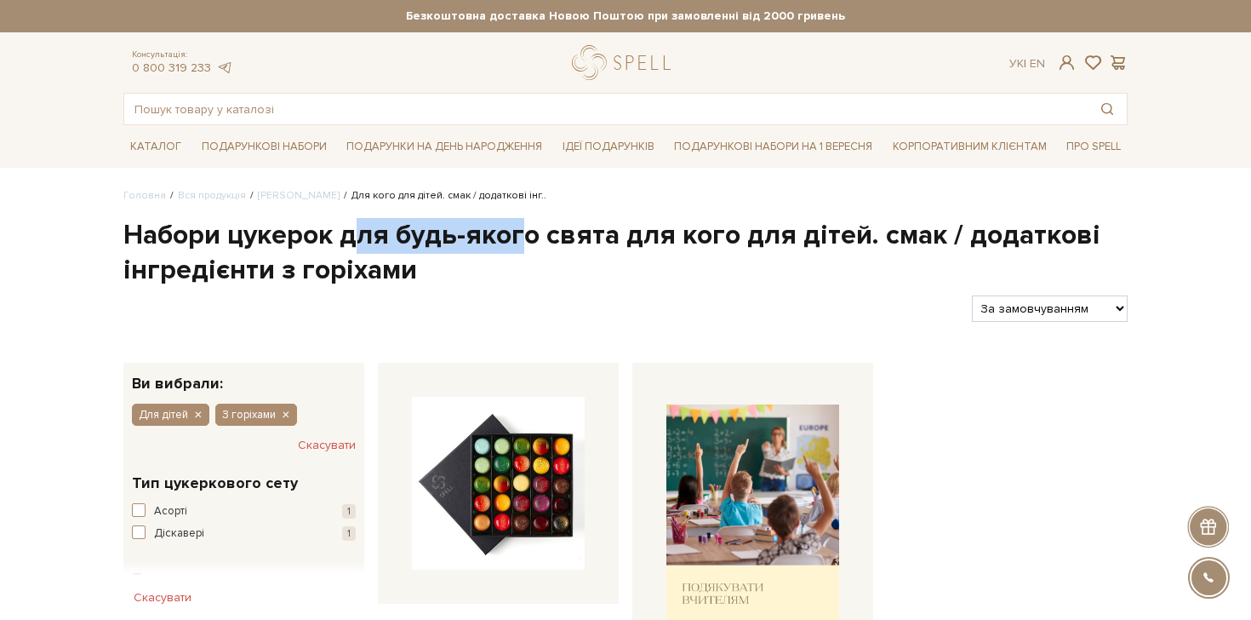
drag, startPoint x: 428, startPoint y: 236, endPoint x: 520, endPoint y: 233, distance: 92.0
click at [522, 233] on h1 "Набори цукерок для будь-якого свята для кого для дітей. смак / додаткові інгред…" at bounding box center [625, 253] width 1004 height 71
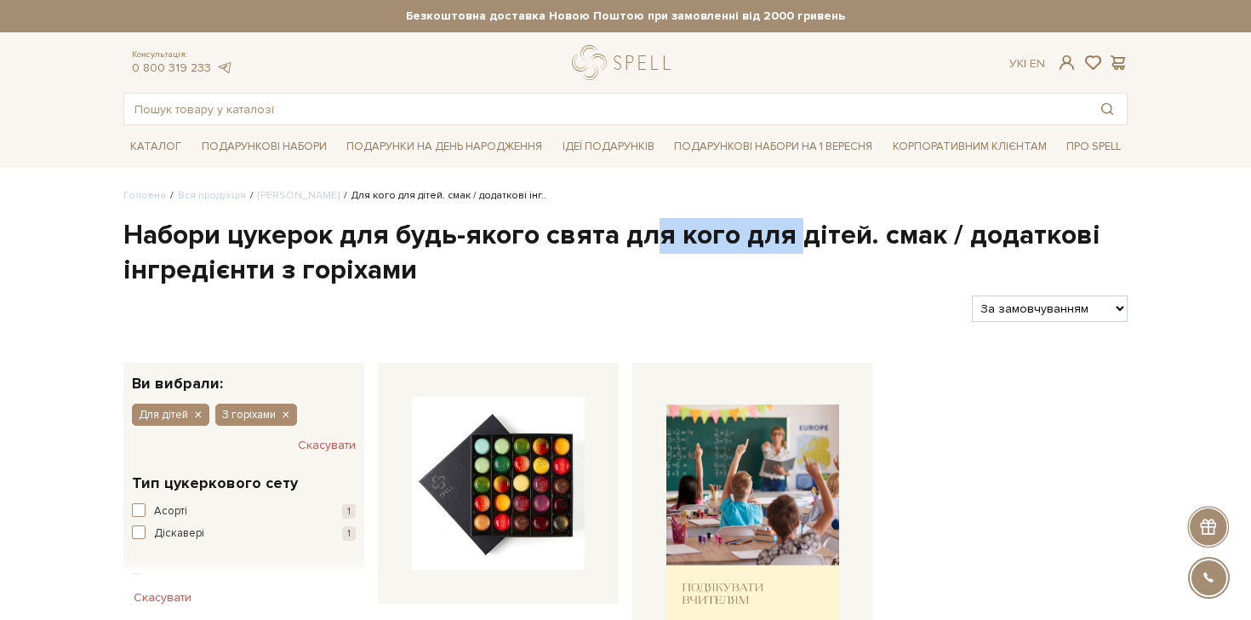
drag, startPoint x: 660, startPoint y: 232, endPoint x: 792, endPoint y: 232, distance: 132.8
click at [794, 232] on h1 "Набори цукерок для будь-якого свята для кого для дітей. смак / додаткові інгред…" at bounding box center [625, 253] width 1004 height 71
click at [681, 303] on div at bounding box center [541, 308] width 849 height 26
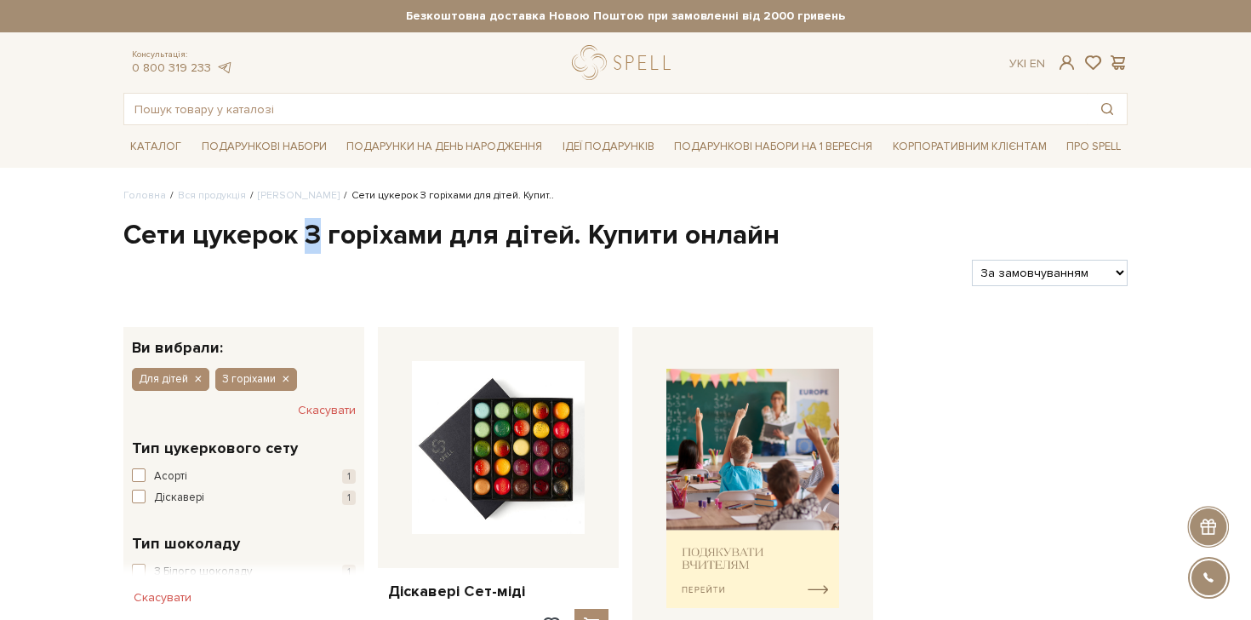
drag, startPoint x: 307, startPoint y: 239, endPoint x: 319, endPoint y: 239, distance: 11.9
click at [319, 239] on h1 "Сети цукерок З горіхами для дітей. Купити онлайн" at bounding box center [625, 236] width 1004 height 36
click at [325, 281] on div at bounding box center [541, 273] width 849 height 26
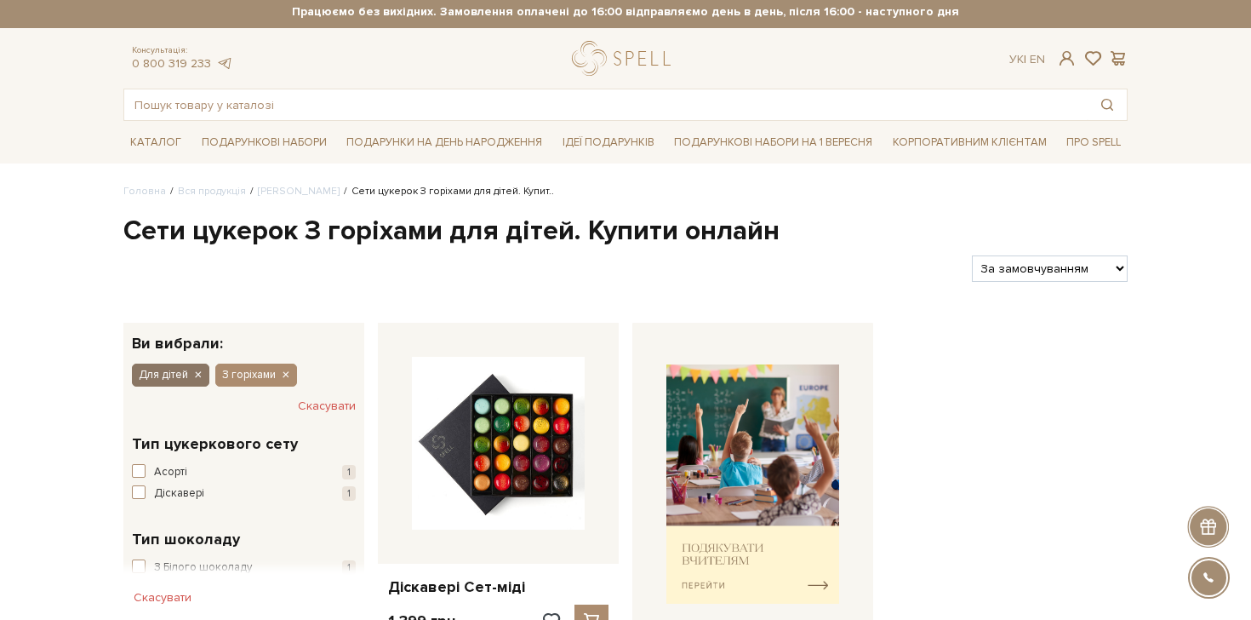
click at [197, 373] on icon "button" at bounding box center [197, 375] width 10 height 15
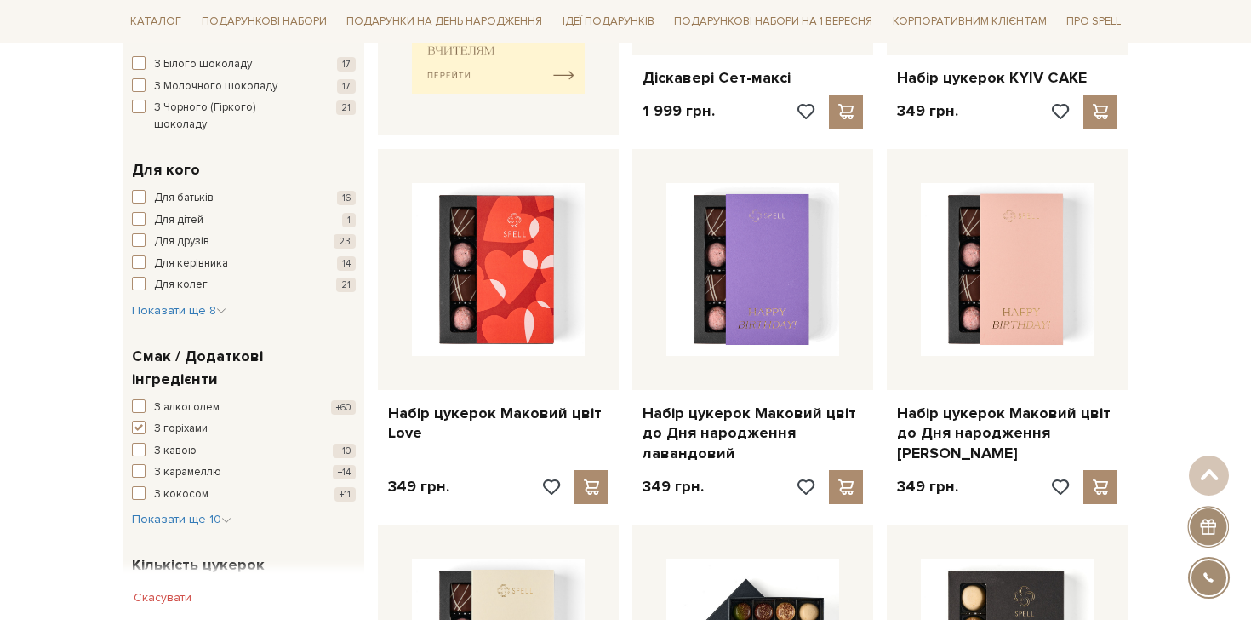
scroll to position [894, 0]
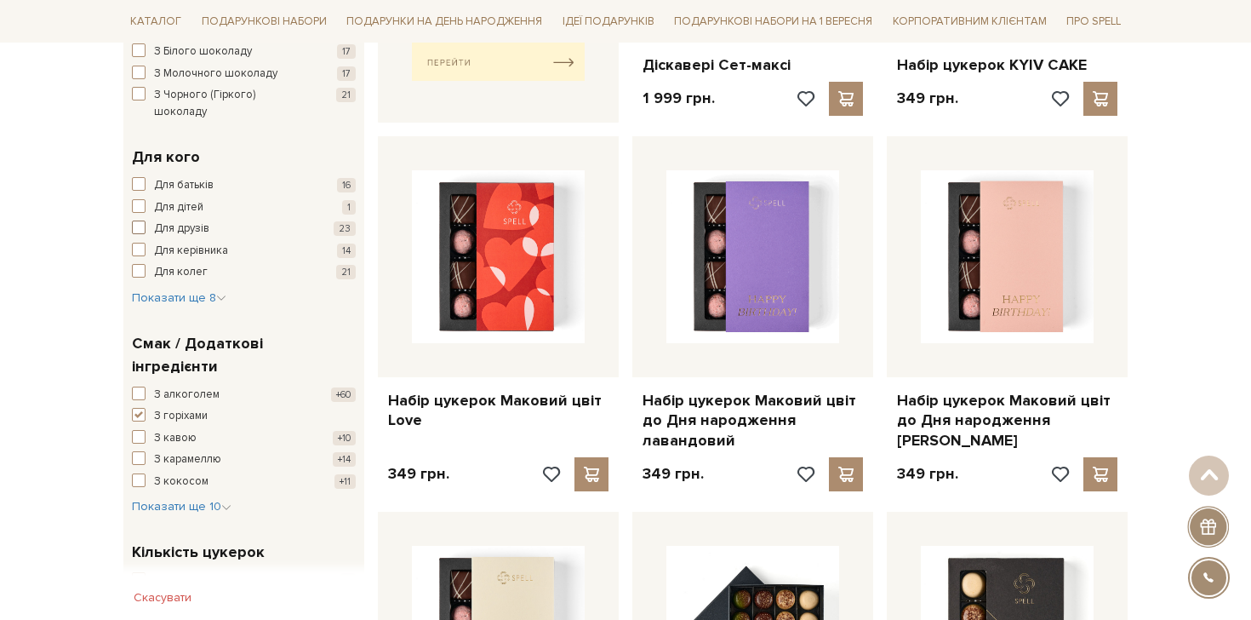
click at [192, 220] on span "Для друзів" at bounding box center [181, 228] width 55 height 17
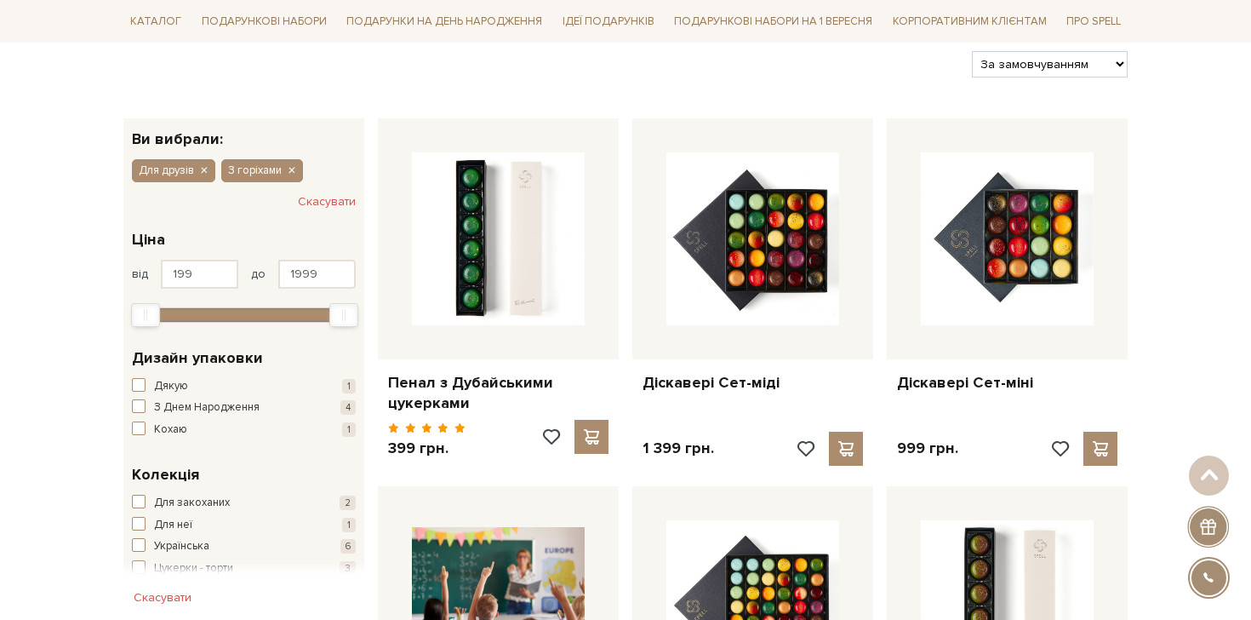
scroll to position [162, 0]
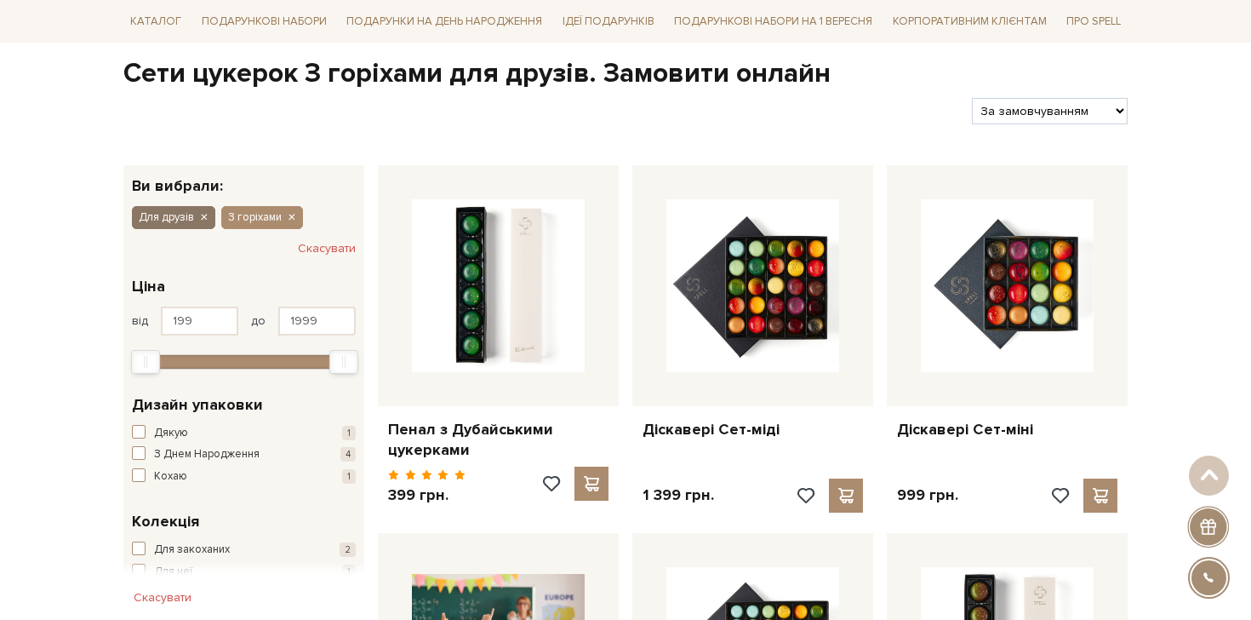
click at [203, 220] on icon "button" at bounding box center [203, 217] width 10 height 15
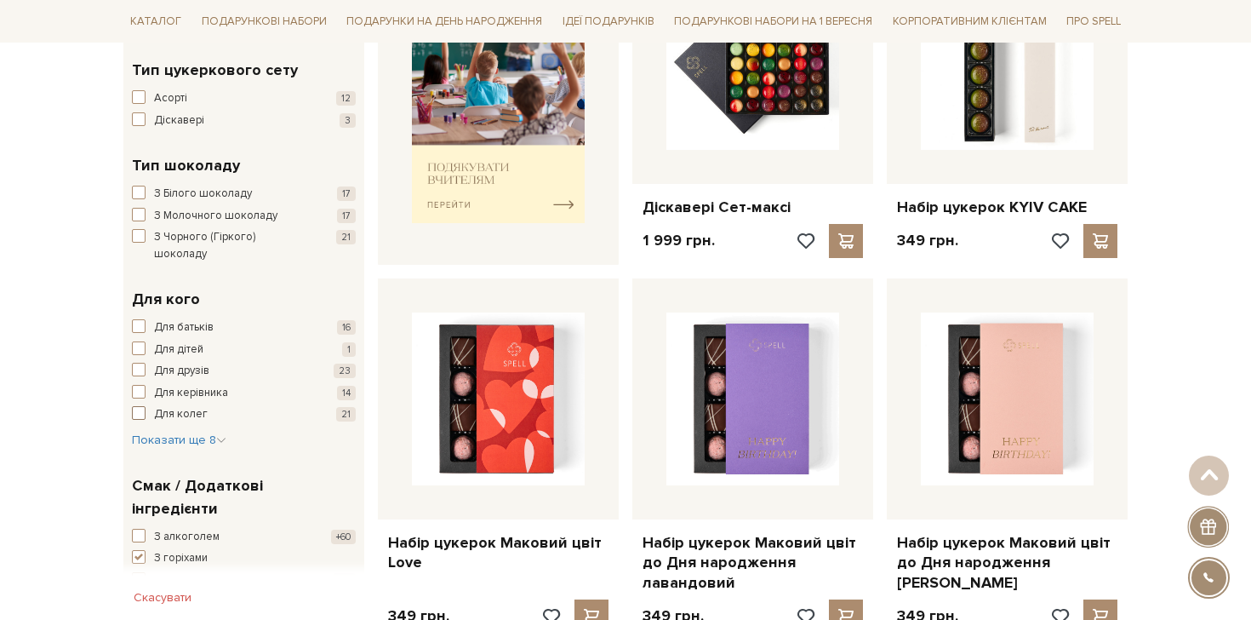
click at [196, 406] on span "Для колег" at bounding box center [181, 414] width 54 height 17
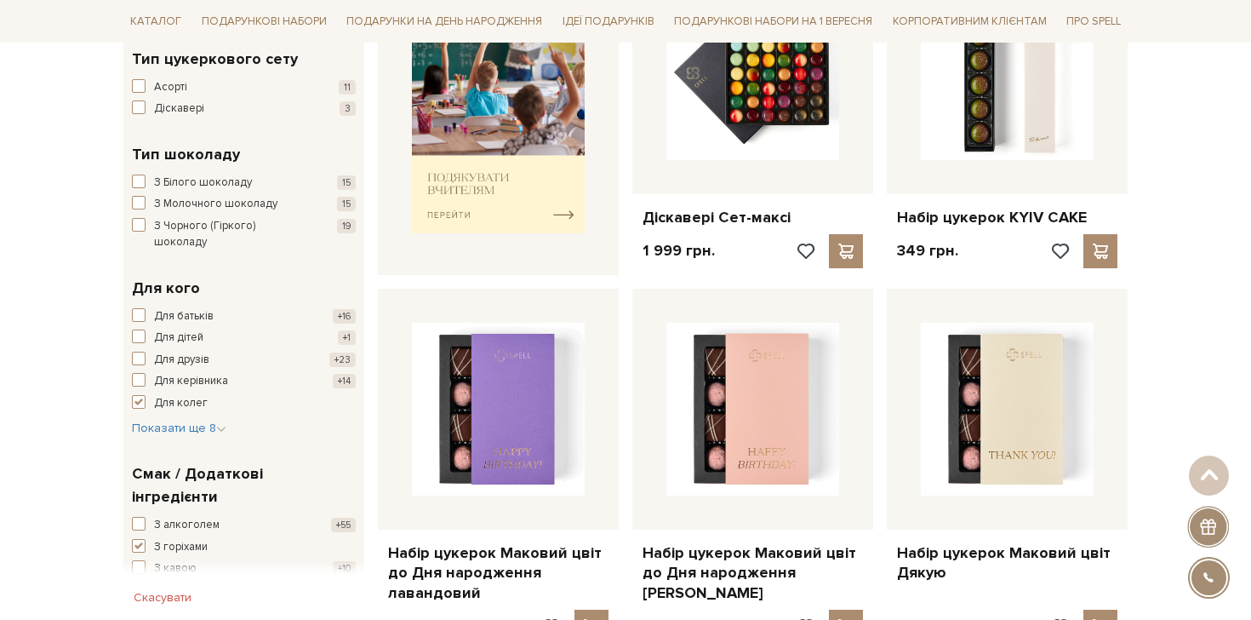
scroll to position [760, 0]
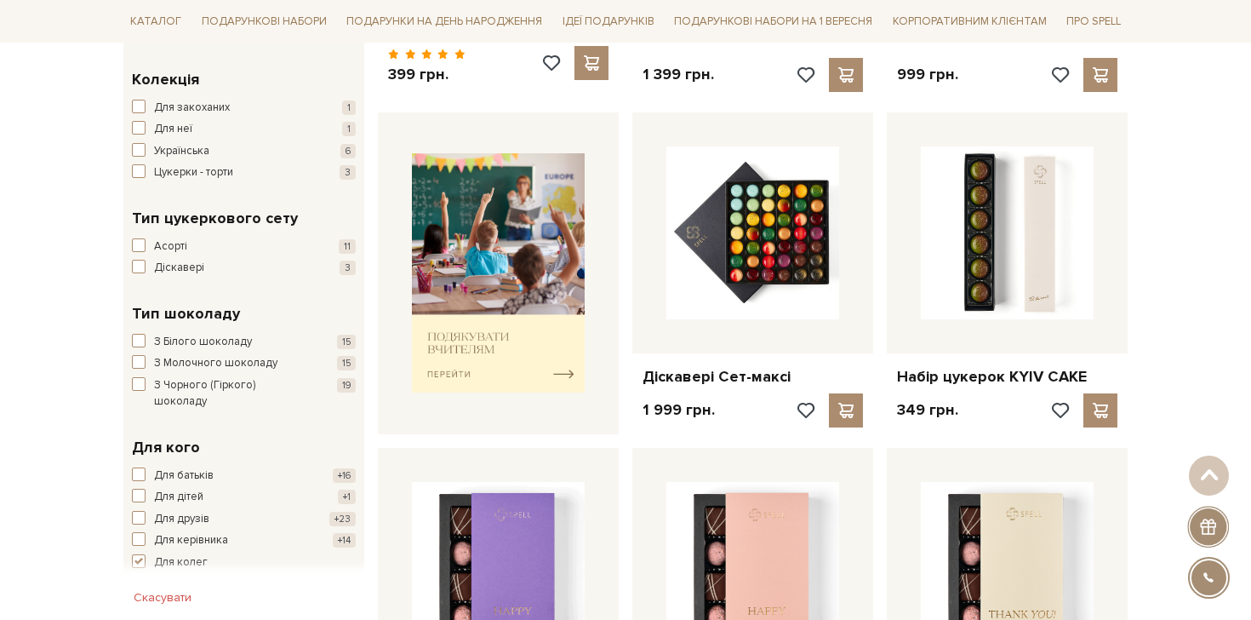
scroll to position [721, 0]
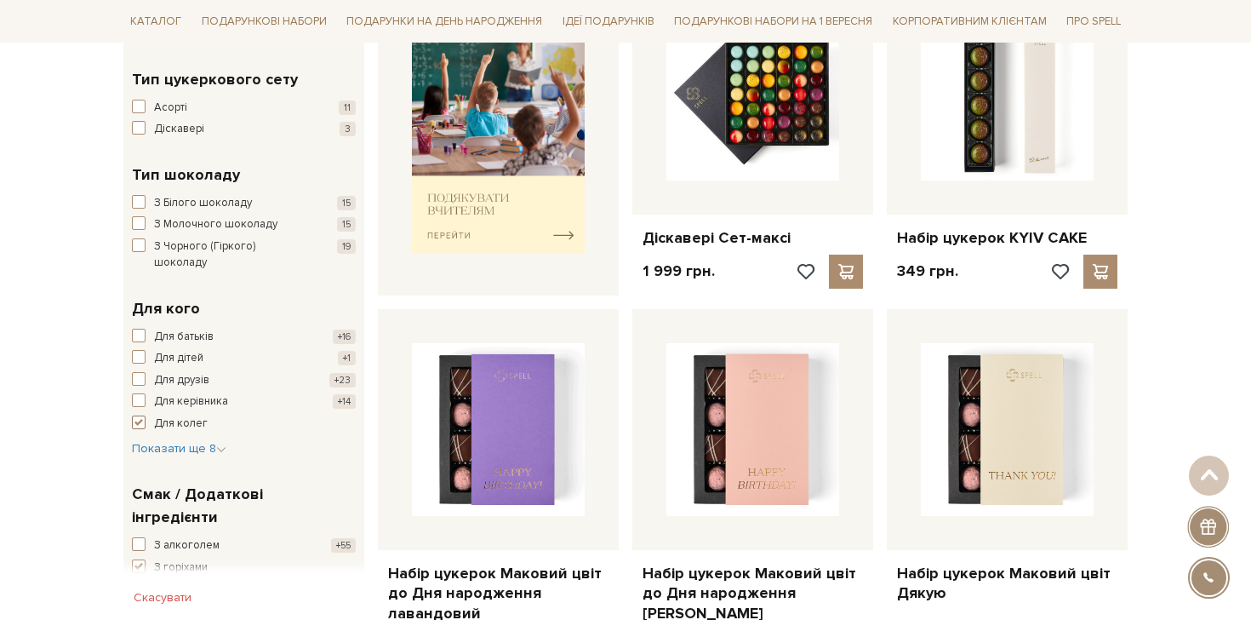
click at [145, 415] on span "button" at bounding box center [139, 422] width 14 height 14
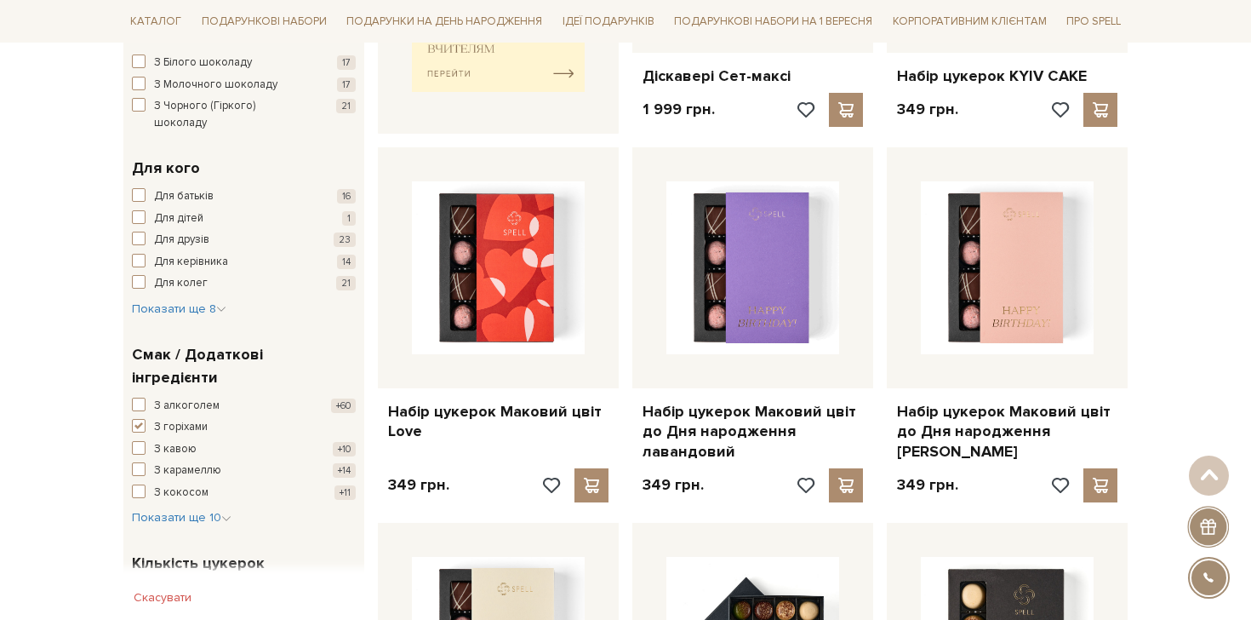
scroll to position [892, 0]
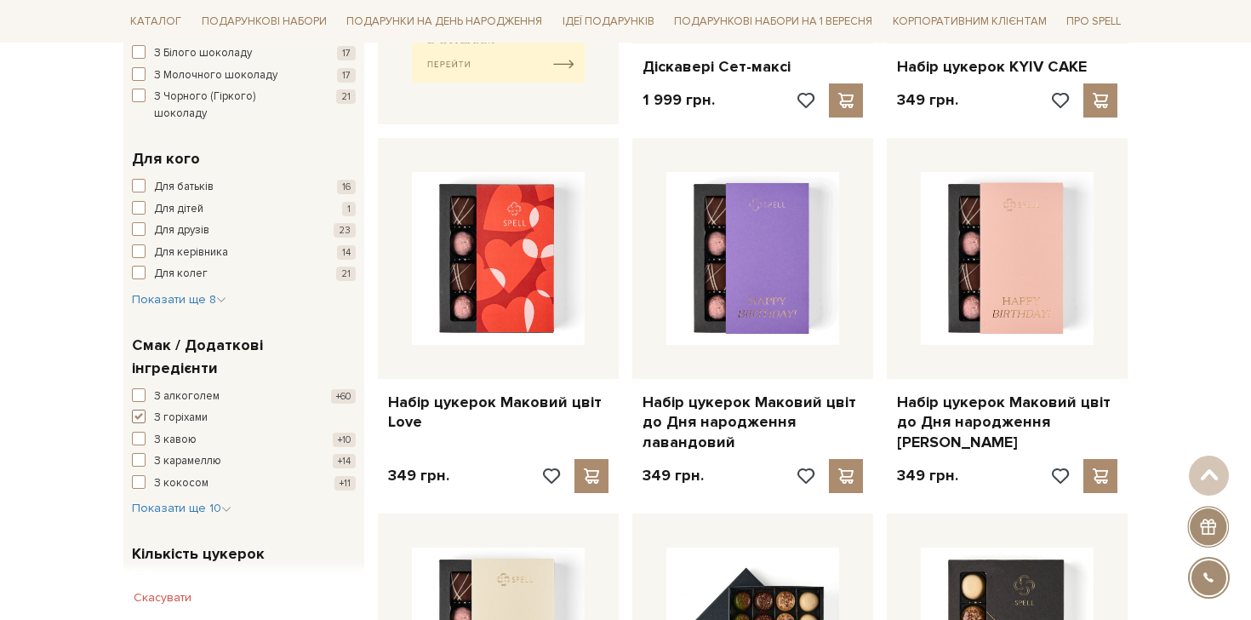
click at [134, 409] on span "button" at bounding box center [139, 416] width 14 height 14
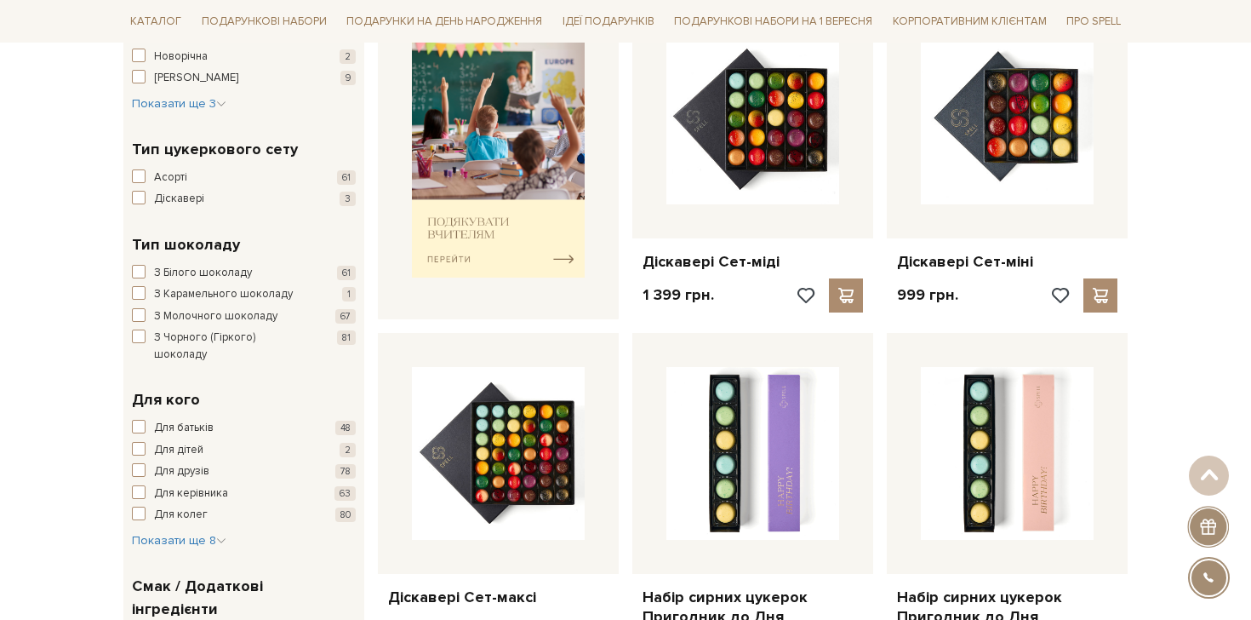
scroll to position [725, 0]
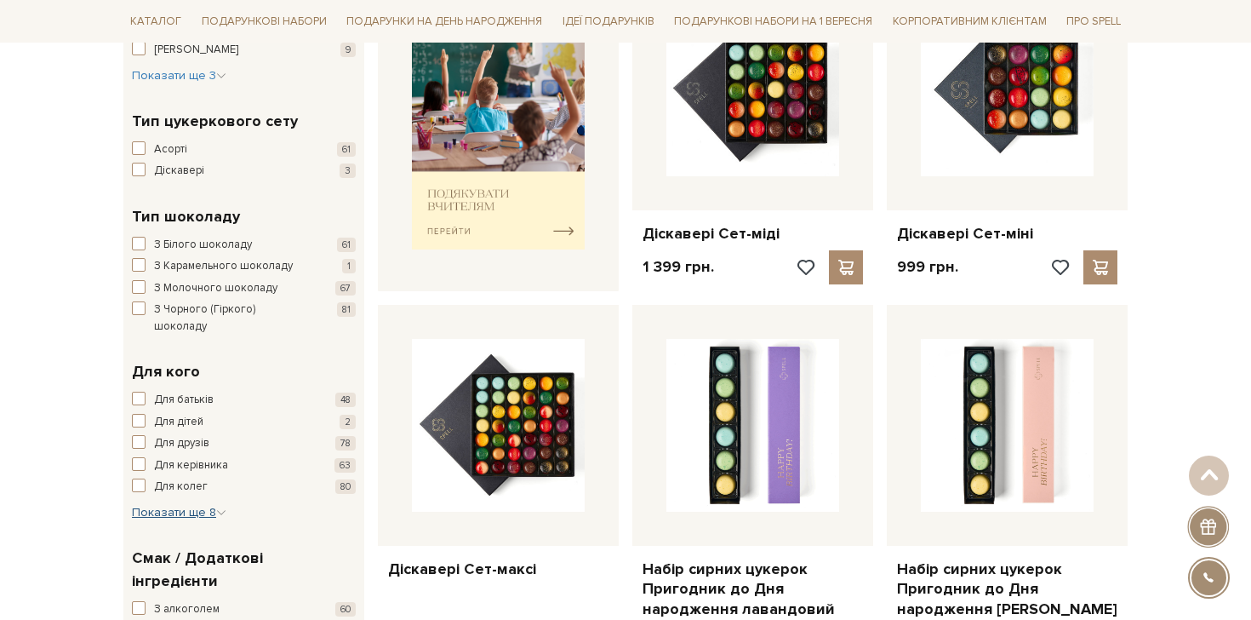
click at [221, 507] on icon "button" at bounding box center [221, 512] width 10 height 10
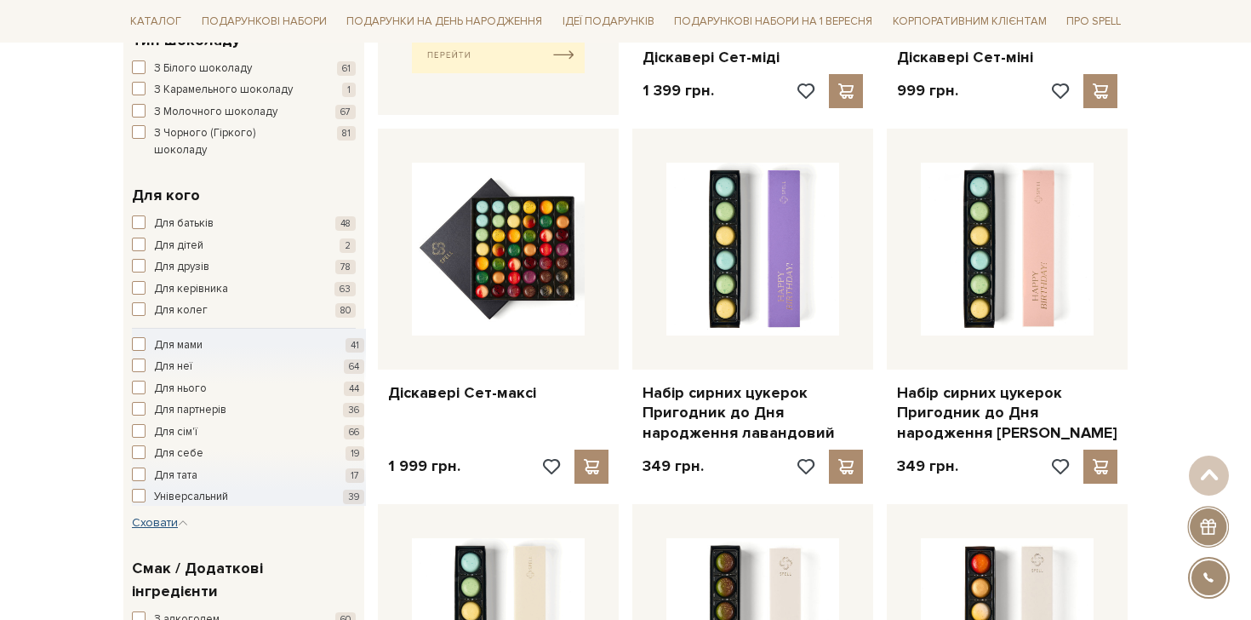
scroll to position [879, 0]
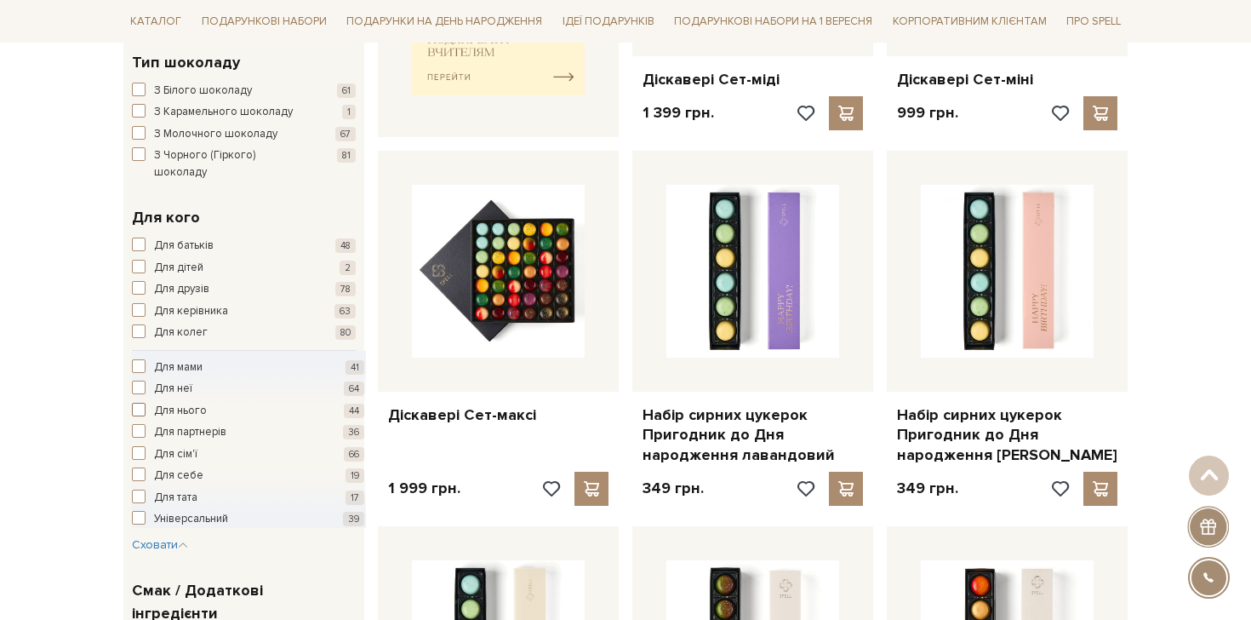
click at [136, 403] on span "button" at bounding box center [139, 410] width 14 height 14
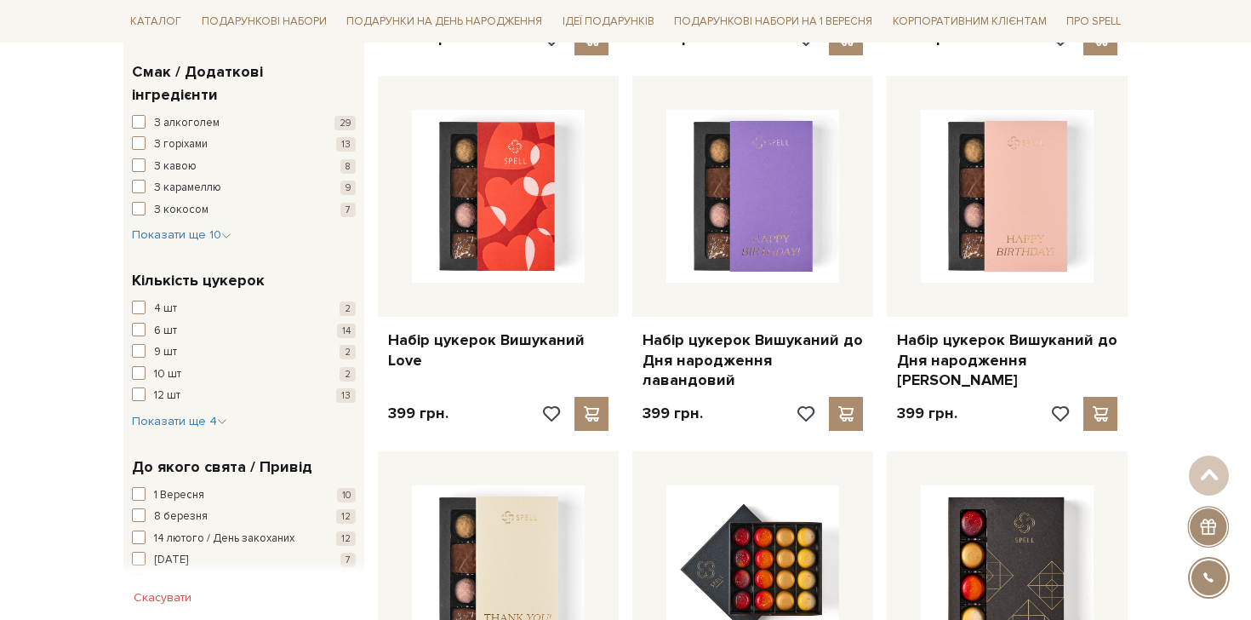
scroll to position [1235, 0]
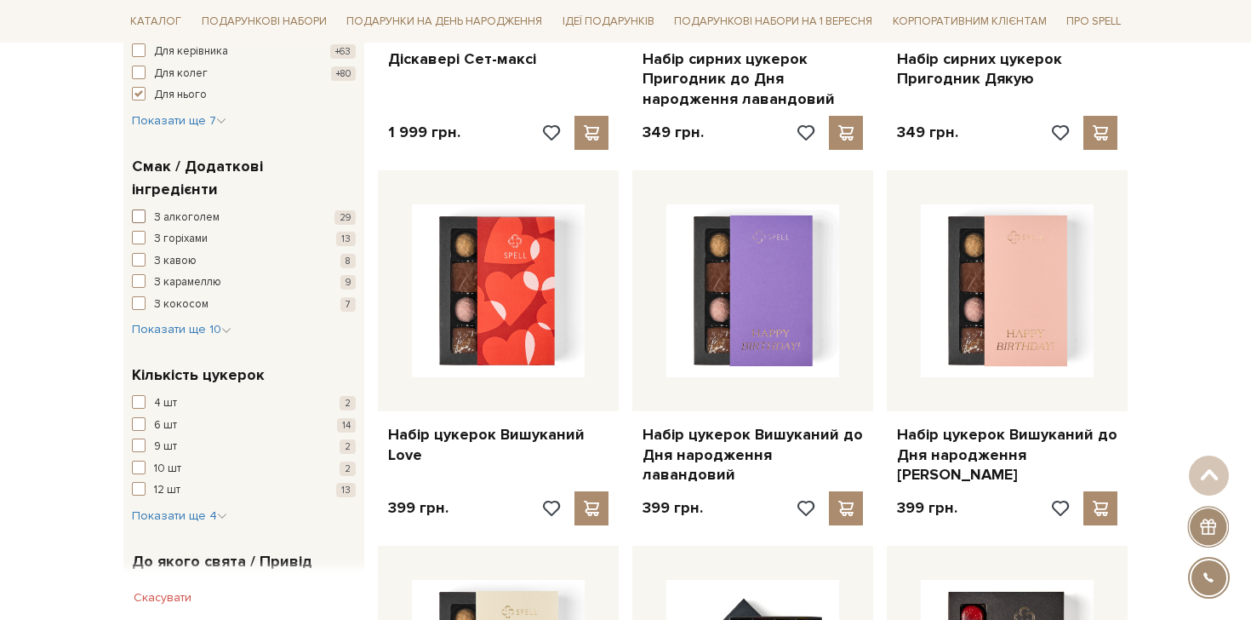
click at [169, 209] on span "З алкоголем" at bounding box center [187, 217] width 66 height 17
